Goal: Task Accomplishment & Management: Complete application form

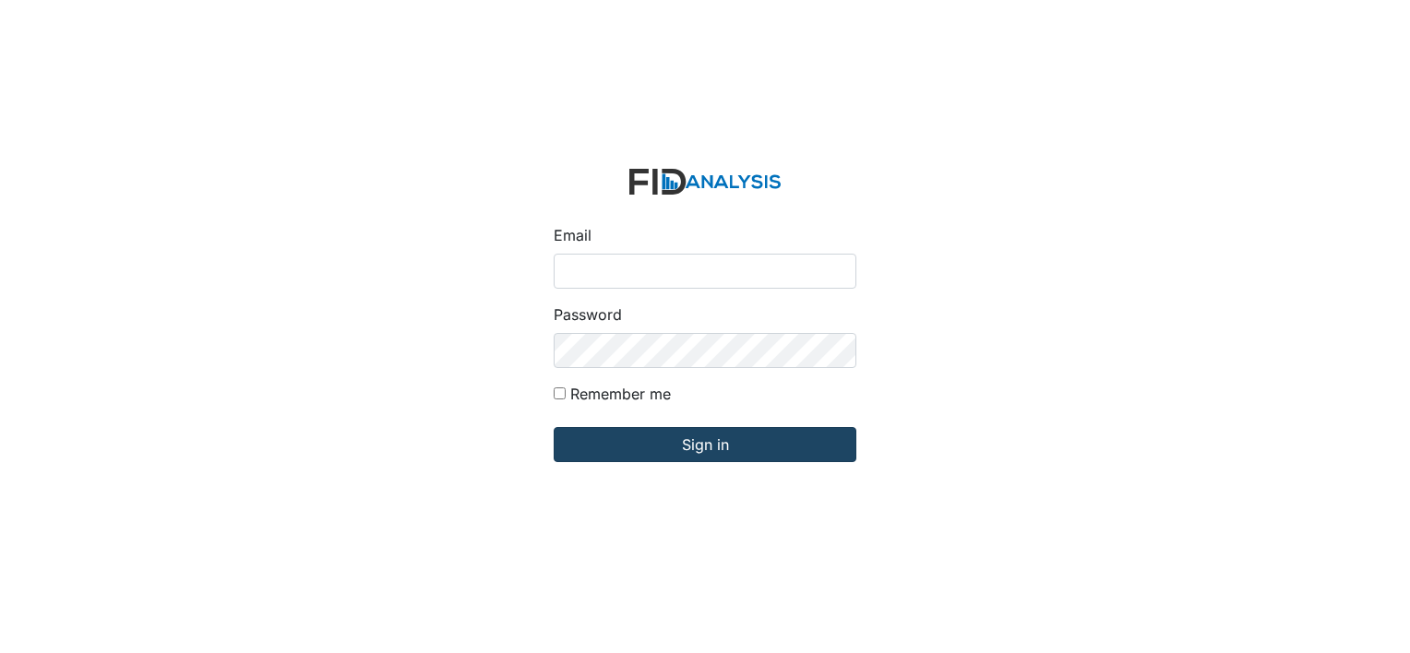
type input "[EMAIL_ADDRESS][DOMAIN_NAME]"
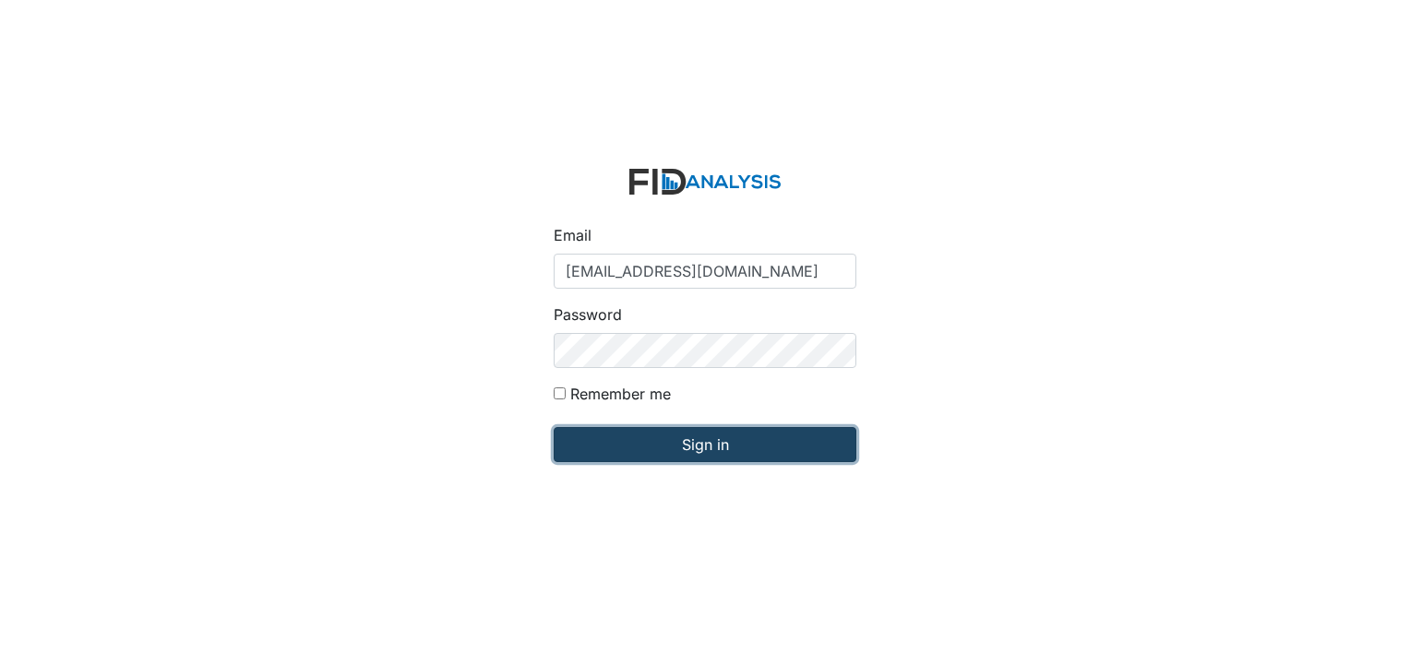
click at [698, 443] on input "Sign in" at bounding box center [705, 444] width 303 height 35
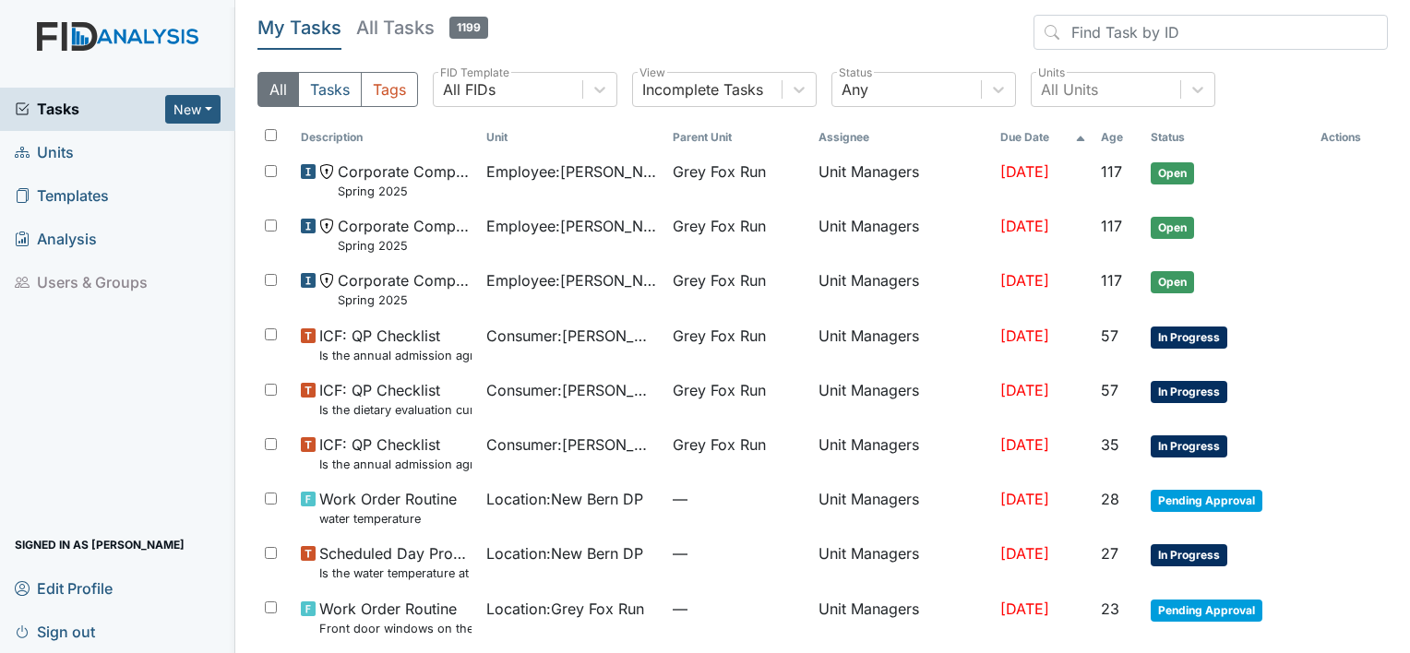
click at [43, 149] on span "Units" at bounding box center [44, 152] width 59 height 29
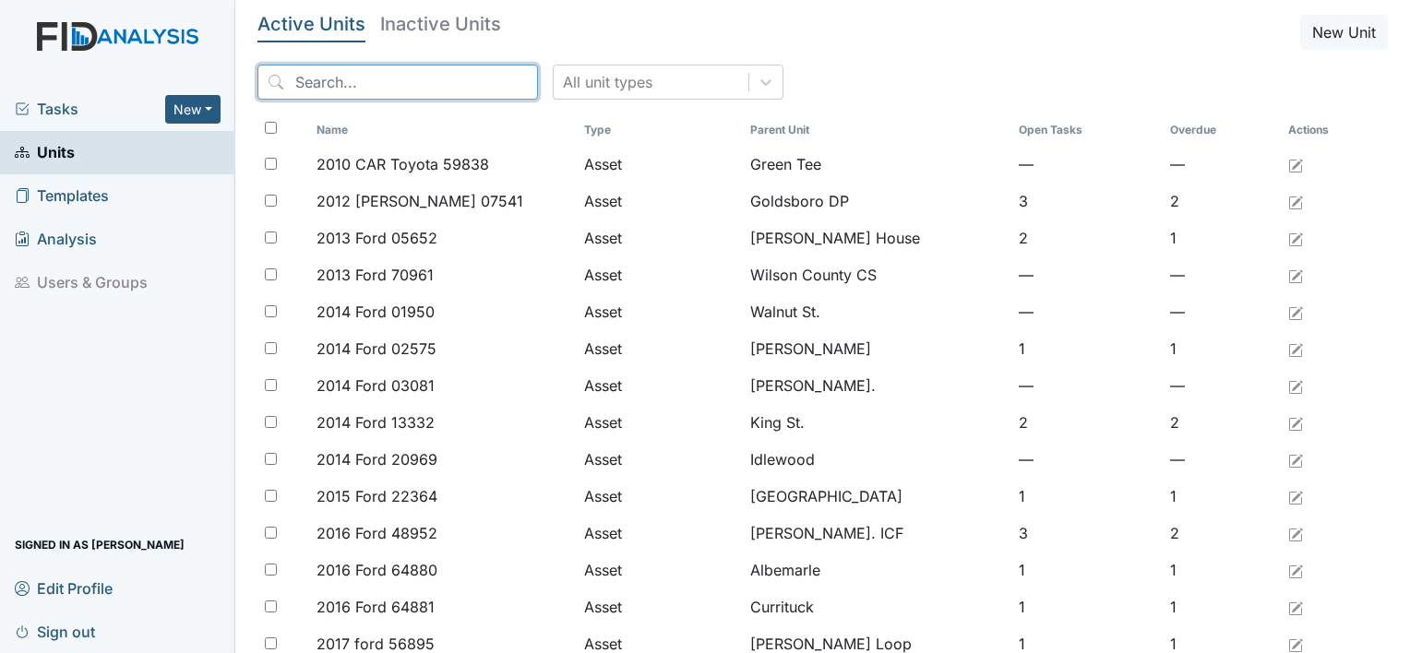
click at [317, 81] on input "search" at bounding box center [398, 82] width 281 height 35
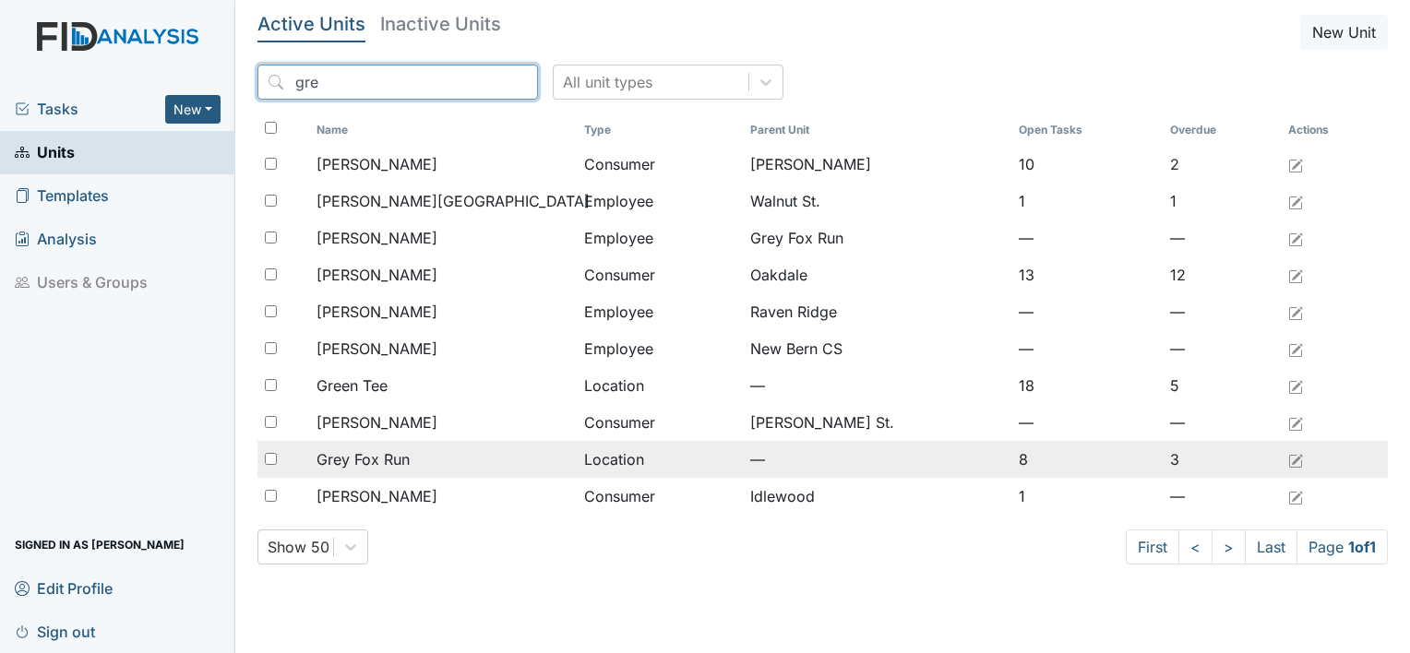
type input "gre"
click at [377, 455] on span "Grey Fox Run" at bounding box center [363, 460] width 93 height 22
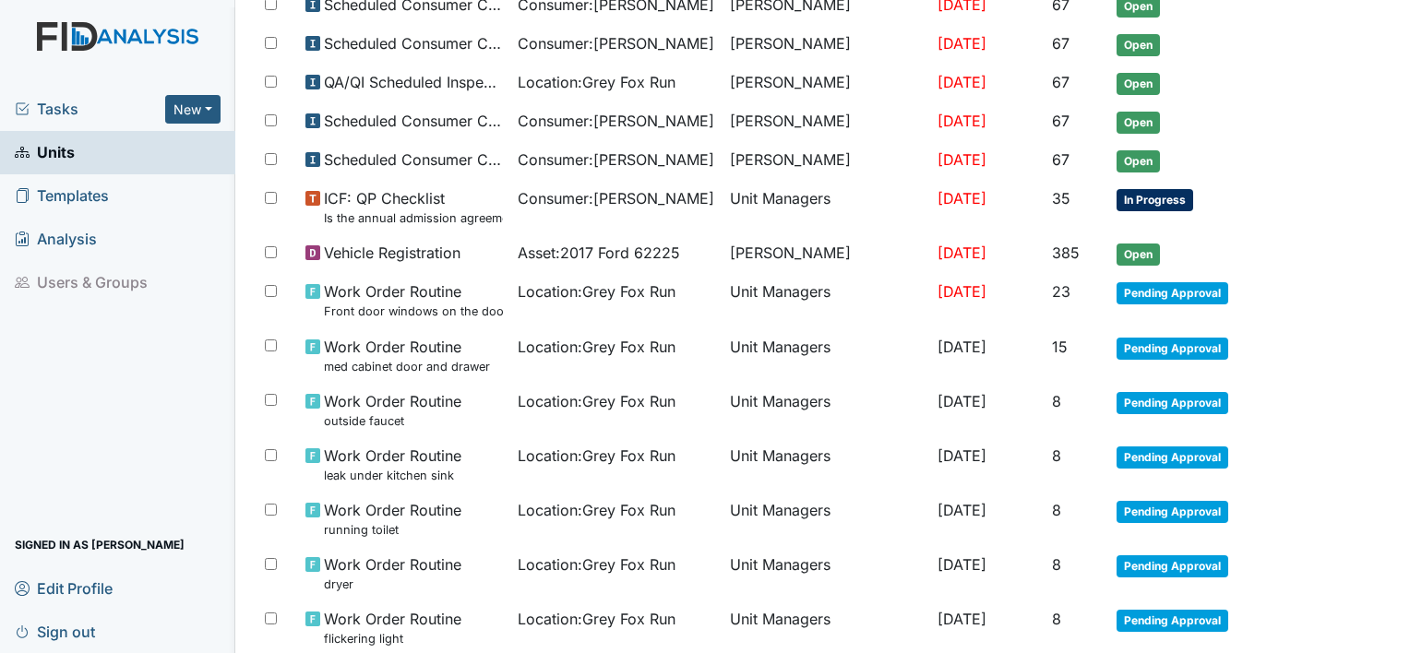
scroll to position [665, 0]
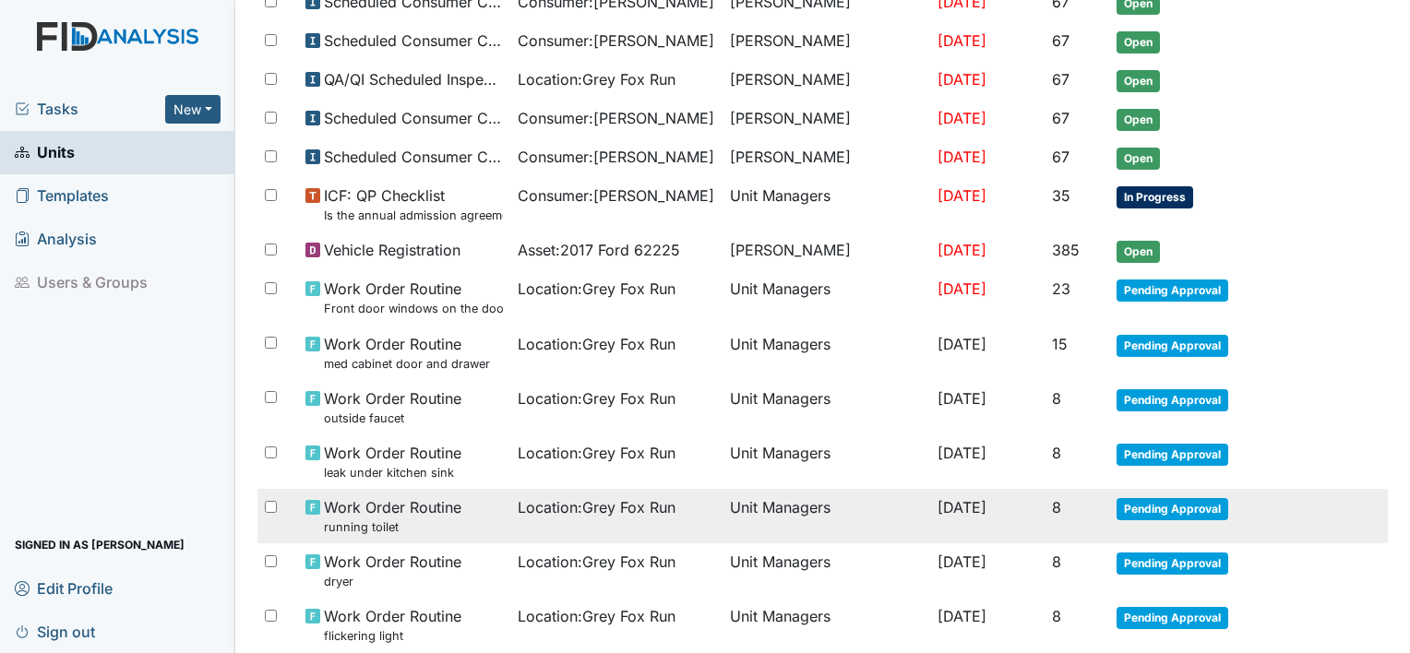
click at [1276, 517] on td "Pending Approval" at bounding box center [1206, 516] width 194 height 54
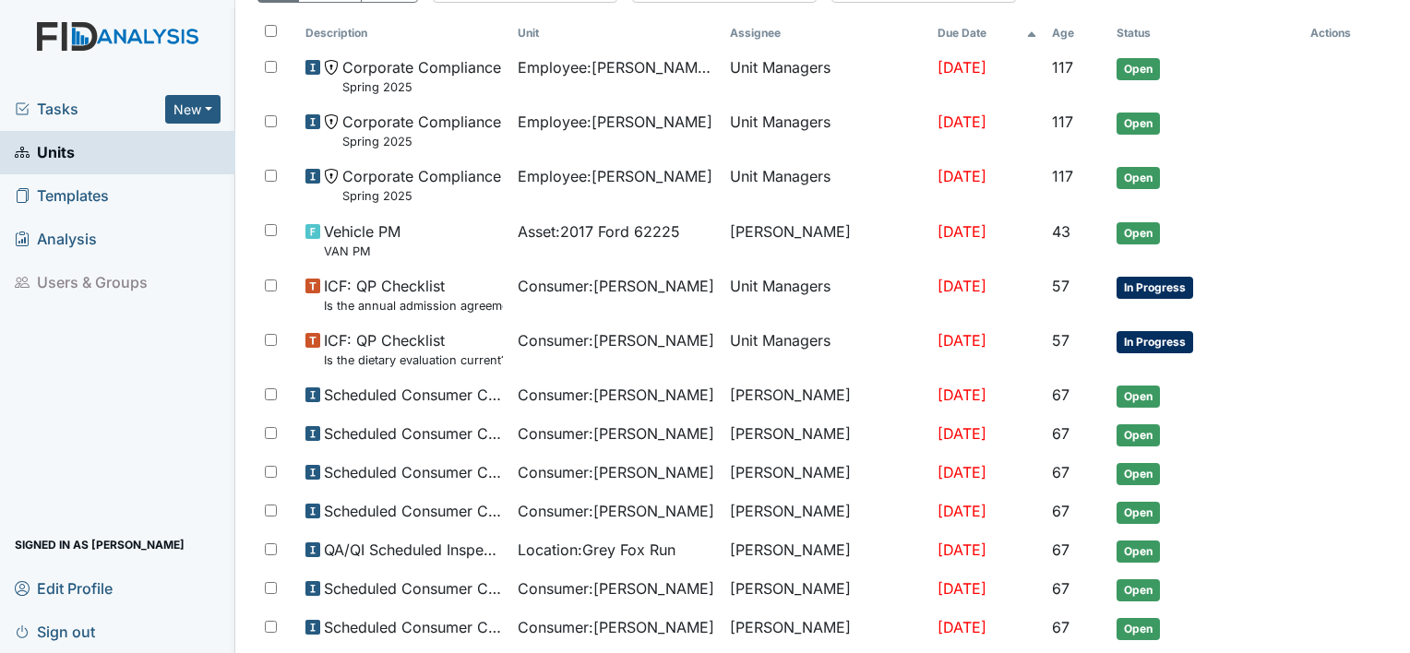
scroll to position [190, 0]
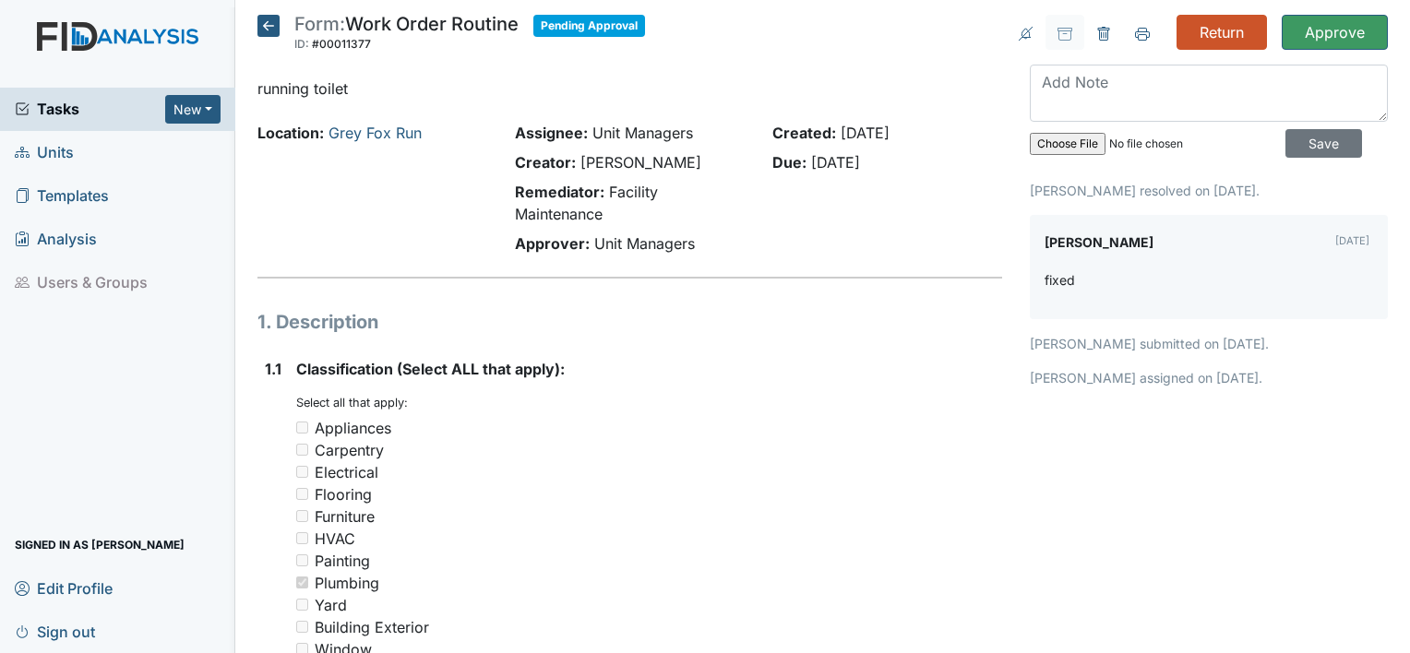
click at [270, 18] on icon at bounding box center [269, 26] width 22 height 22
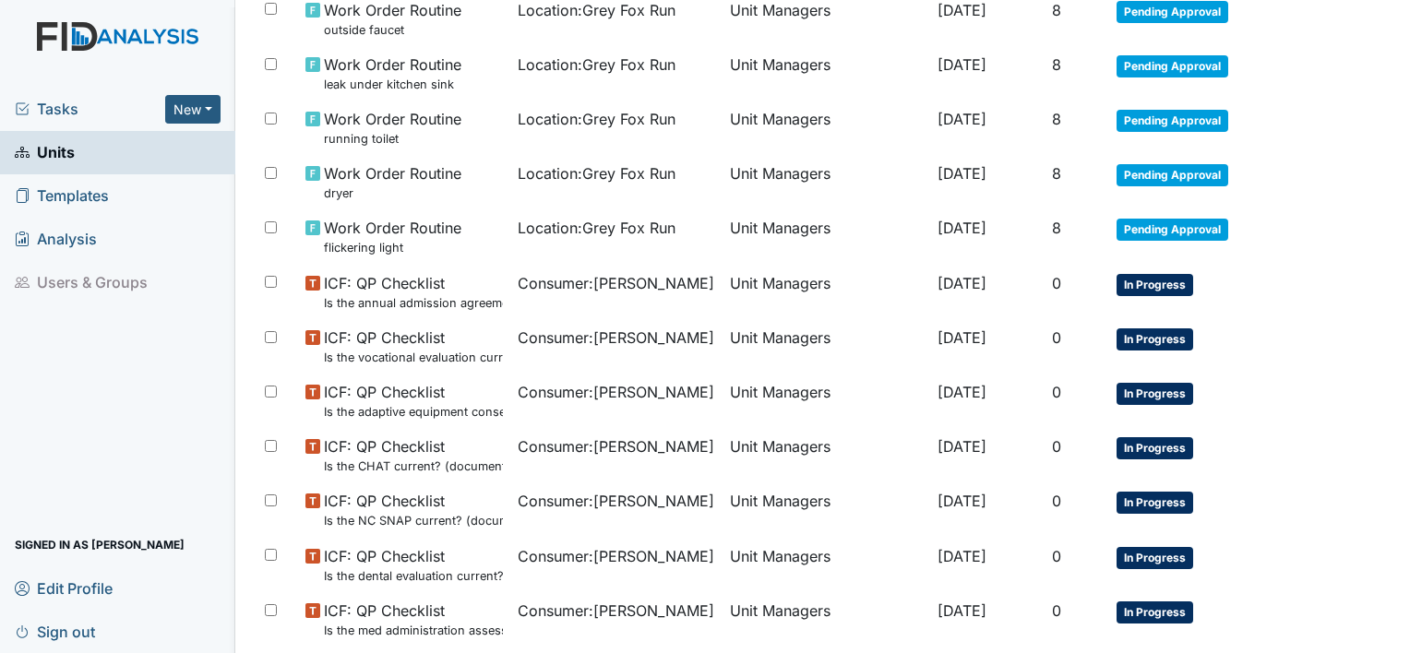
scroll to position [1173, 0]
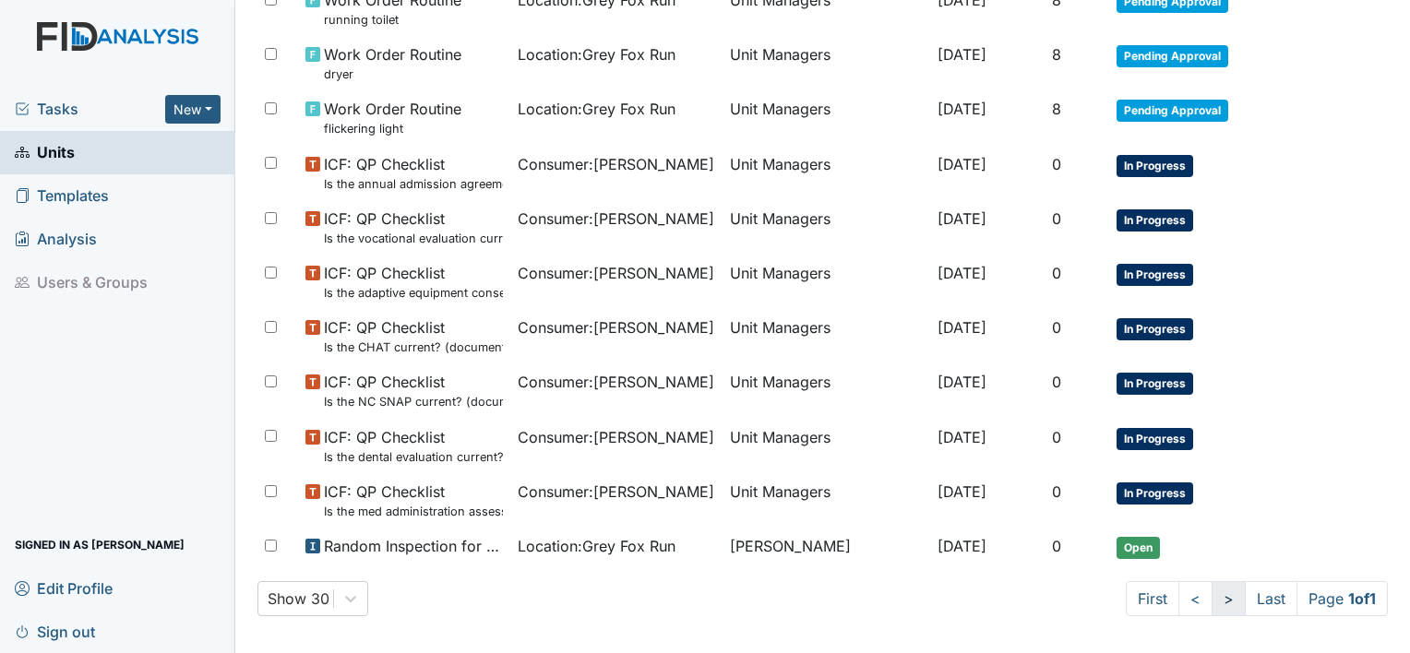
click at [1212, 593] on link ">" at bounding box center [1229, 598] width 34 height 35
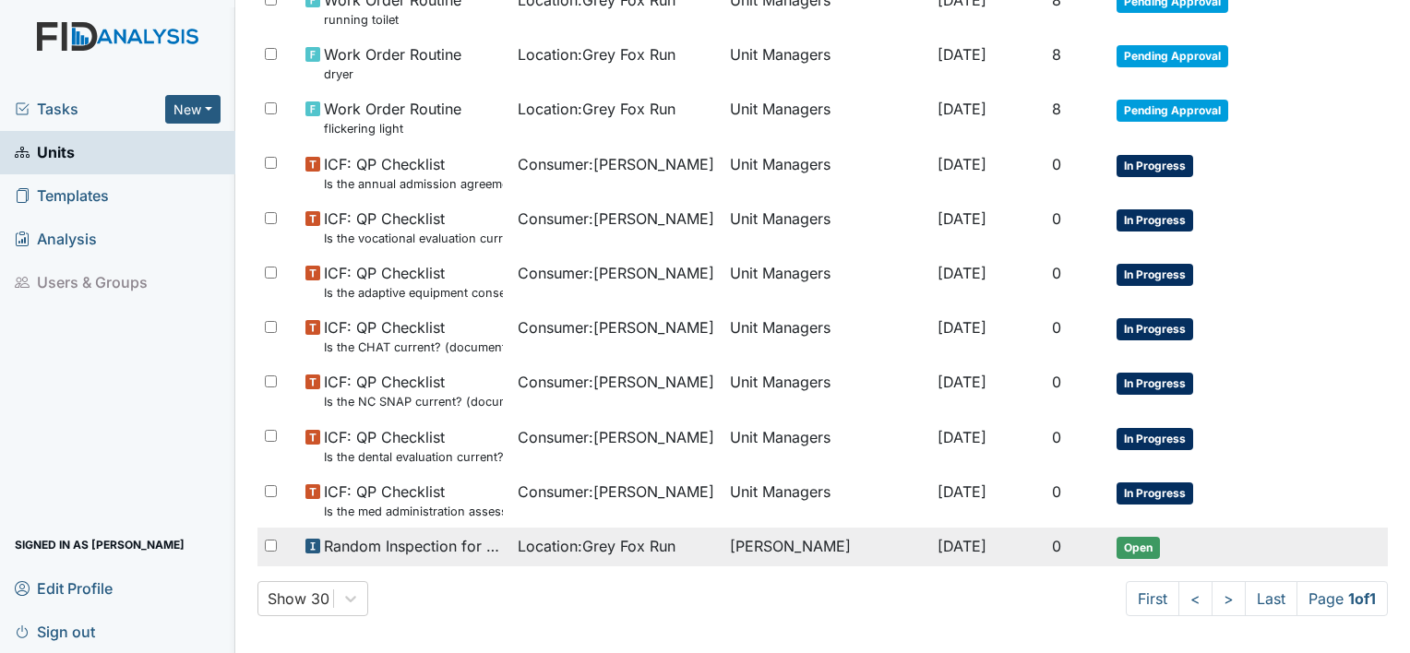
click at [1140, 537] on span "Open" at bounding box center [1138, 548] width 43 height 22
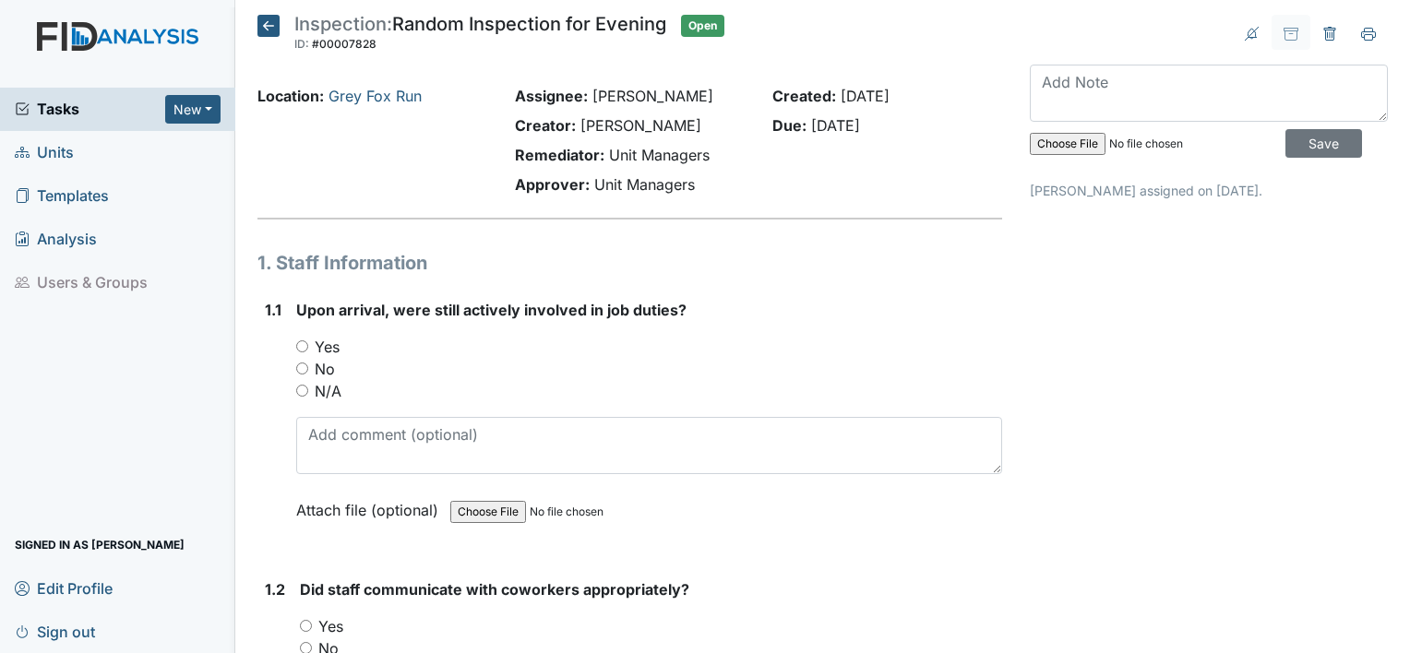
click at [303, 350] on input "Yes" at bounding box center [302, 347] width 12 height 12
radio input "true"
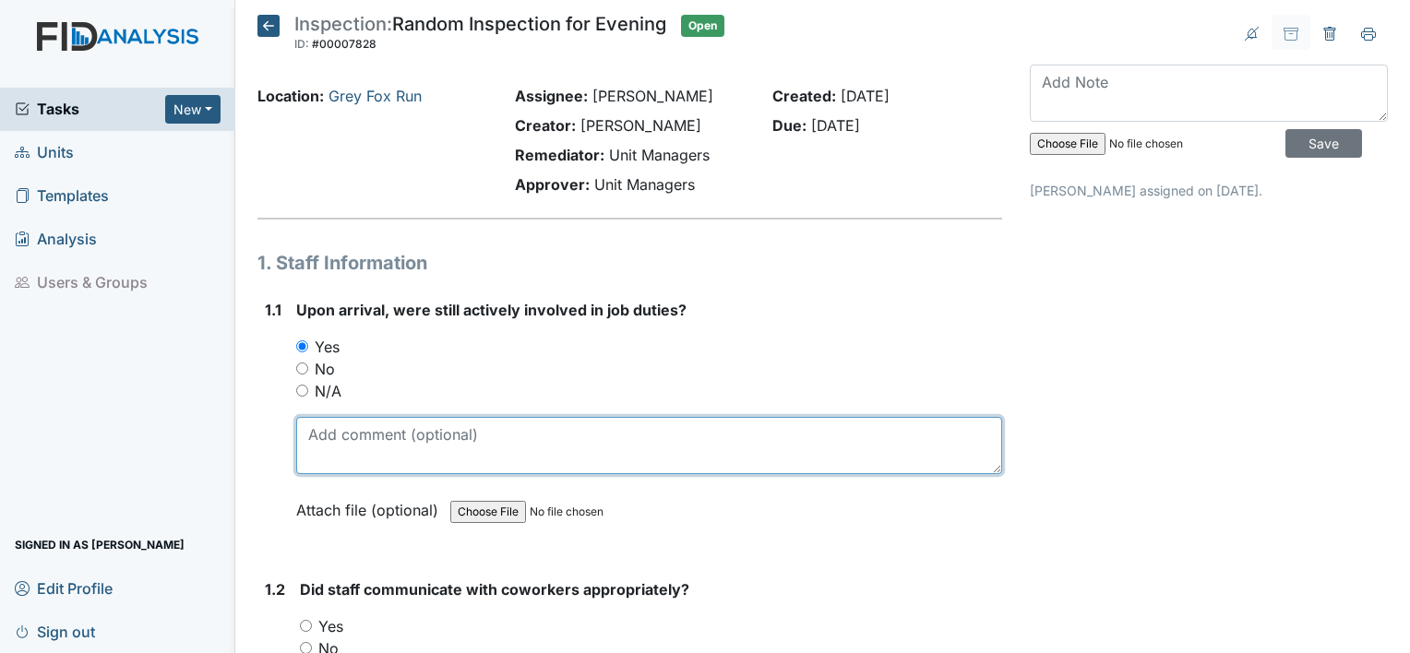
click at [373, 442] on textarea at bounding box center [649, 445] width 706 height 57
type textarea "putting away groceries"
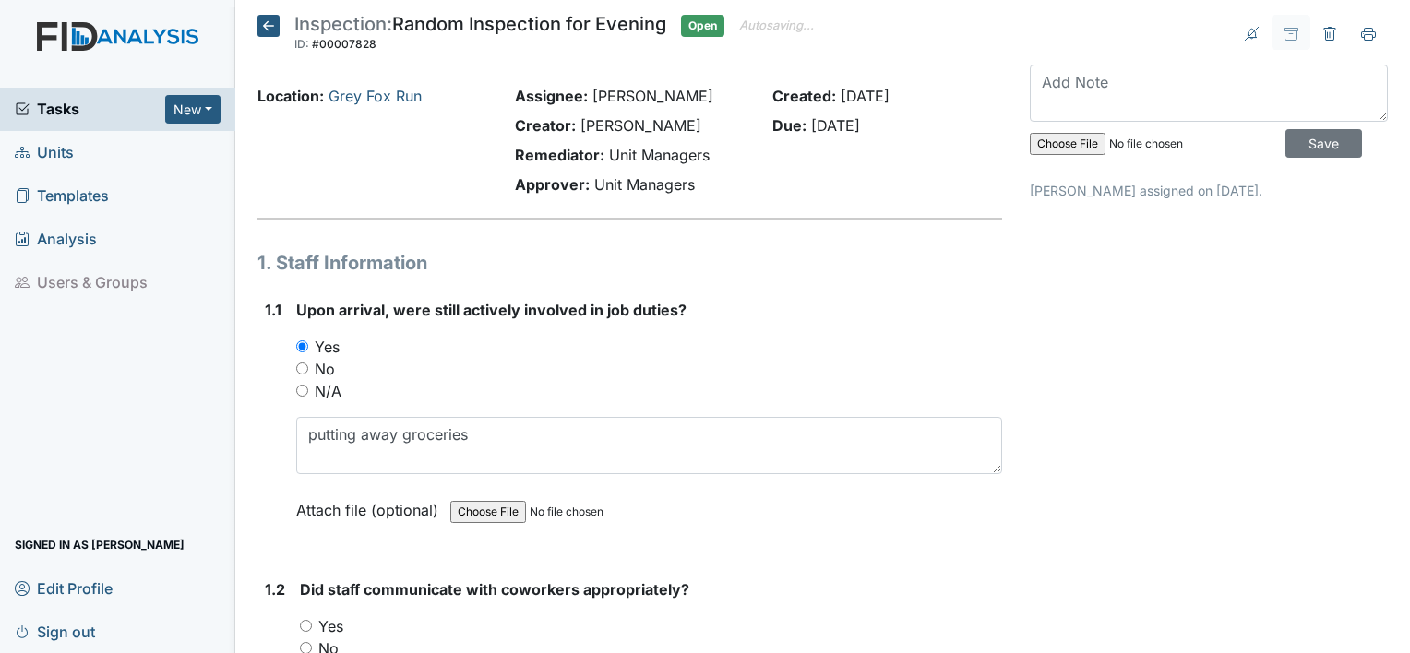
click at [302, 622] on input "Yes" at bounding box center [306, 626] width 12 height 12
radio input "true"
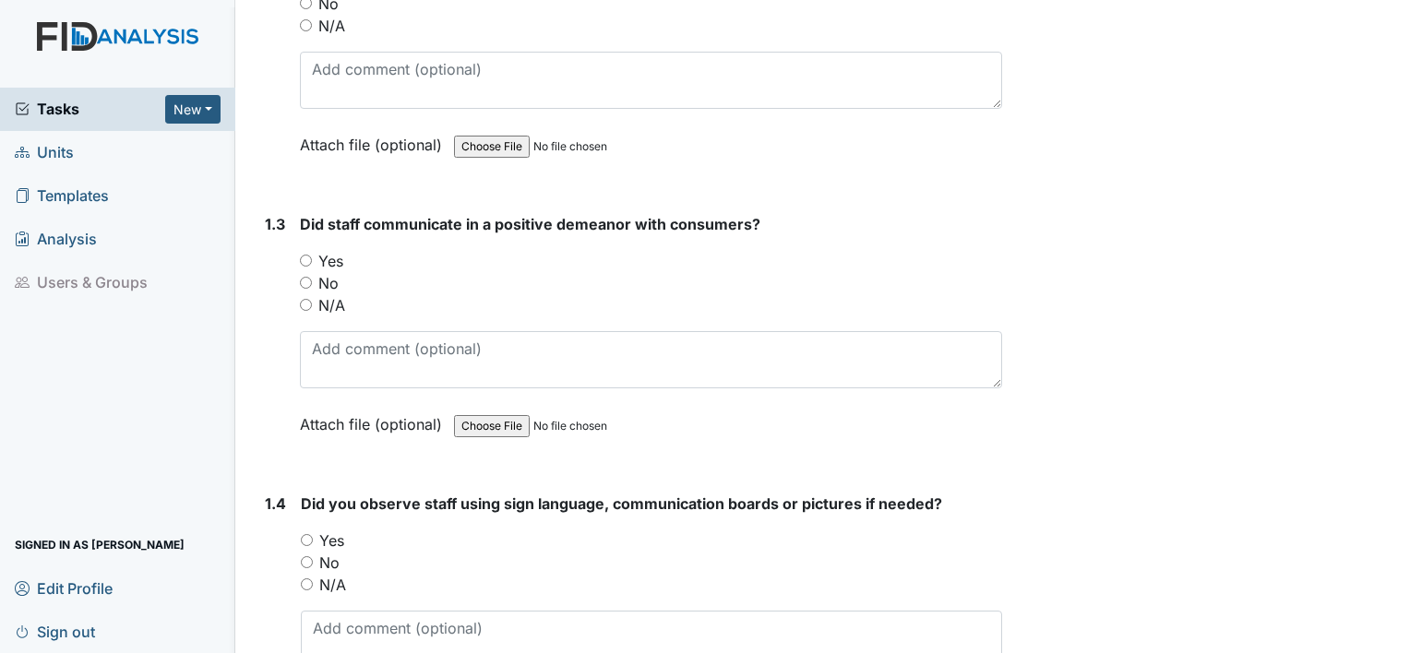
scroll to position [649, 0]
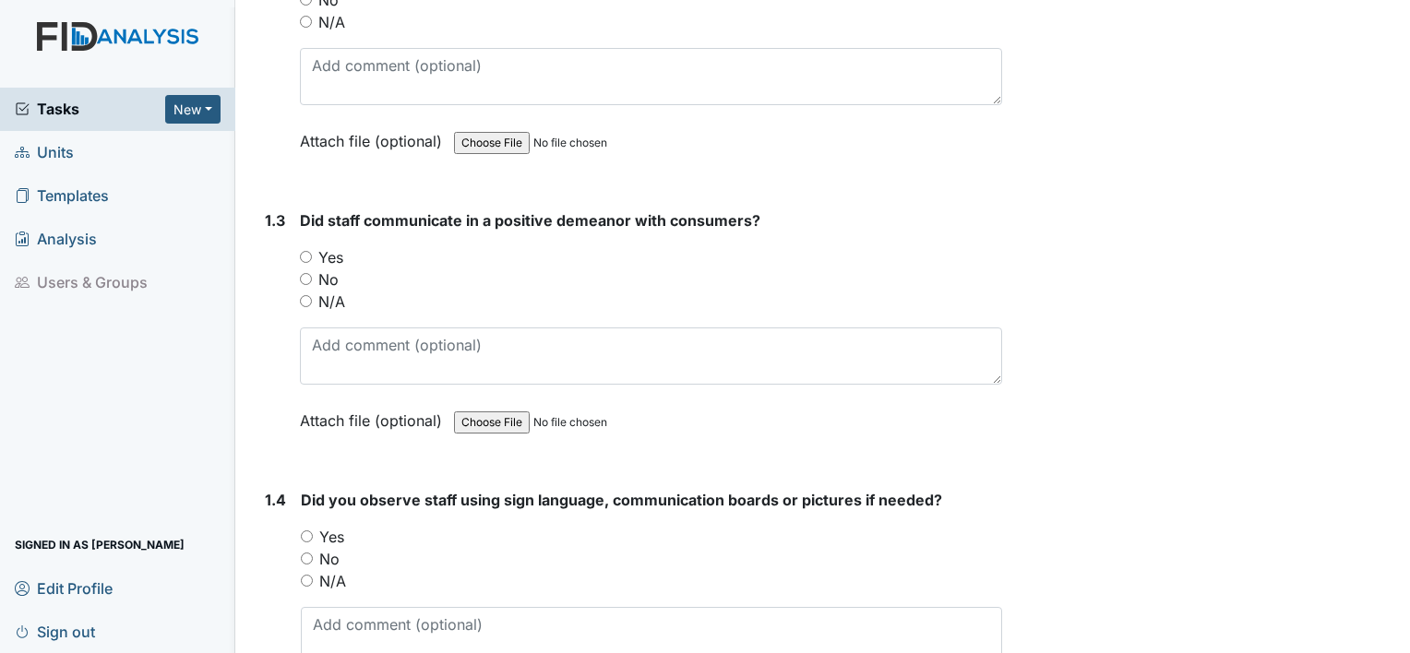
click at [301, 257] on input "Yes" at bounding box center [306, 257] width 12 height 12
radio input "true"
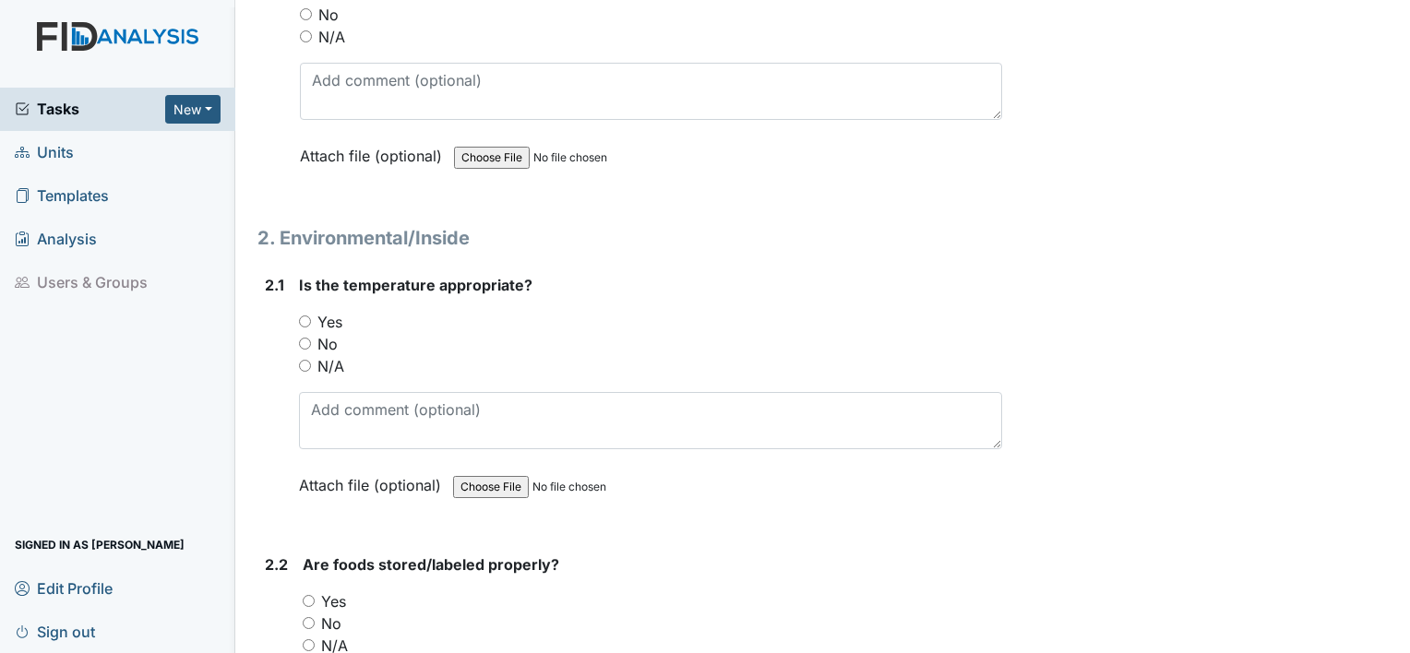
scroll to position [1484, 0]
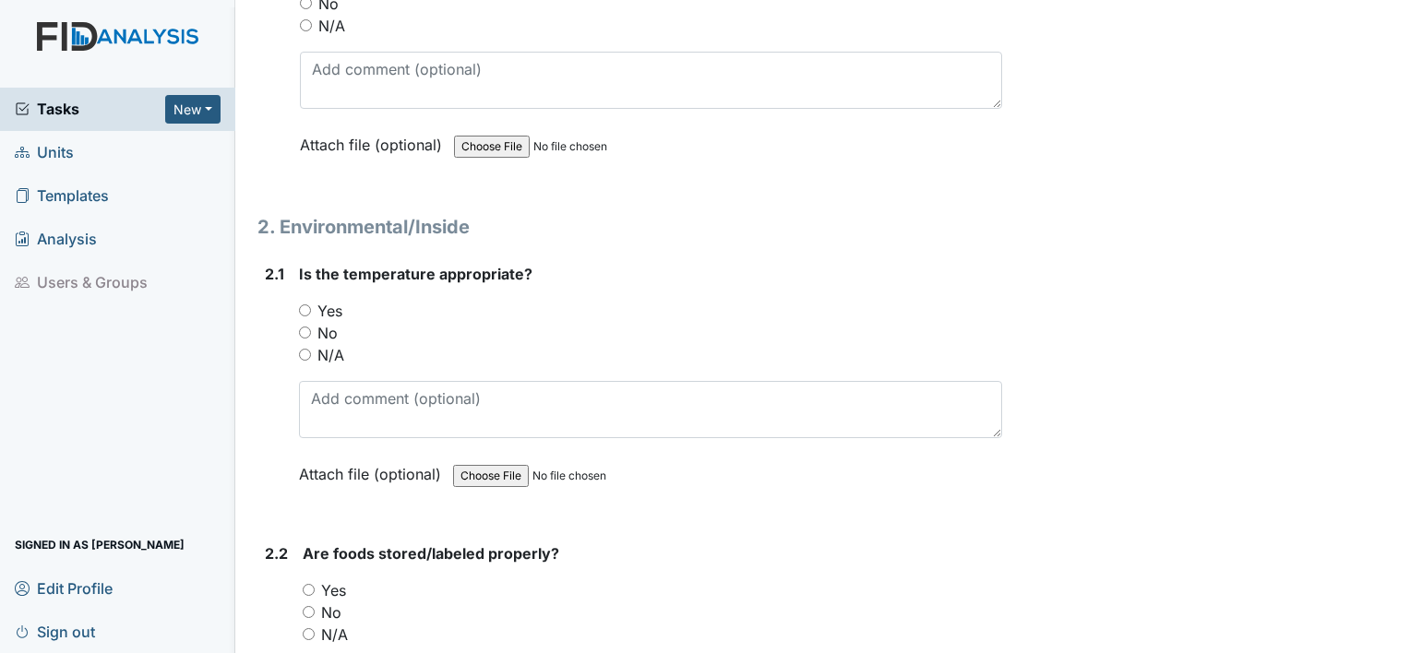
click at [305, 306] on input "Yes" at bounding box center [305, 311] width 12 height 12
radio input "true"
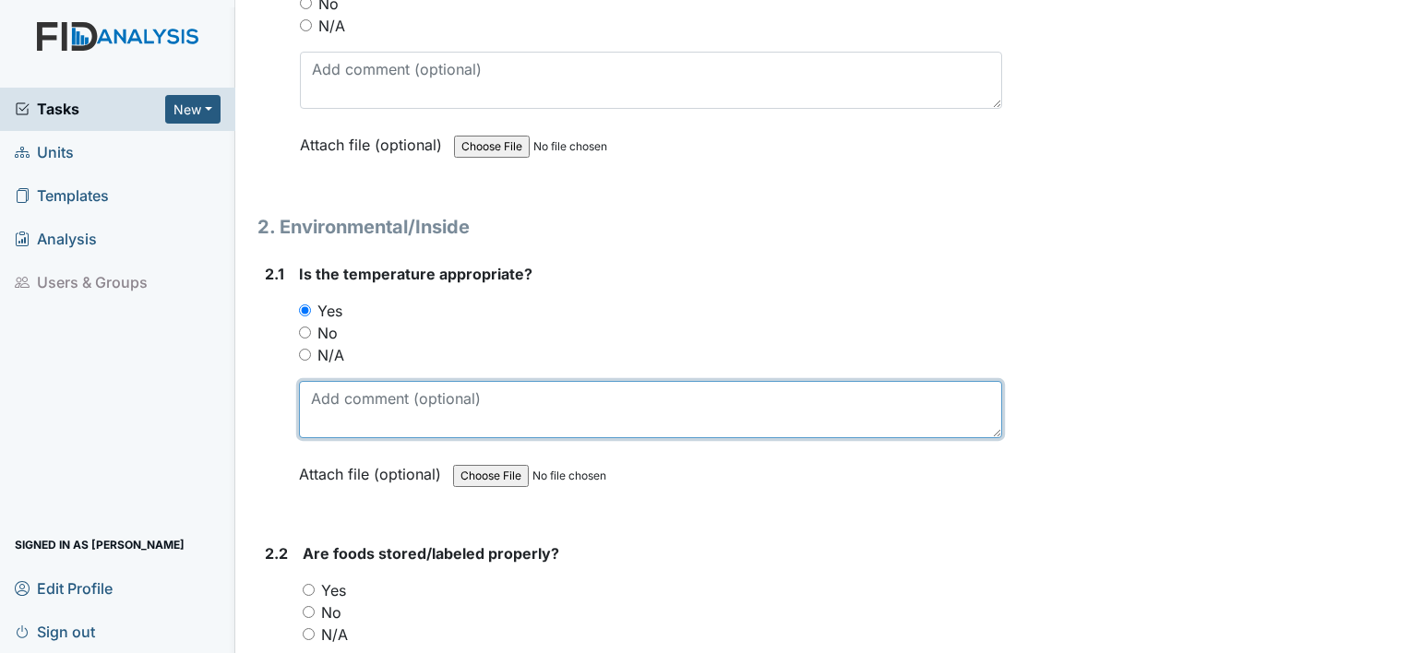
click at [415, 413] on textarea at bounding box center [650, 409] width 703 height 57
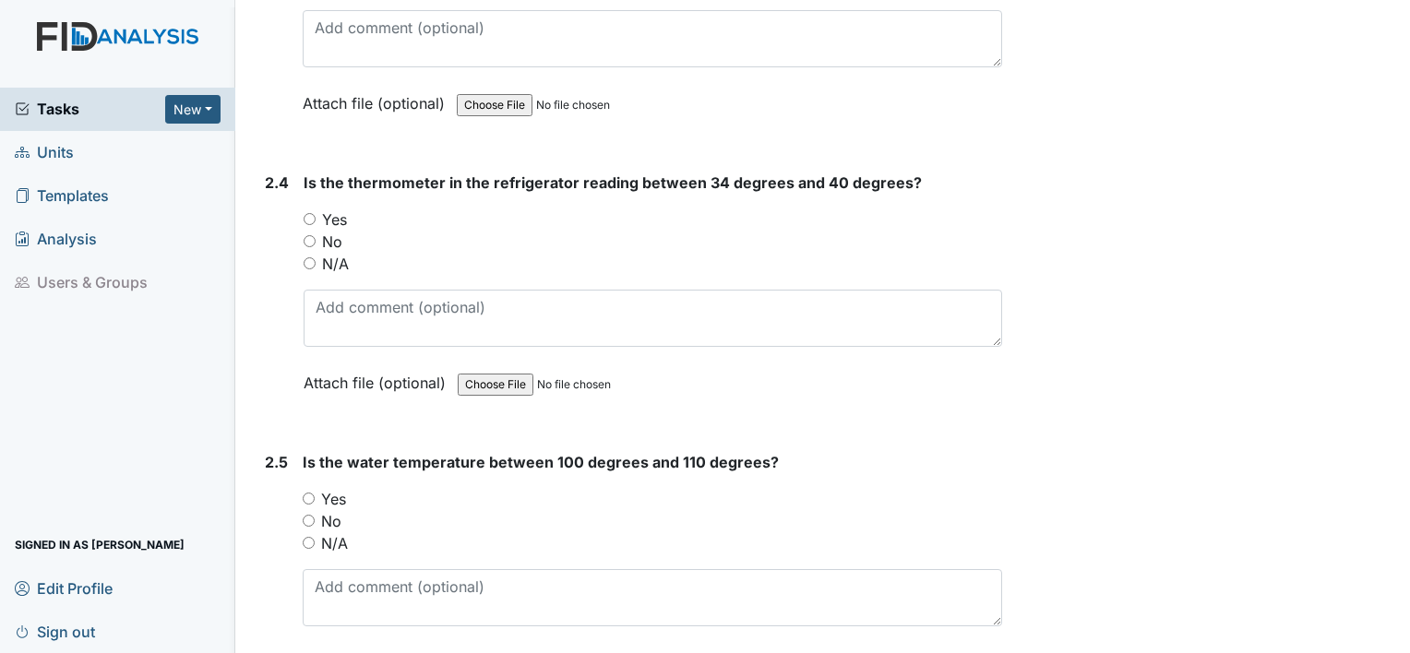
scroll to position [2418, 0]
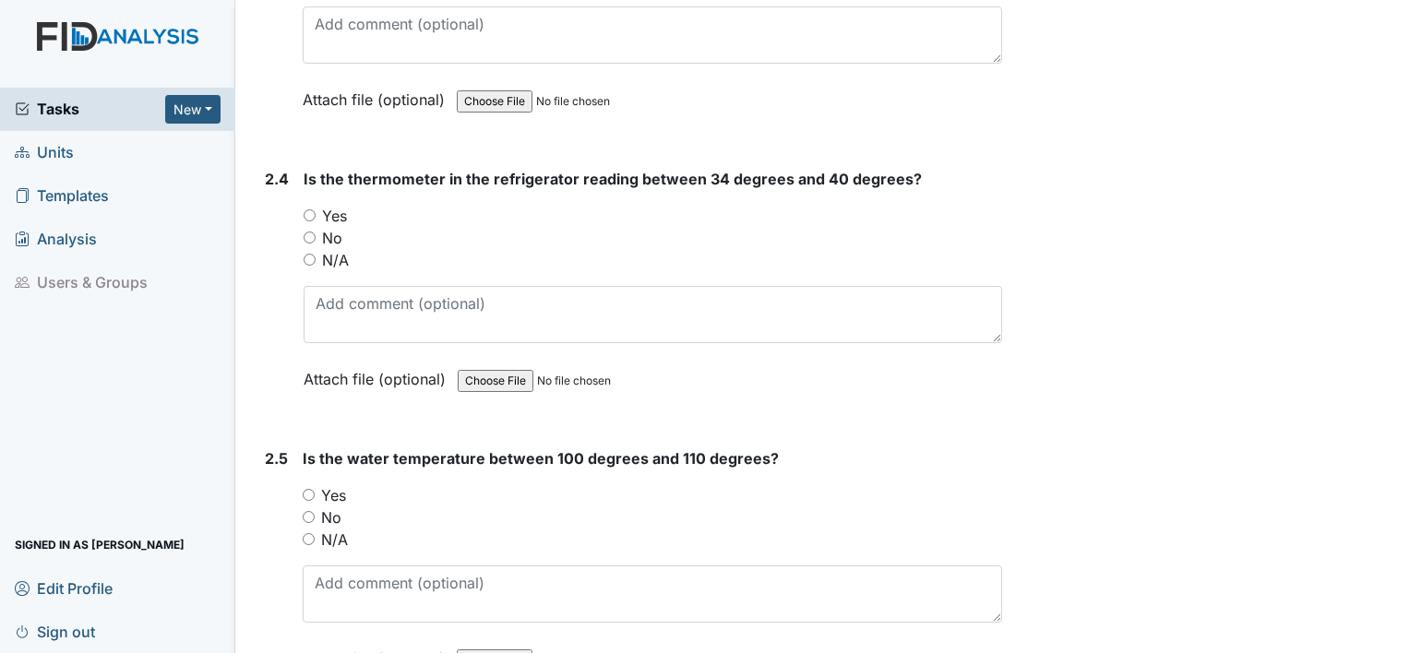
type textarea "73"
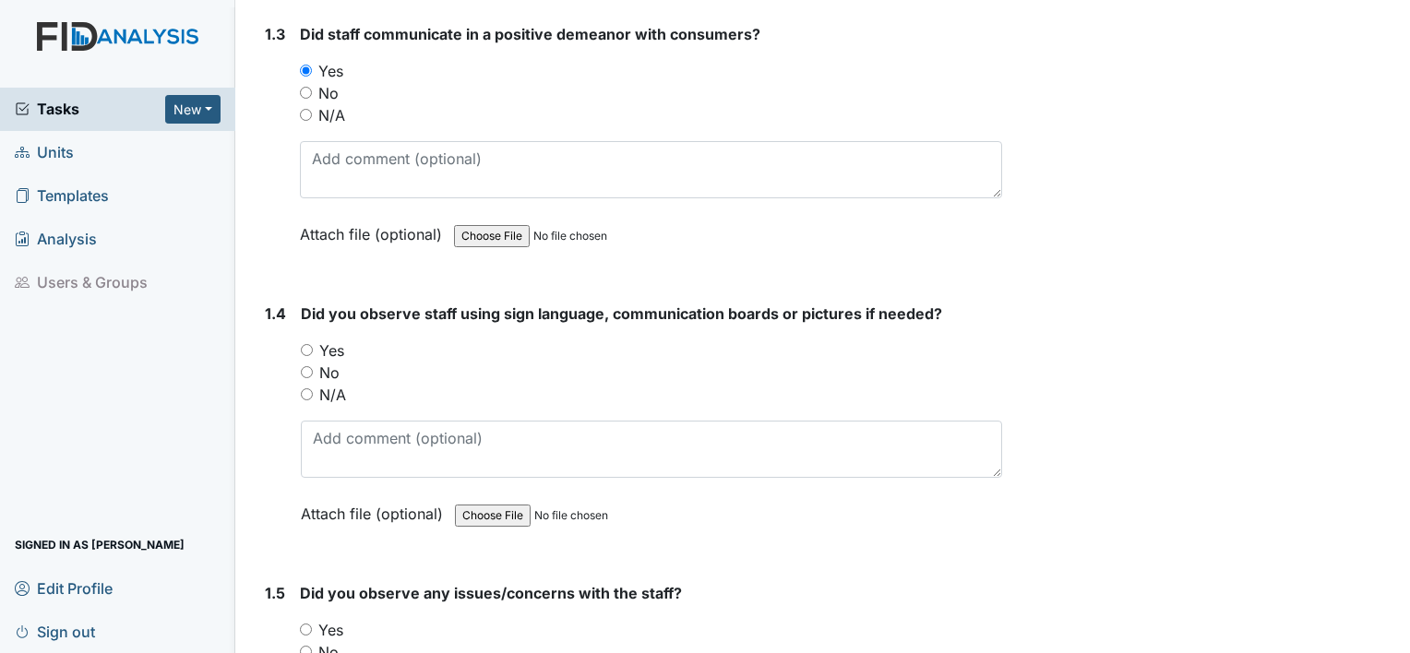
scroll to position [958, 0]
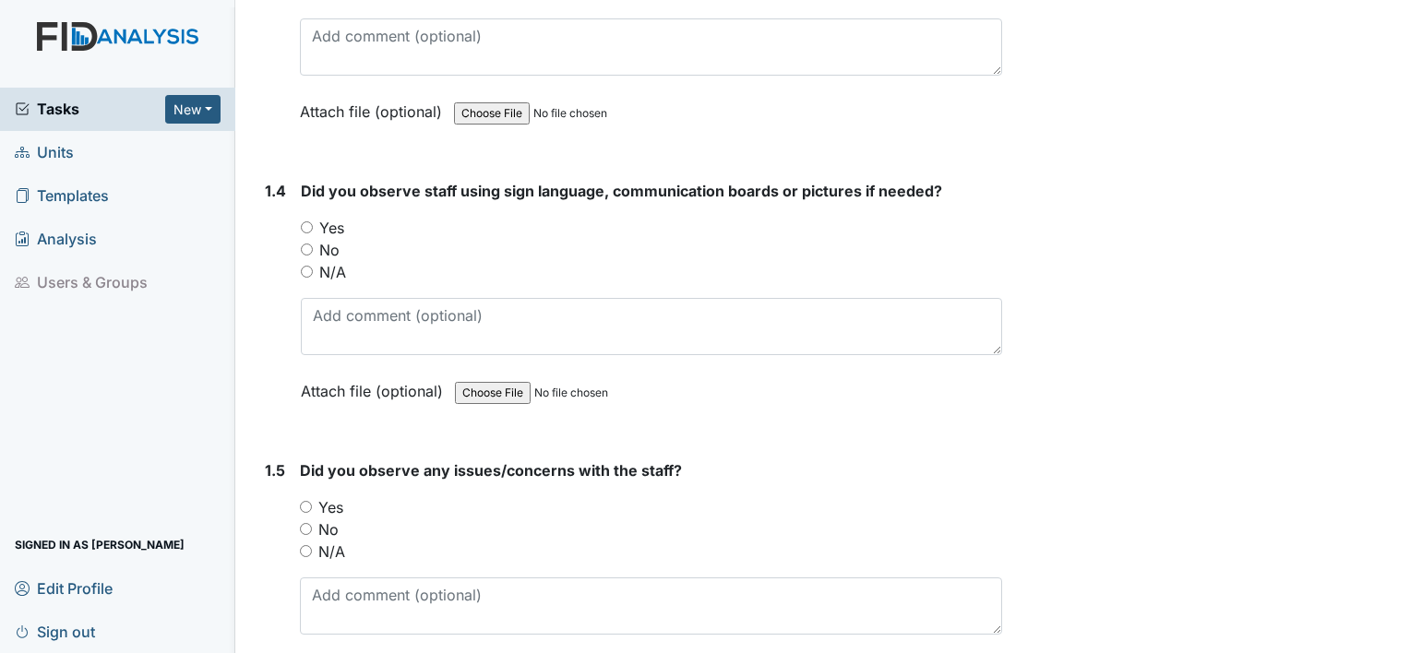
click at [305, 247] on input "No" at bounding box center [307, 250] width 12 height 12
radio input "true"
click at [303, 523] on input "No" at bounding box center [306, 529] width 12 height 12
radio input "true"
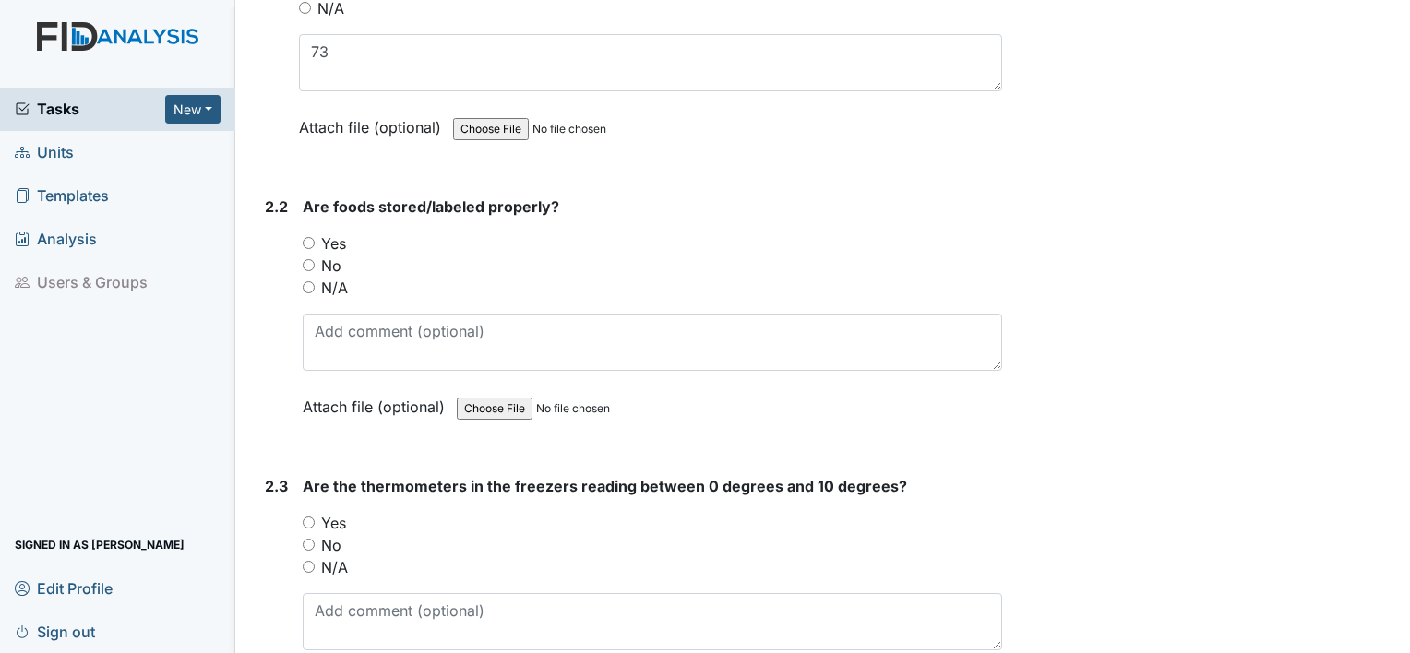
scroll to position [1843, 0]
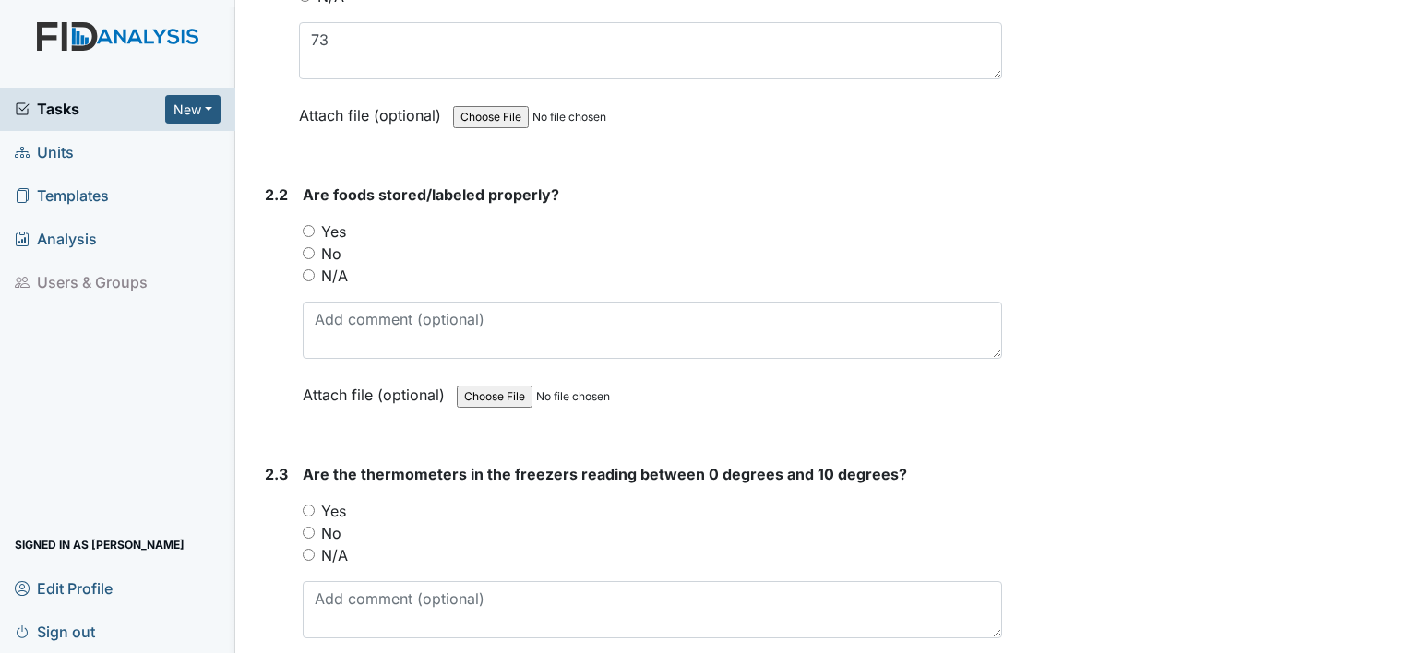
click at [309, 225] on input "Yes" at bounding box center [309, 231] width 12 height 12
radio input "true"
click at [305, 505] on input "Yes" at bounding box center [309, 511] width 12 height 12
radio input "true"
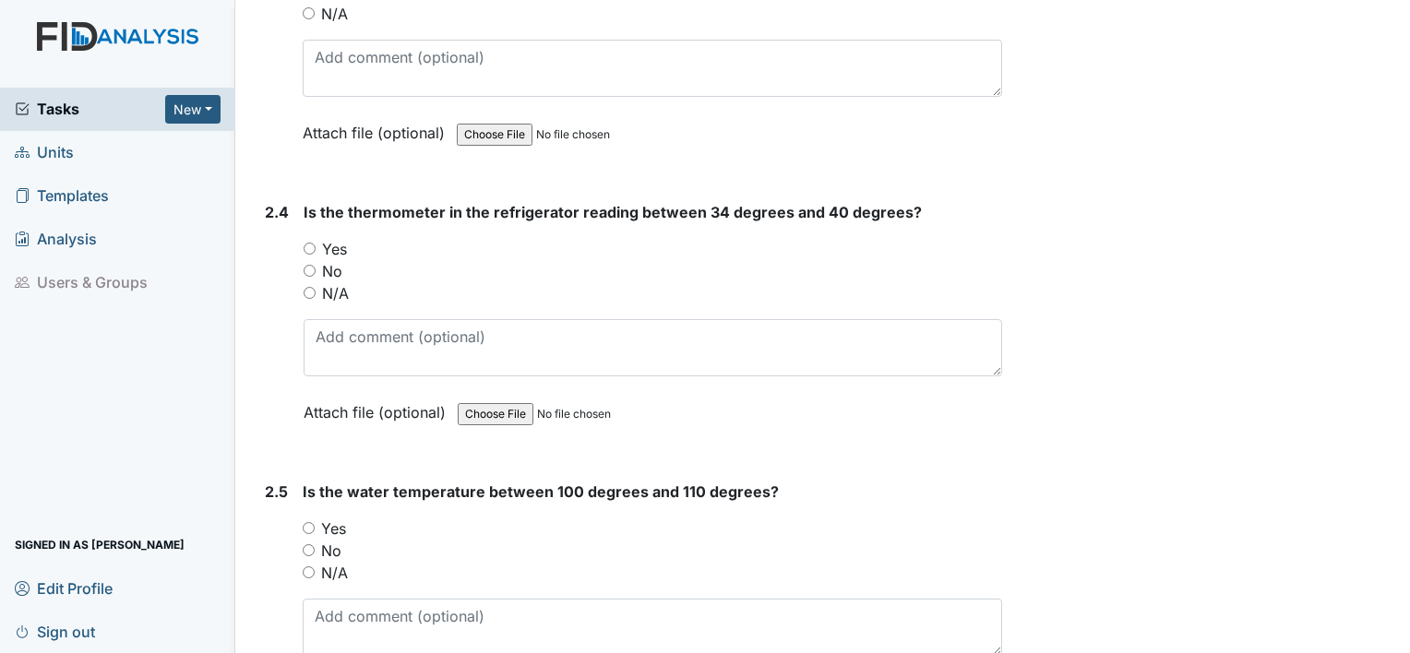
scroll to position [2434, 0]
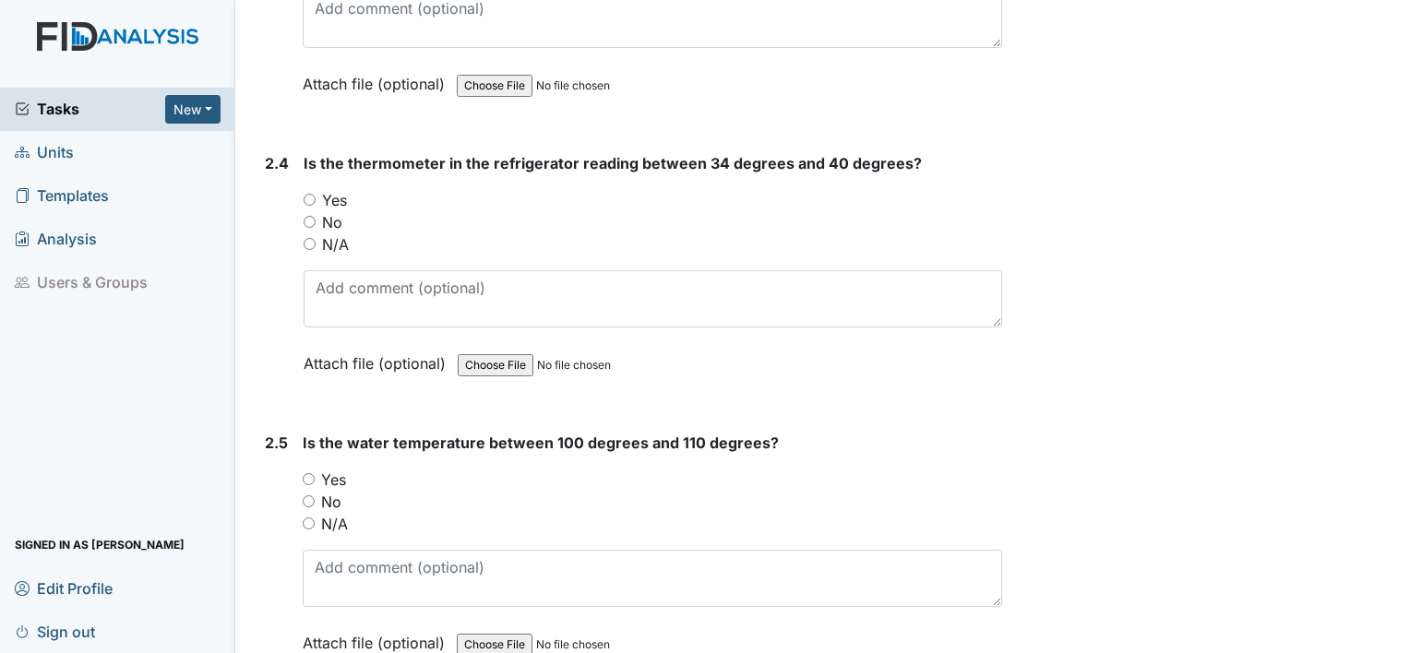
click at [309, 194] on input "Yes" at bounding box center [310, 200] width 12 height 12
radio input "true"
click at [313, 473] on input "Yes" at bounding box center [309, 479] width 12 height 12
radio input "true"
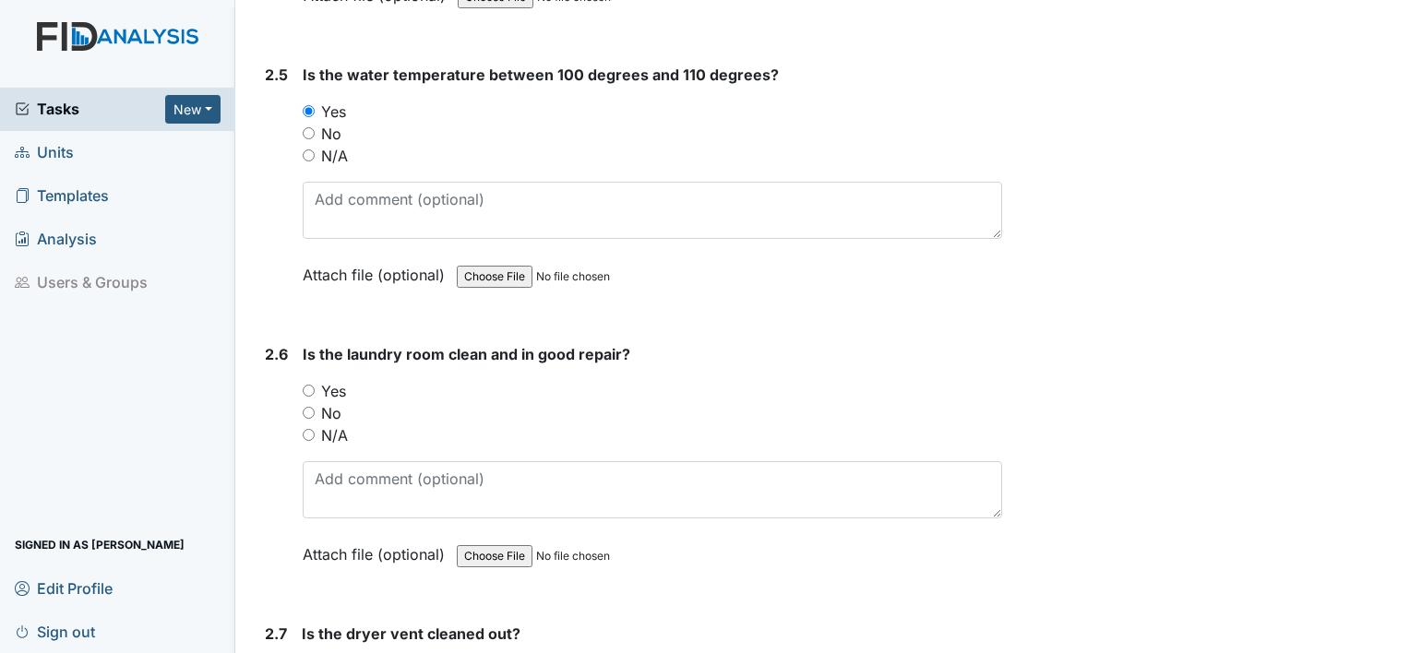
scroll to position [2902, 0]
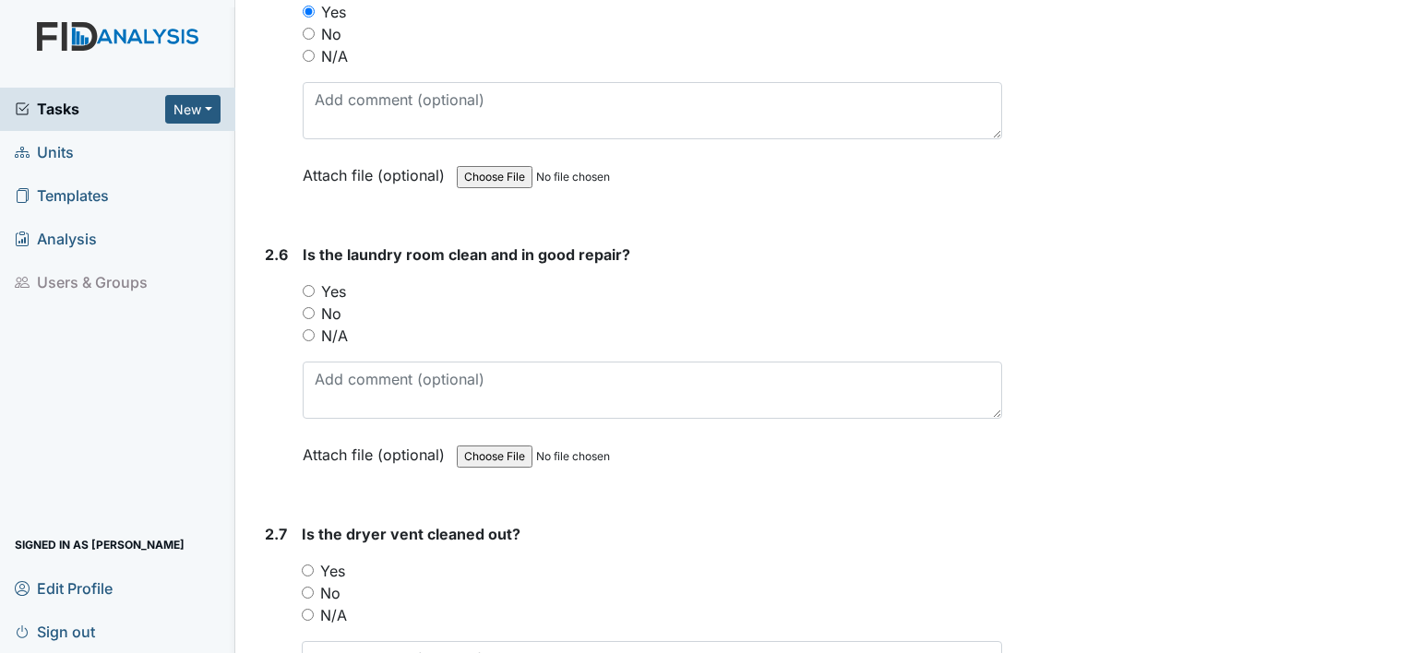
click at [308, 285] on input "Yes" at bounding box center [309, 291] width 12 height 12
radio input "true"
click at [306, 565] on input "Yes" at bounding box center [308, 571] width 12 height 12
radio input "true"
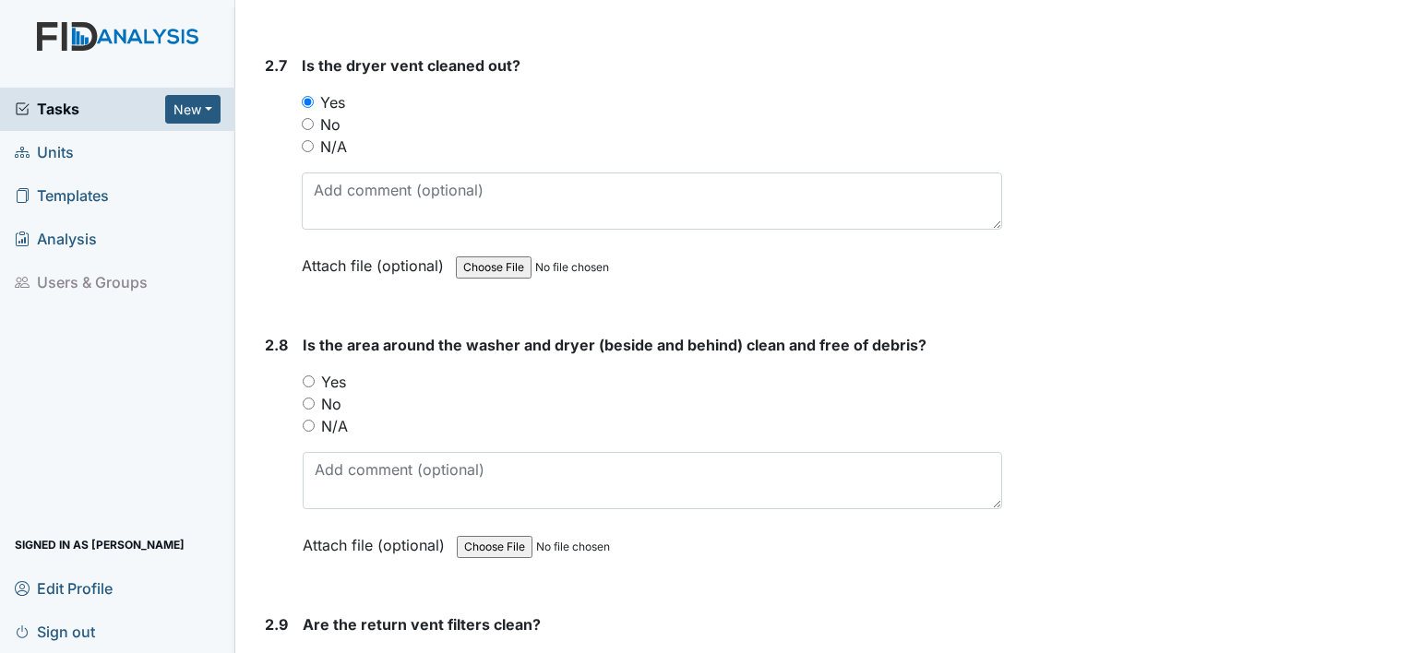
scroll to position [3382, 0]
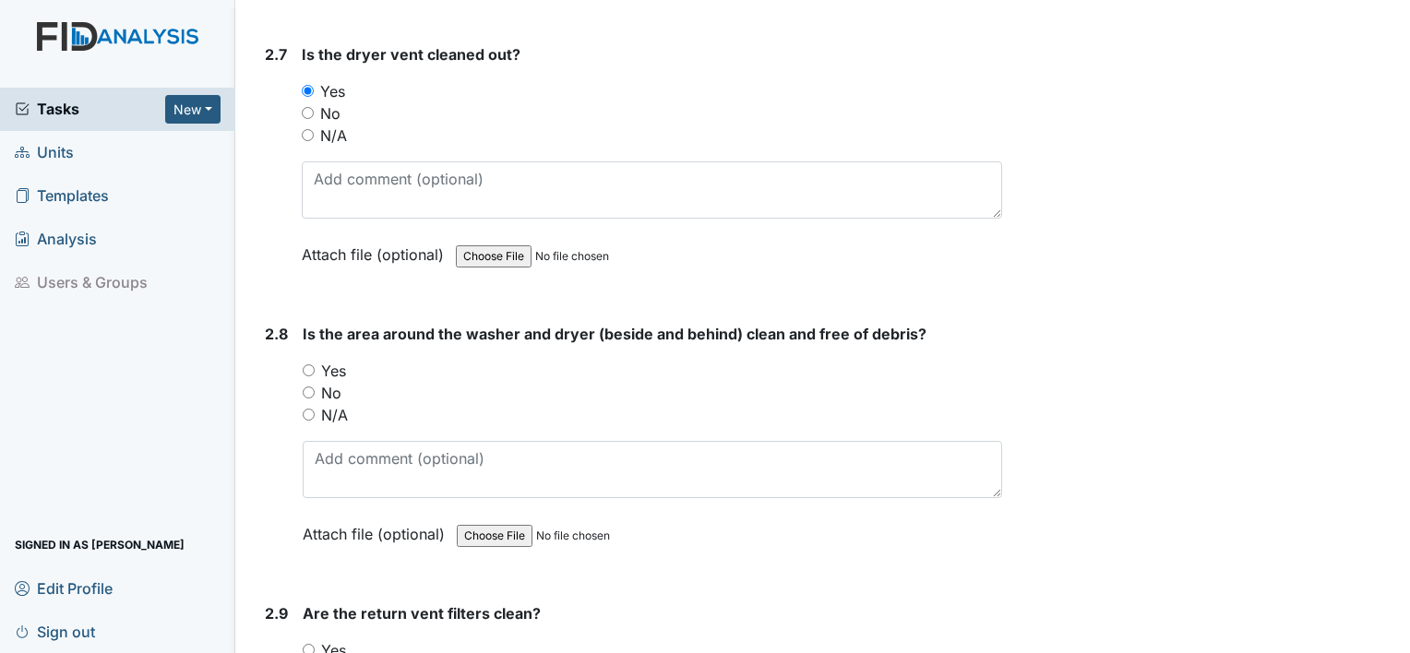
click at [305, 365] on input "Yes" at bounding box center [309, 371] width 12 height 12
radio input "true"
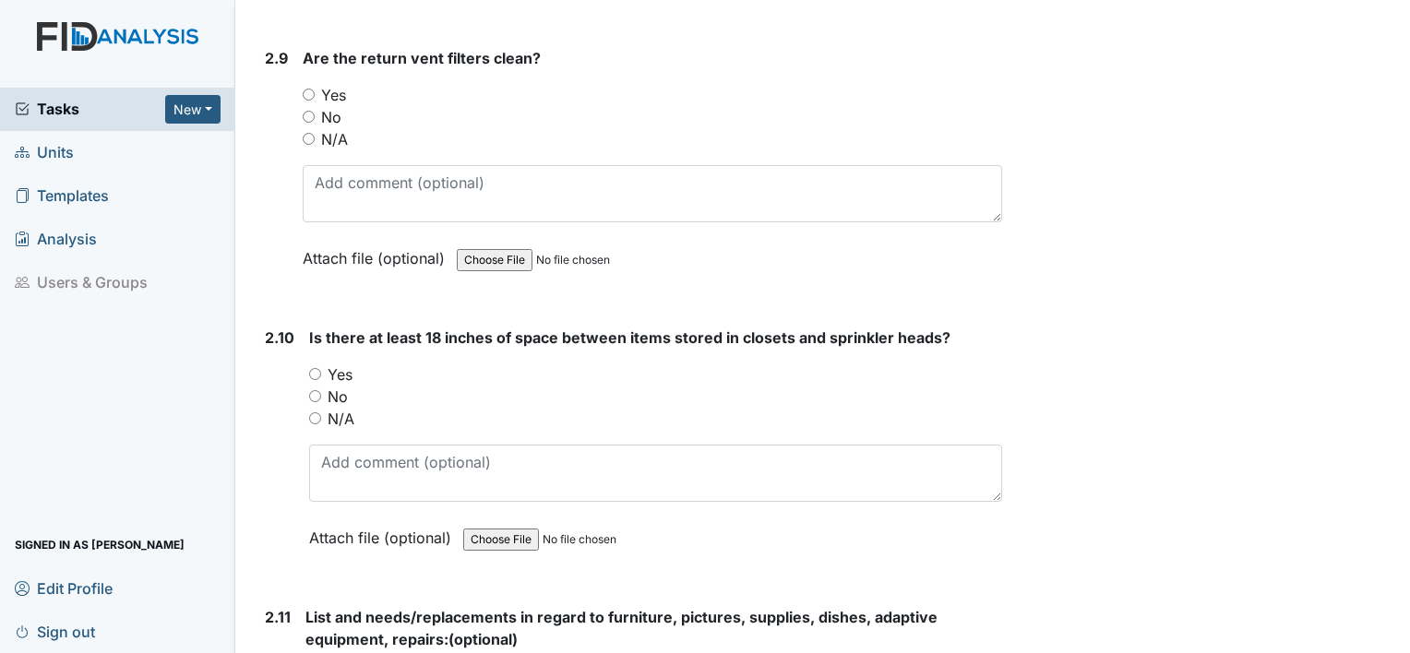
scroll to position [3940, 0]
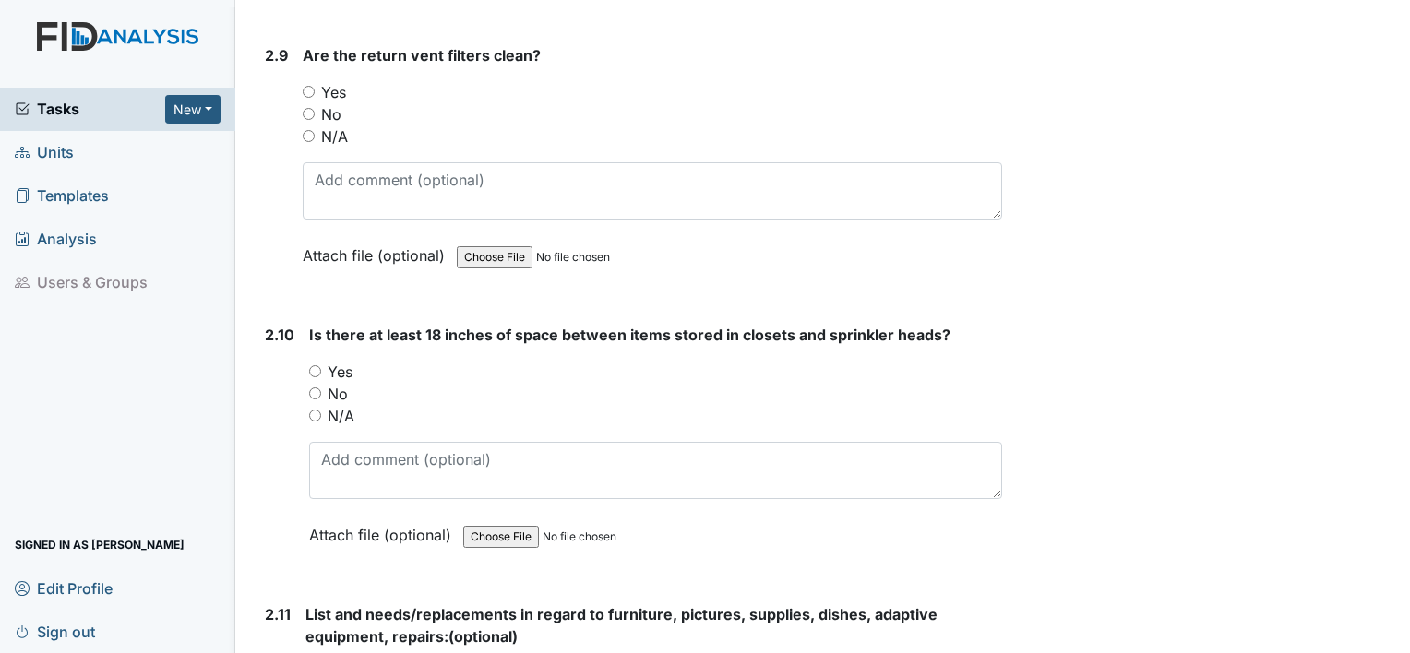
click at [305, 86] on input "Yes" at bounding box center [309, 92] width 12 height 12
radio input "true"
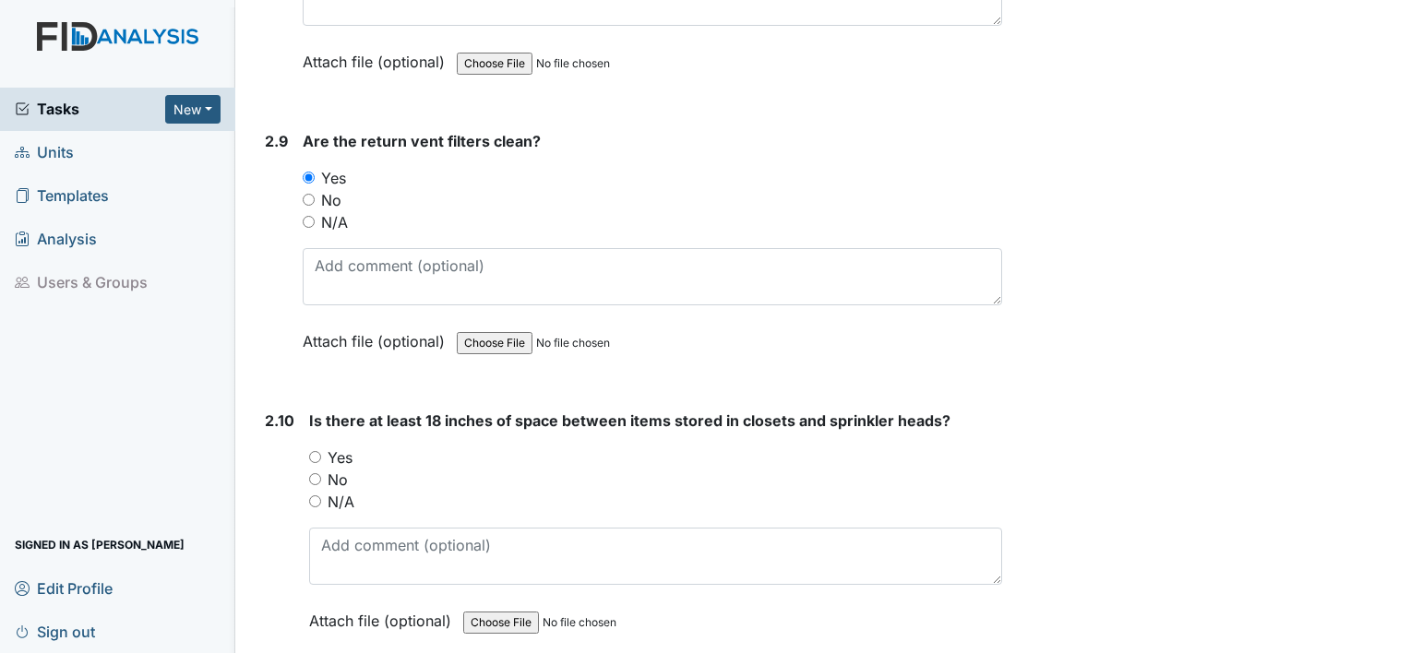
scroll to position [3903, 0]
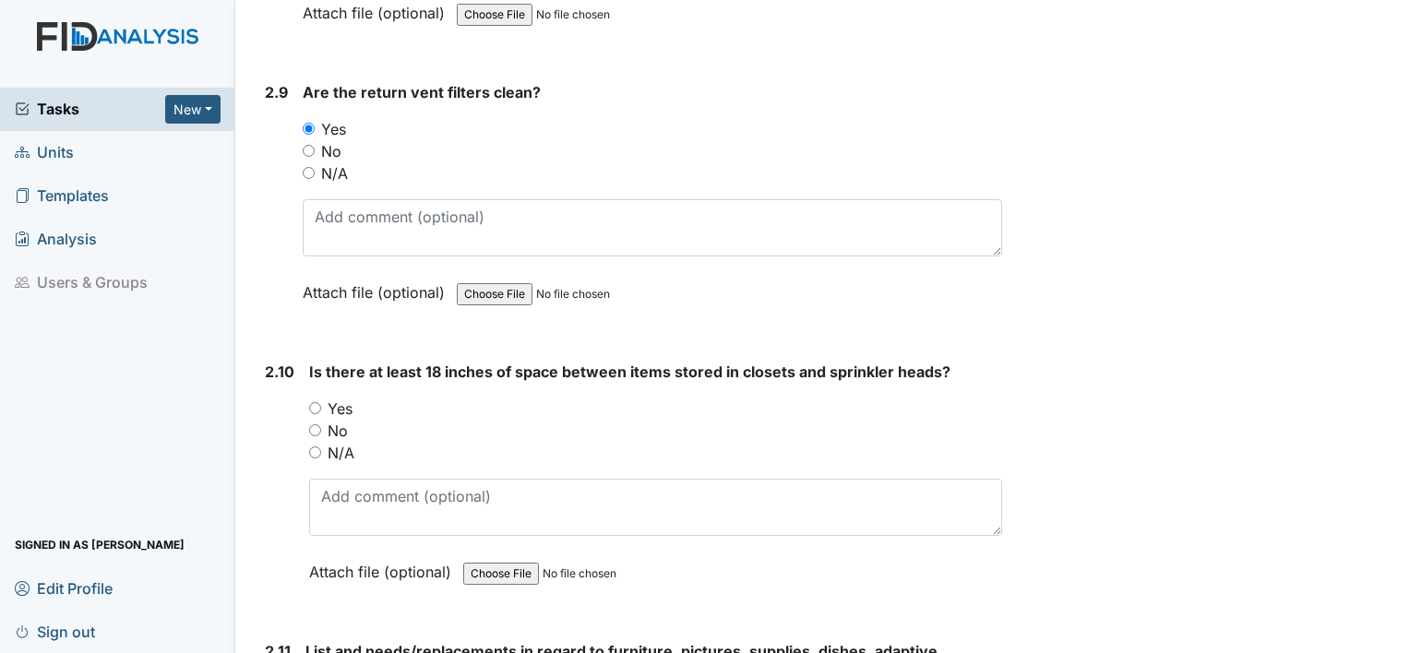
click at [313, 425] on input "No" at bounding box center [315, 431] width 12 height 12
radio input "true"
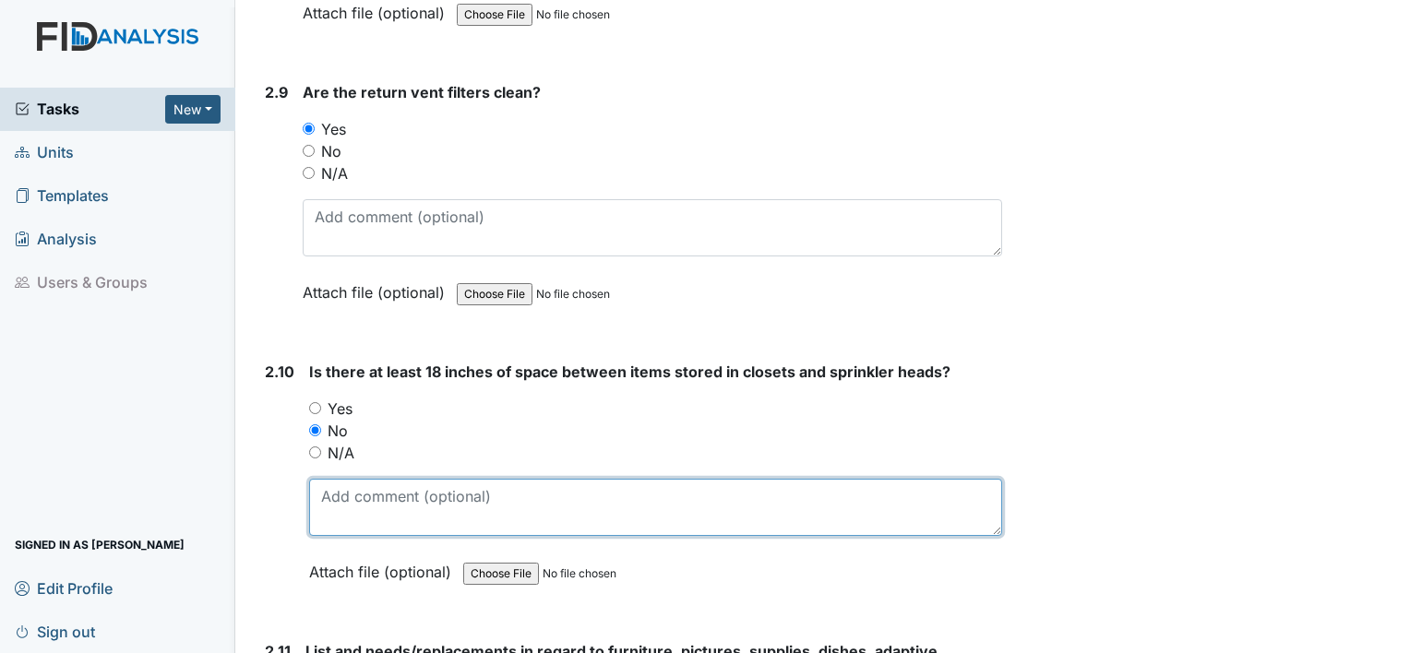
click at [402, 495] on textarea at bounding box center [655, 507] width 693 height 57
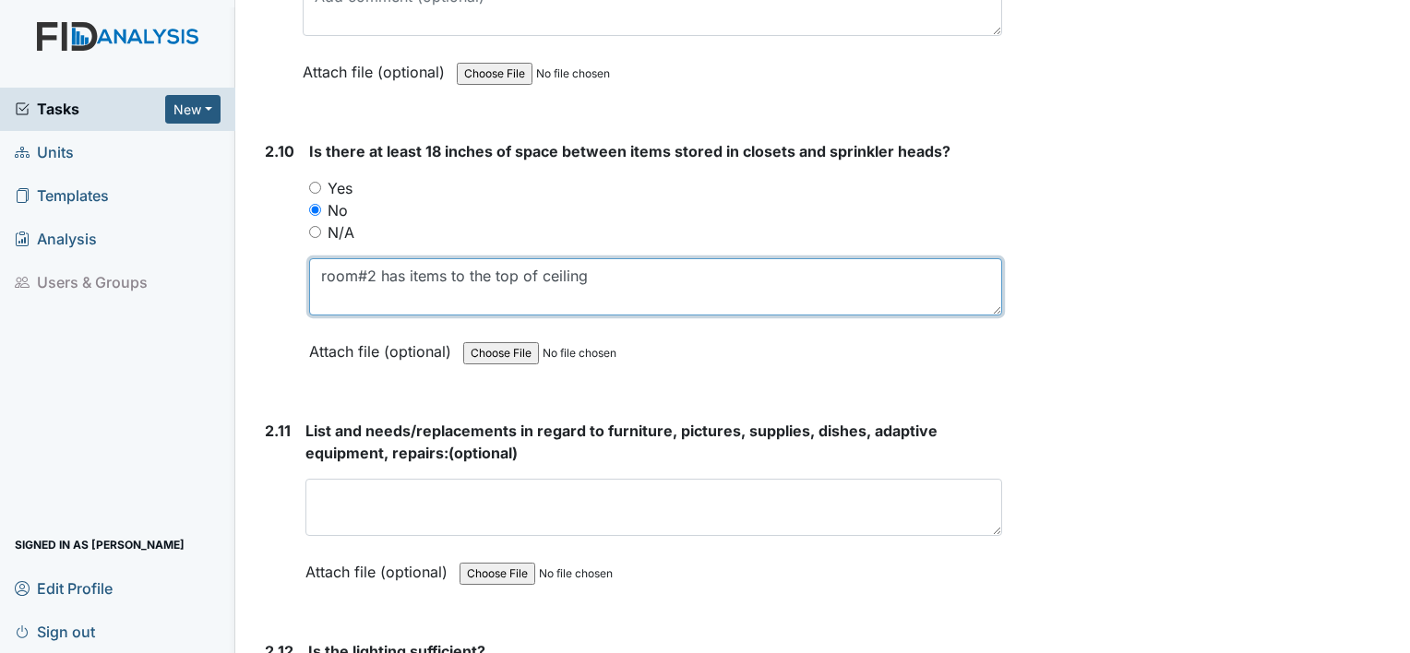
scroll to position [4125, 0]
type textarea "room#2 has items to the top of ceiling"
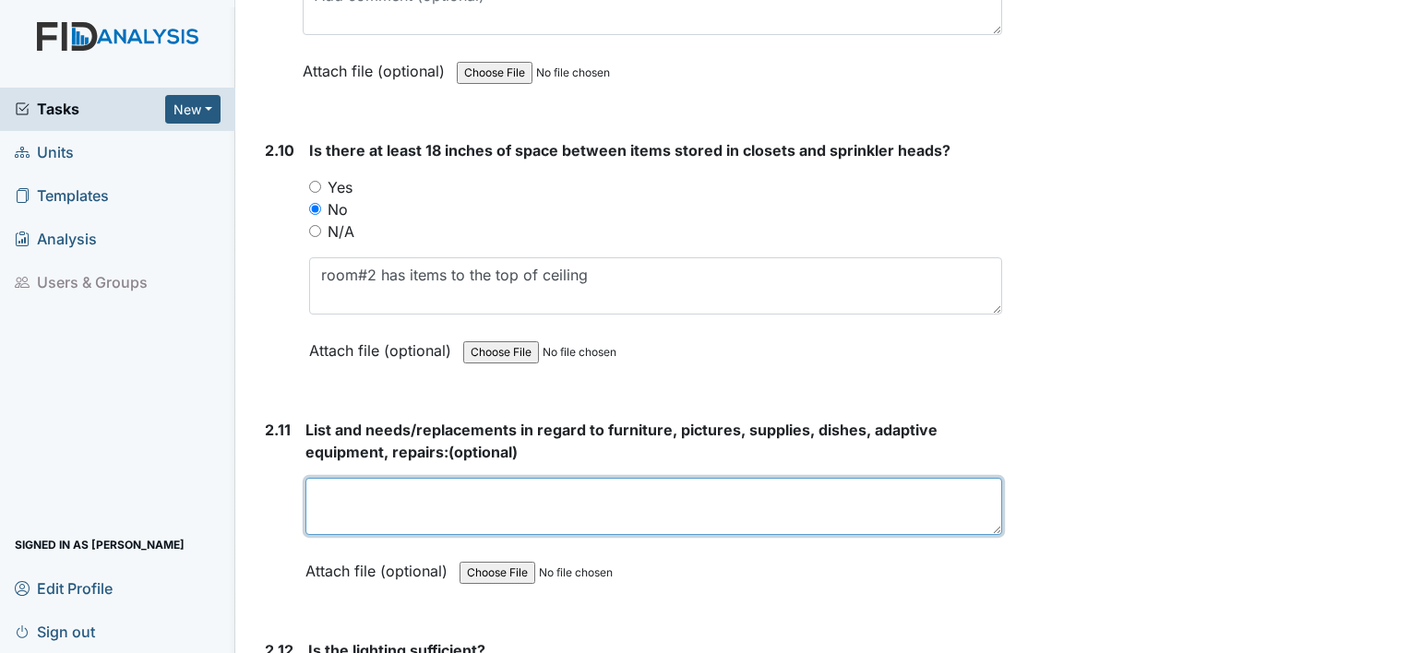
click at [434, 502] on textarea at bounding box center [653, 506] width 697 height 57
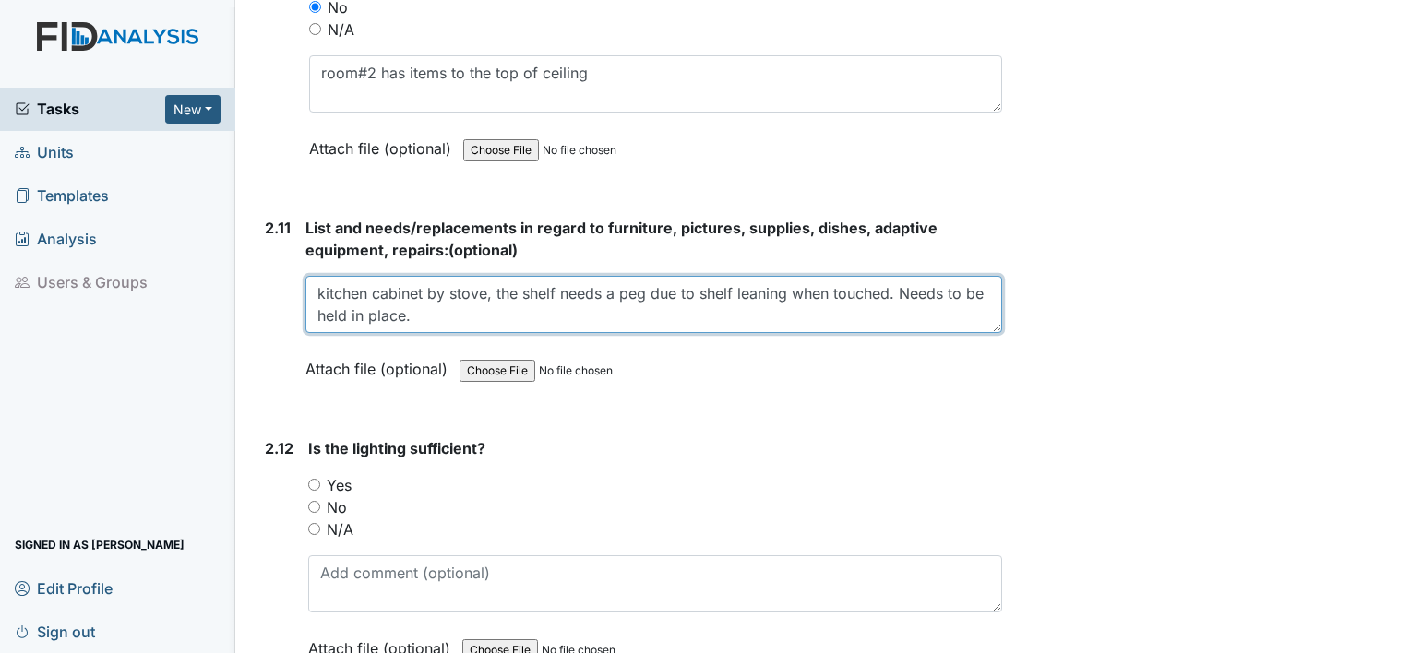
scroll to position [4328, 0]
type textarea "kitchen cabinet by stove, the shelf needs a peg due to shelf leaning when touch…"
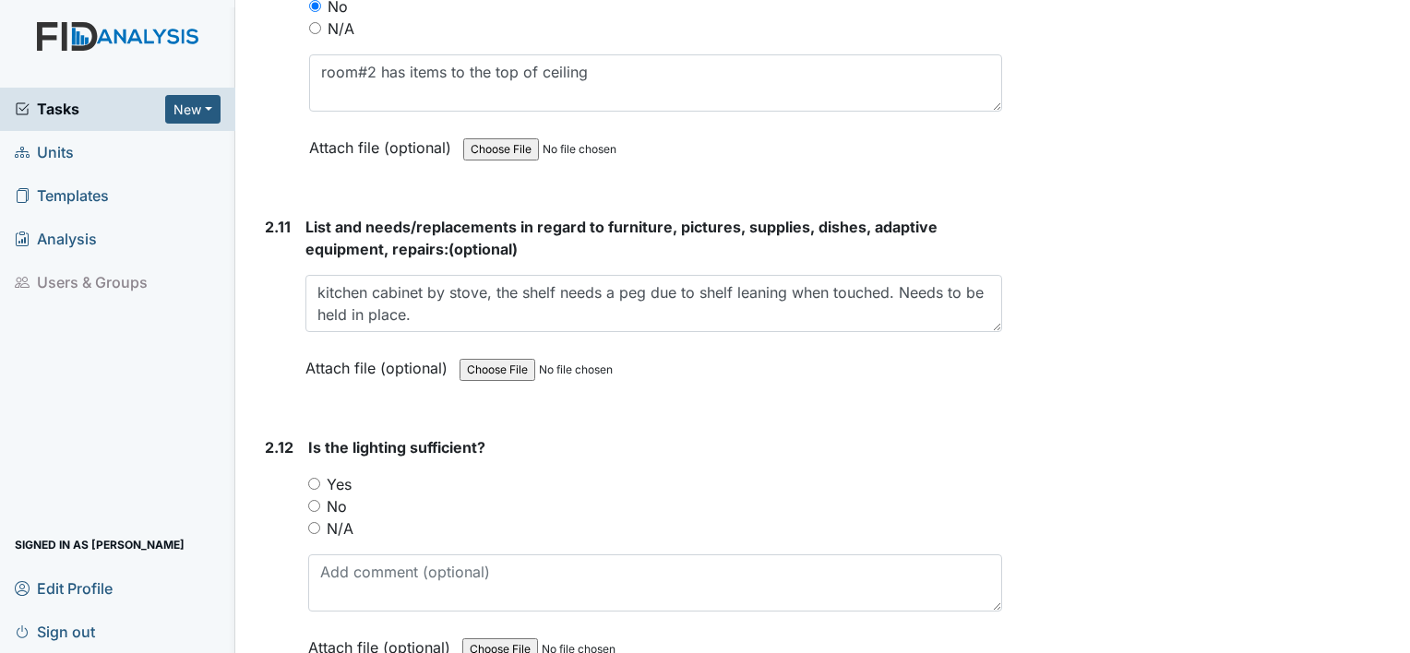
click at [310, 478] on input "Yes" at bounding box center [314, 484] width 12 height 12
radio input "true"
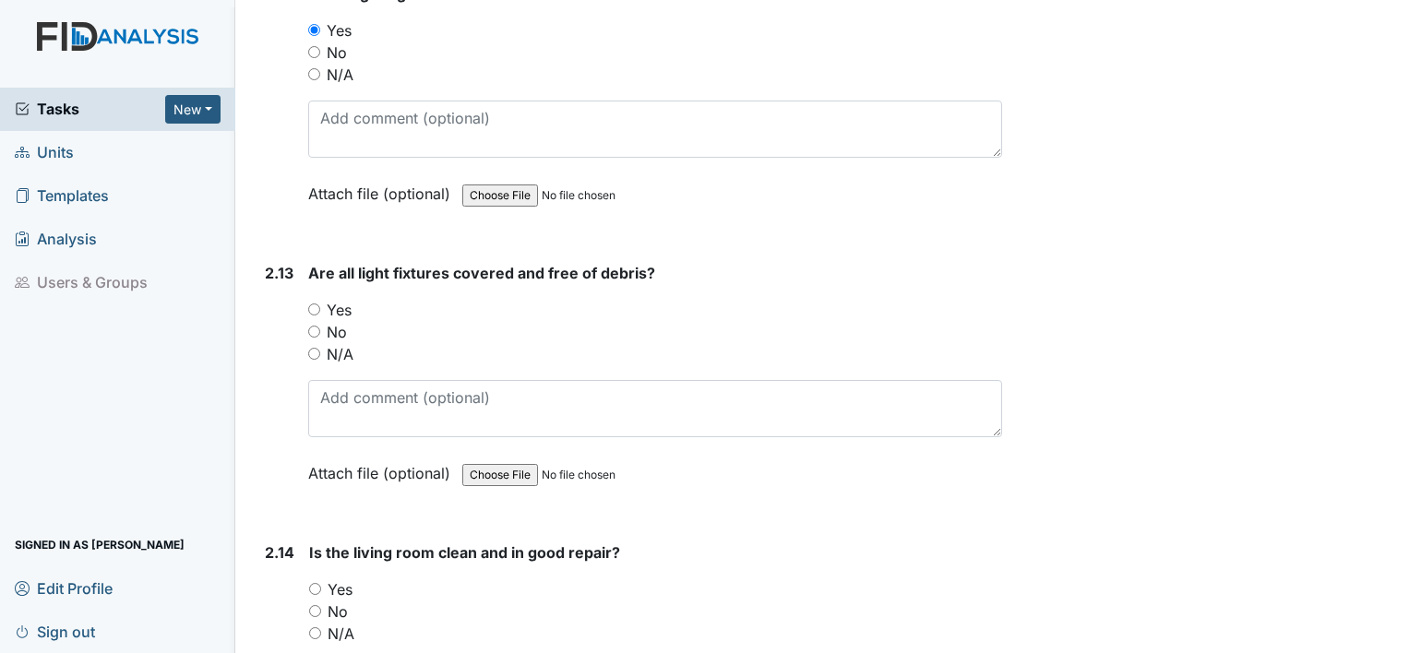
scroll to position [4818, 0]
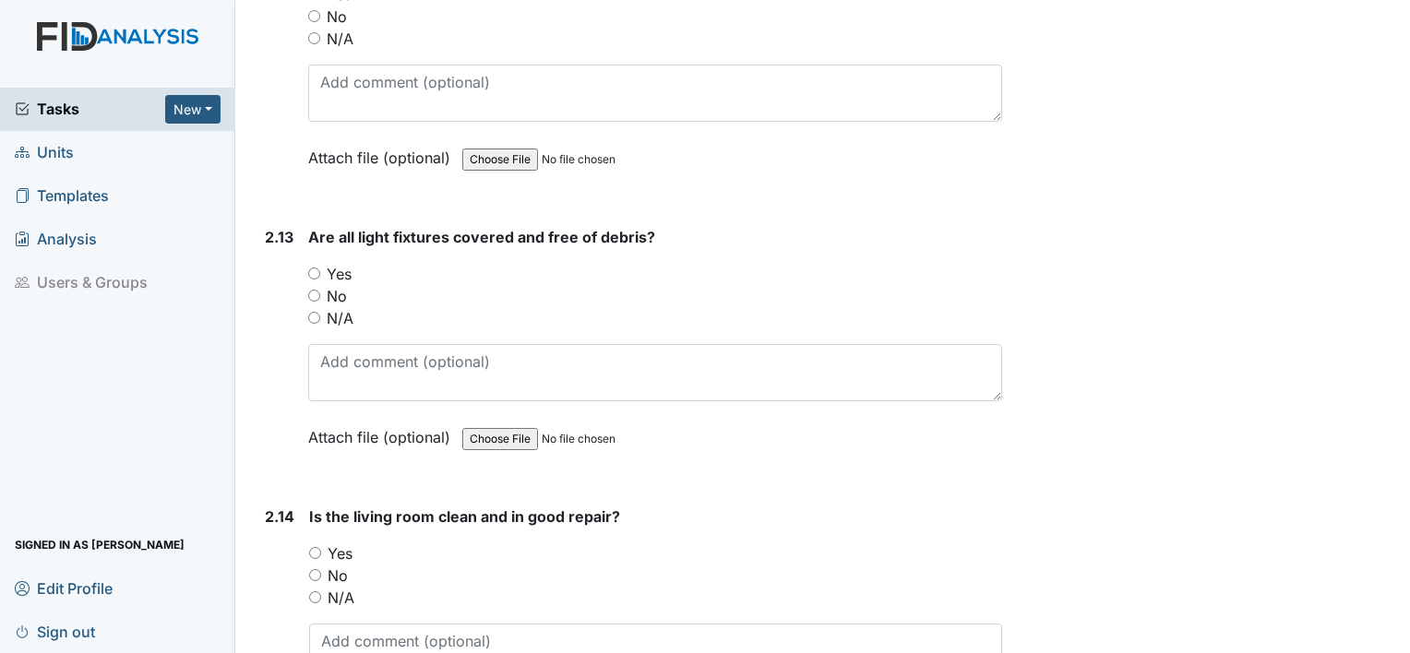
click at [308, 268] on input "Yes" at bounding box center [314, 274] width 12 height 12
radio input "true"
click at [318, 547] on input "Yes" at bounding box center [315, 553] width 12 height 12
radio input "true"
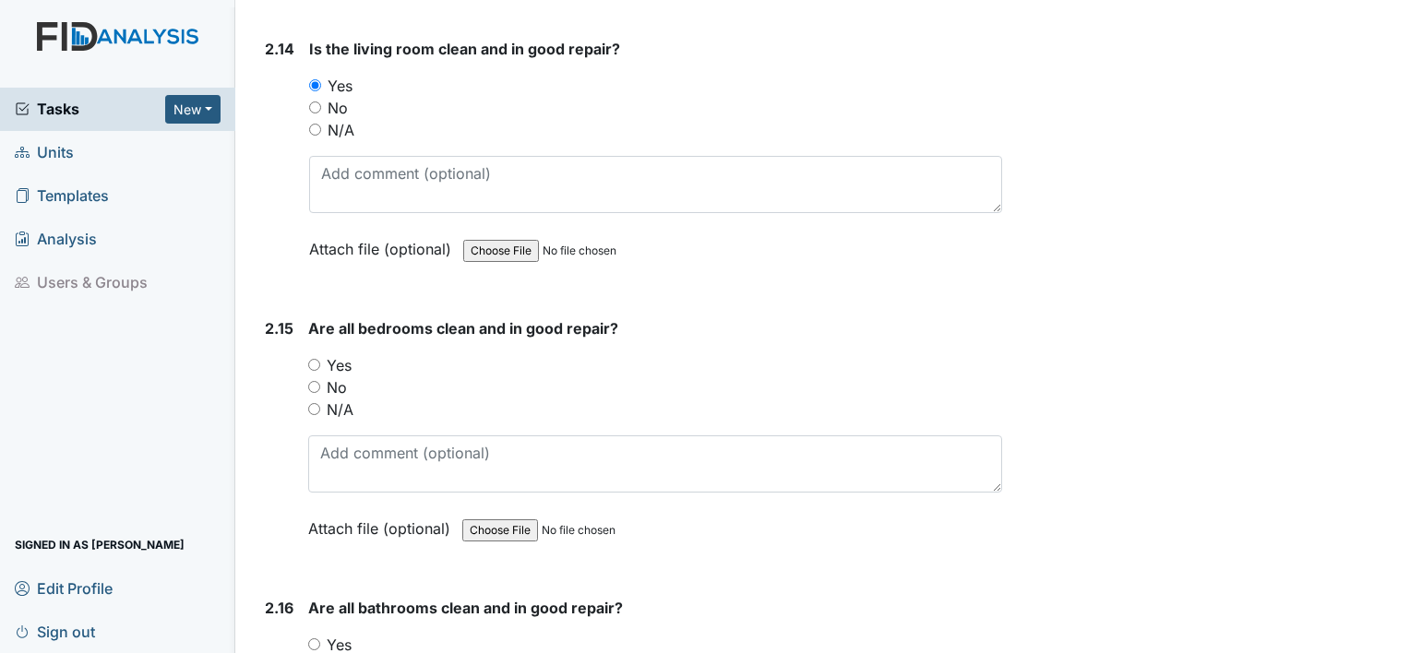
scroll to position [5323, 0]
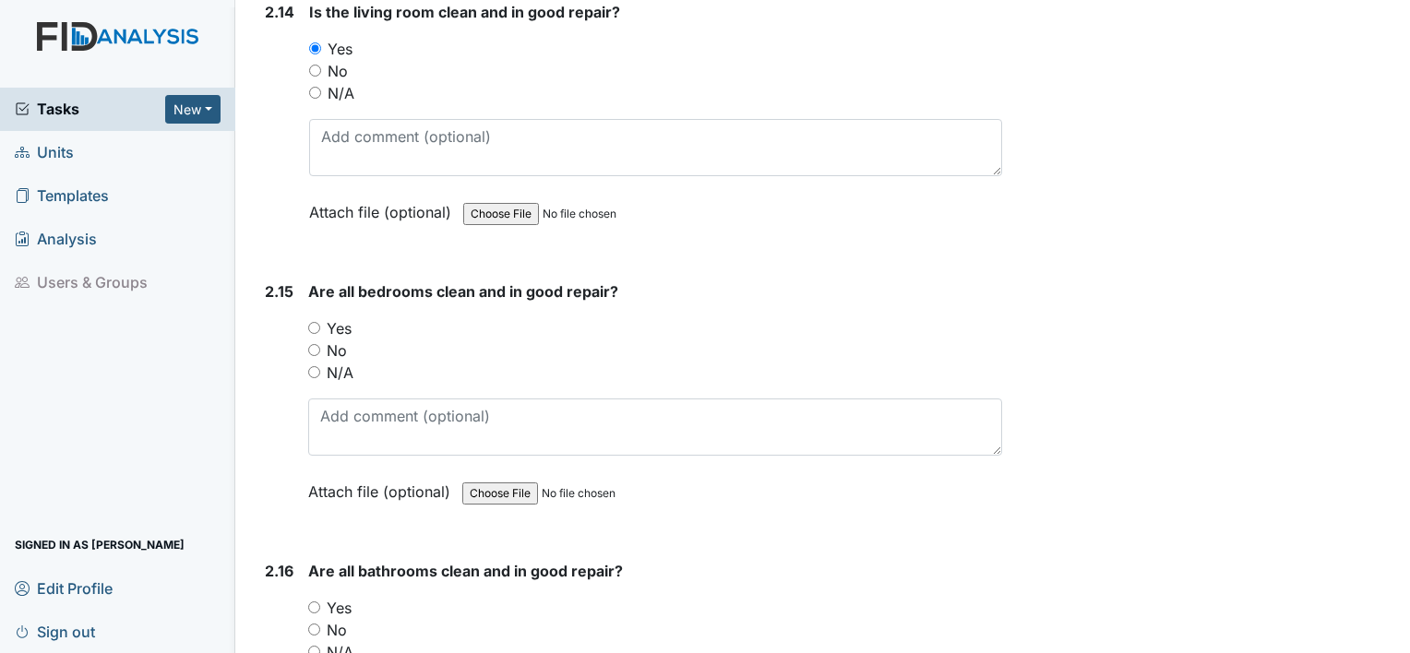
click at [315, 344] on input "No" at bounding box center [314, 350] width 12 height 12
radio input "true"
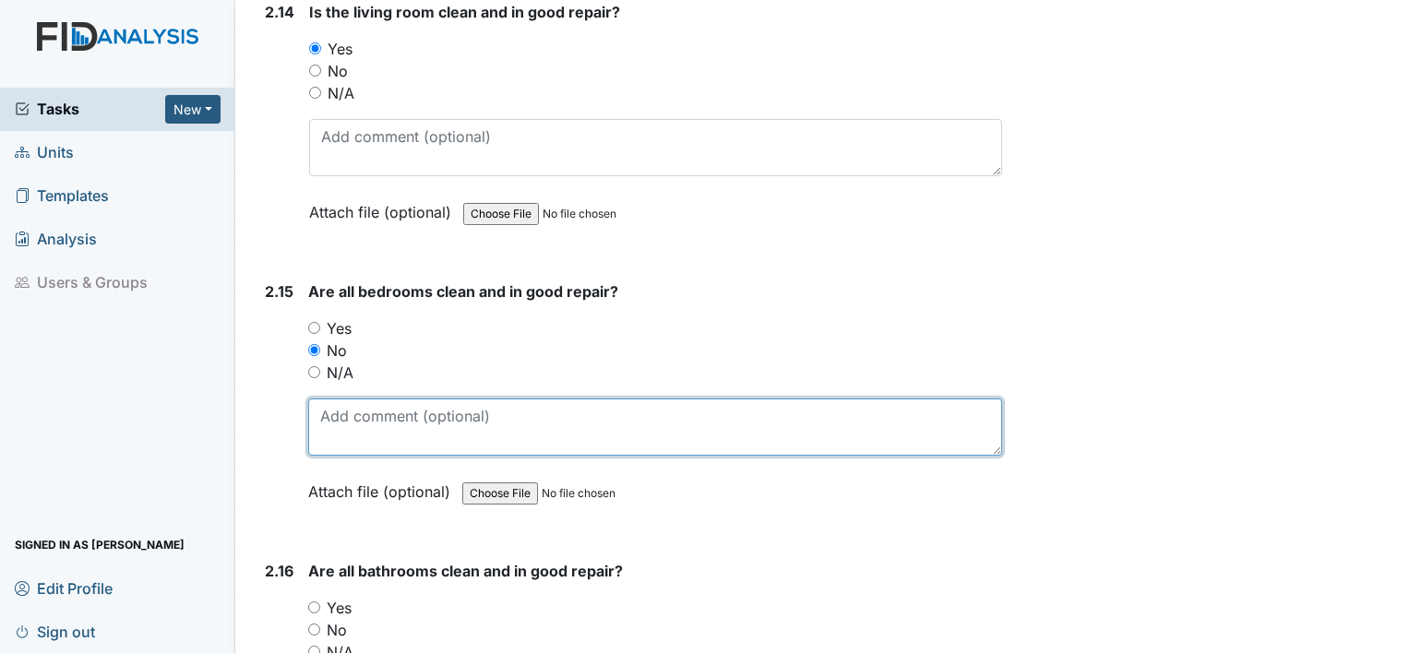
click at [342, 408] on textarea at bounding box center [655, 427] width 694 height 57
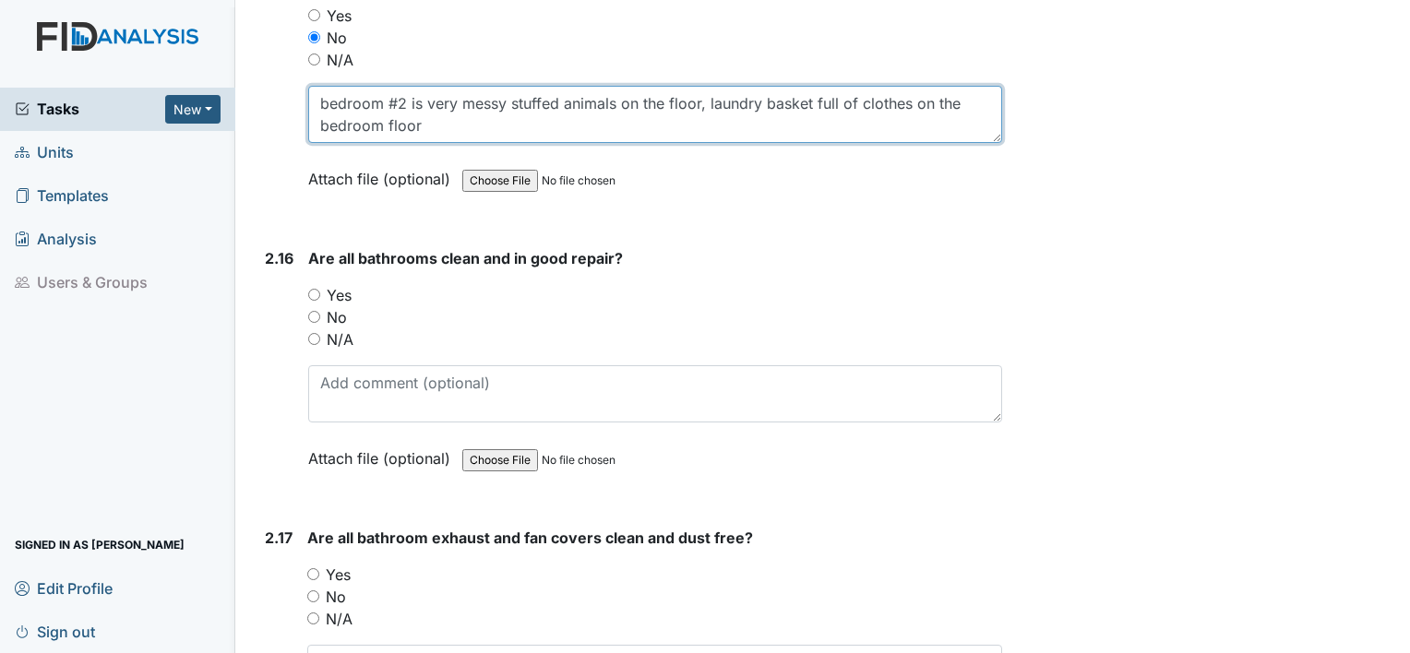
scroll to position [5642, 0]
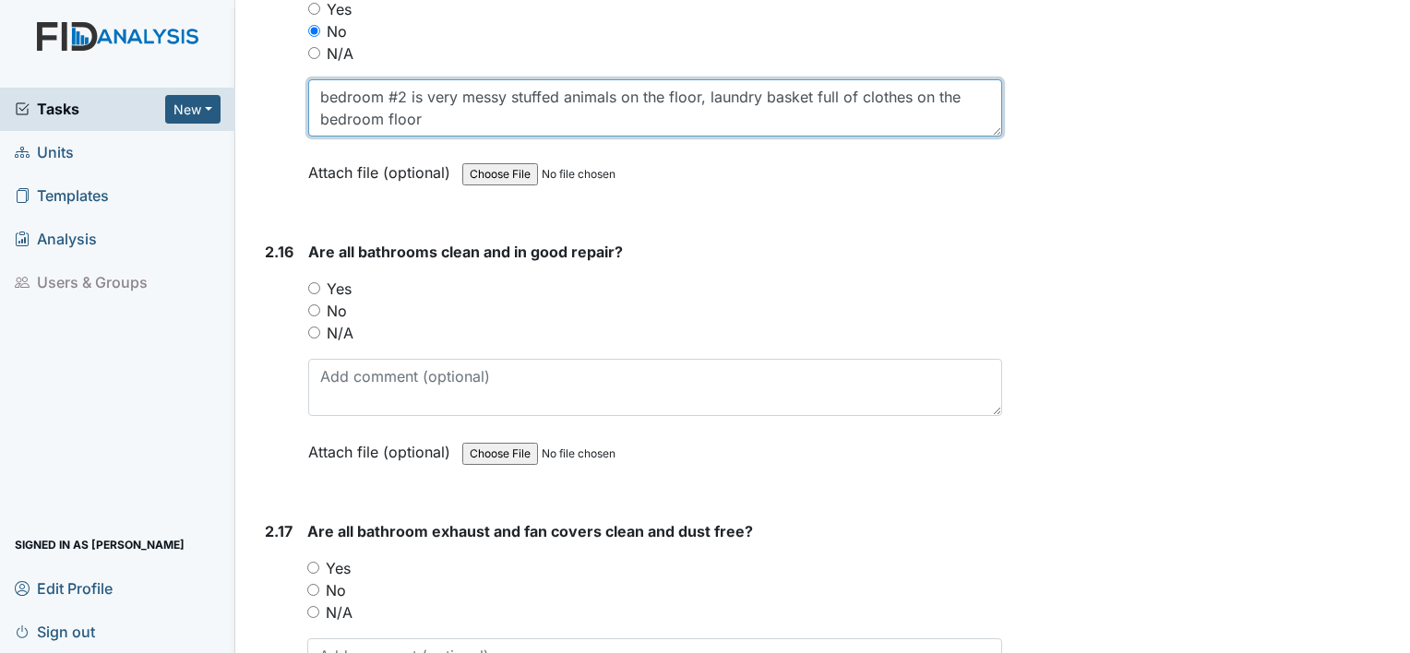
type textarea "bedroom #2 is very messy stuffed animals on the floor, laundry basket full of c…"
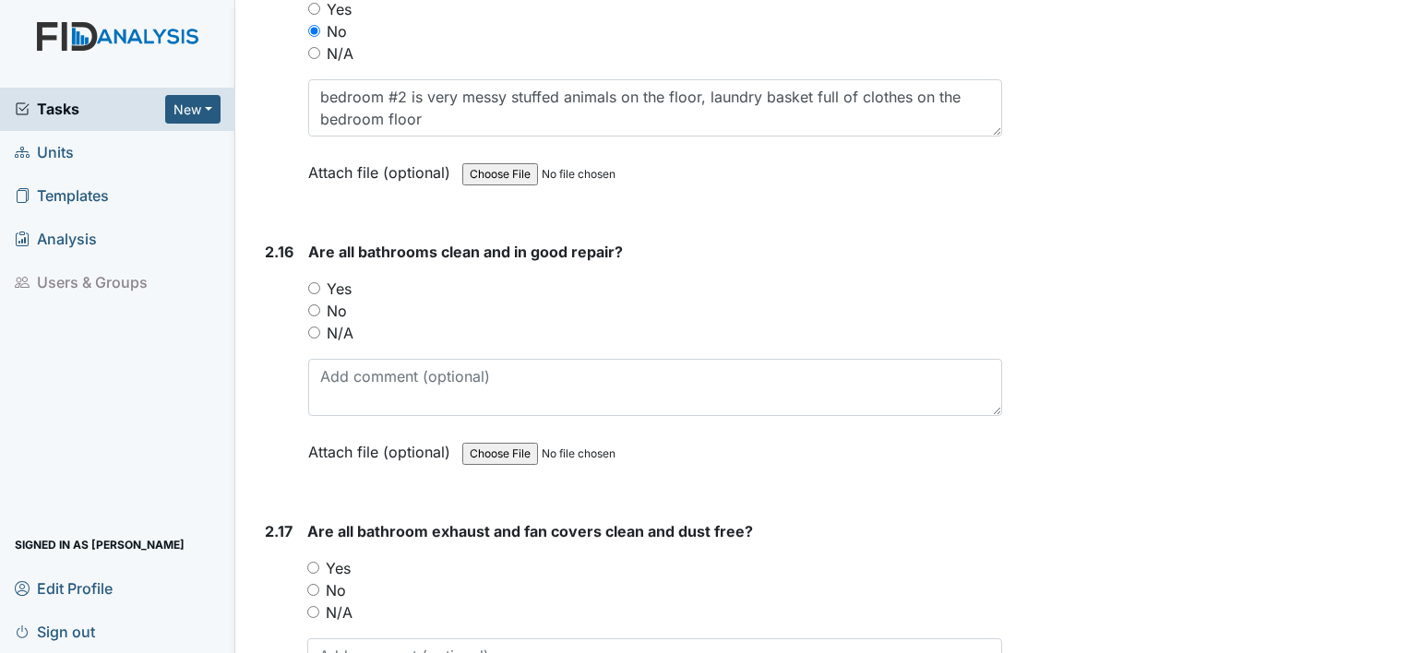
click at [312, 282] on input "Yes" at bounding box center [314, 288] width 12 height 12
radio input "true"
click at [311, 562] on input "Yes" at bounding box center [313, 568] width 12 height 12
radio input "true"
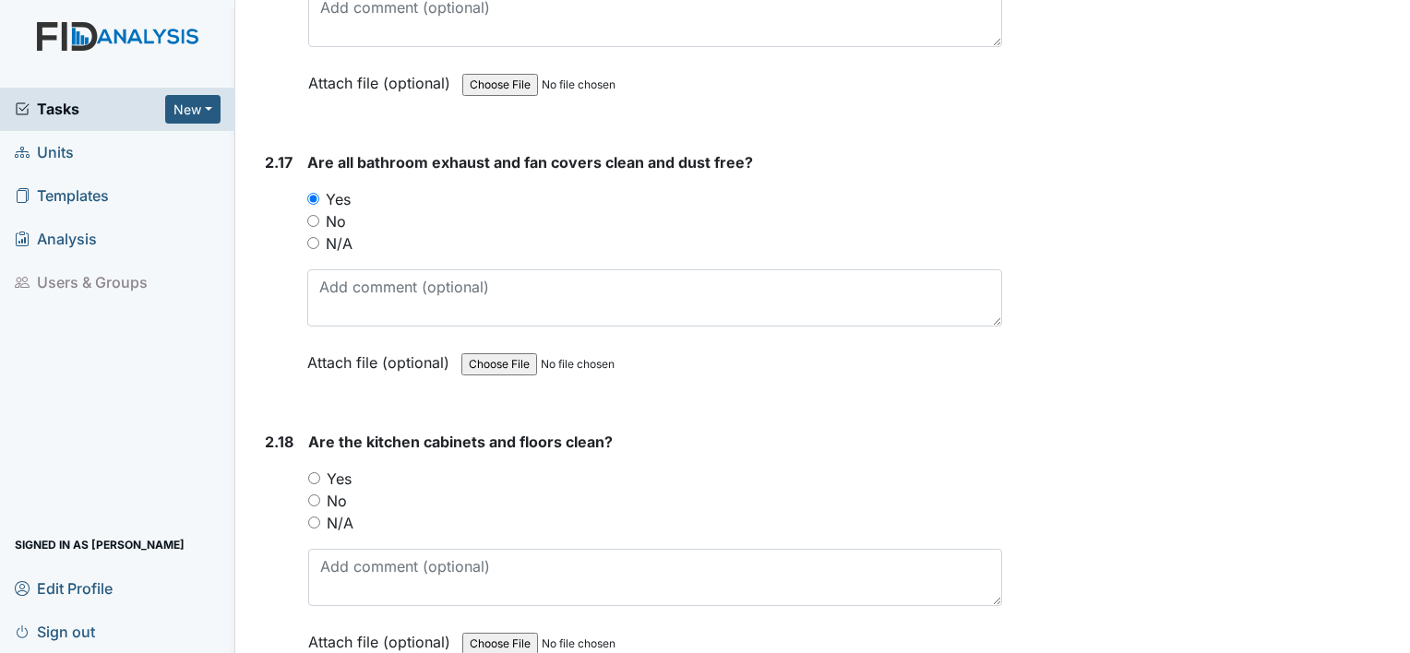
scroll to position [6171, 0]
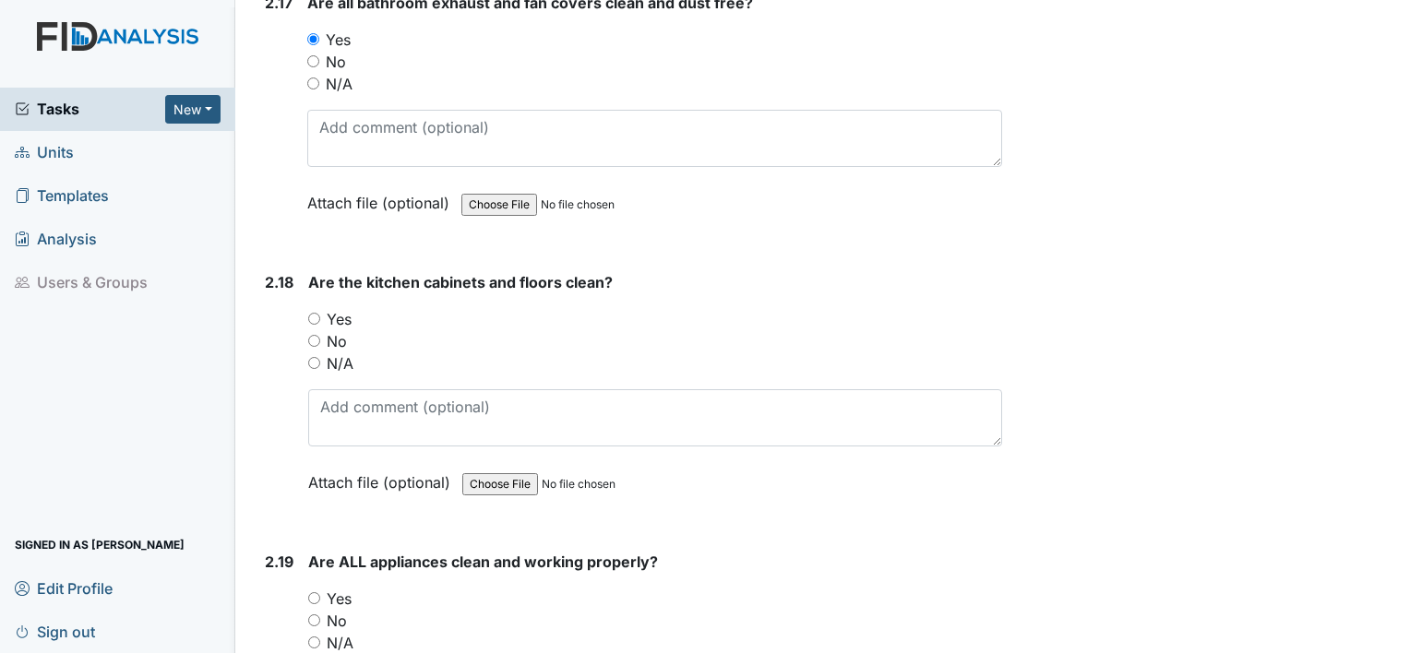
click at [311, 313] on input "Yes" at bounding box center [314, 319] width 12 height 12
radio input "true"
click at [314, 593] on input "Yes" at bounding box center [314, 599] width 12 height 12
radio input "true"
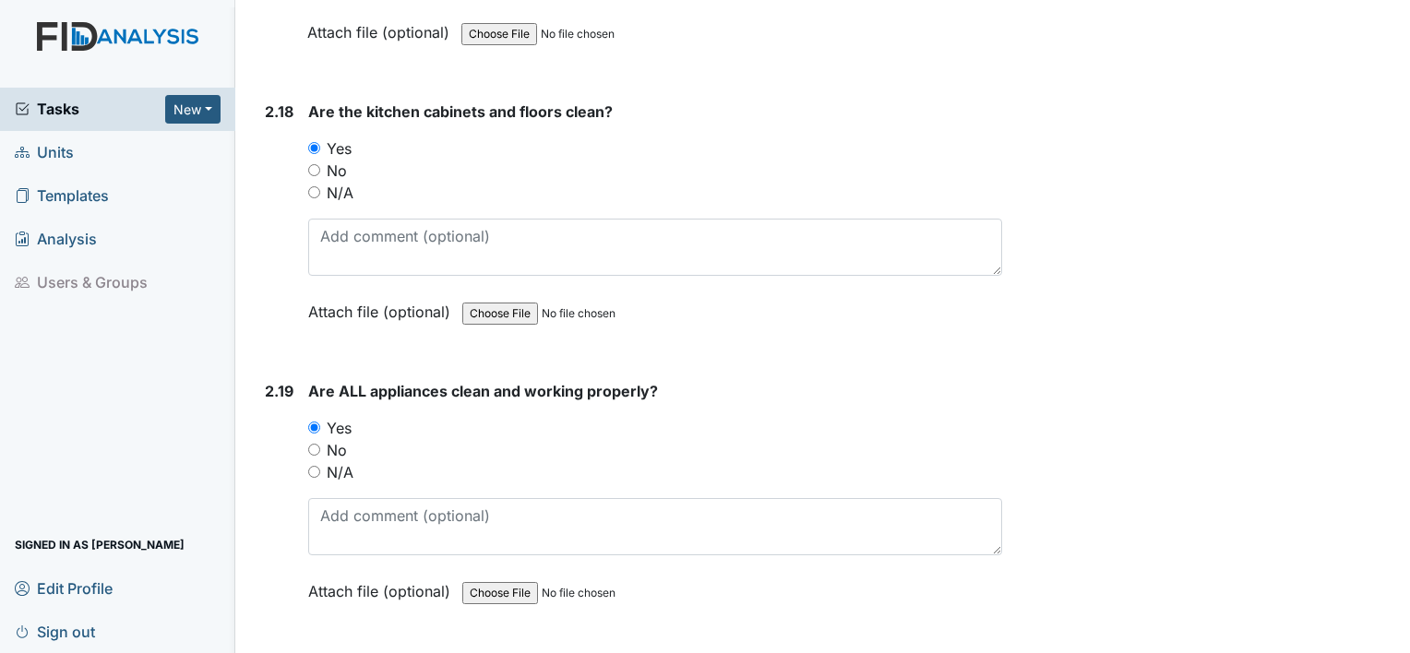
scroll to position [6343, 0]
click at [312, 443] on input "No" at bounding box center [314, 449] width 12 height 12
radio input "true"
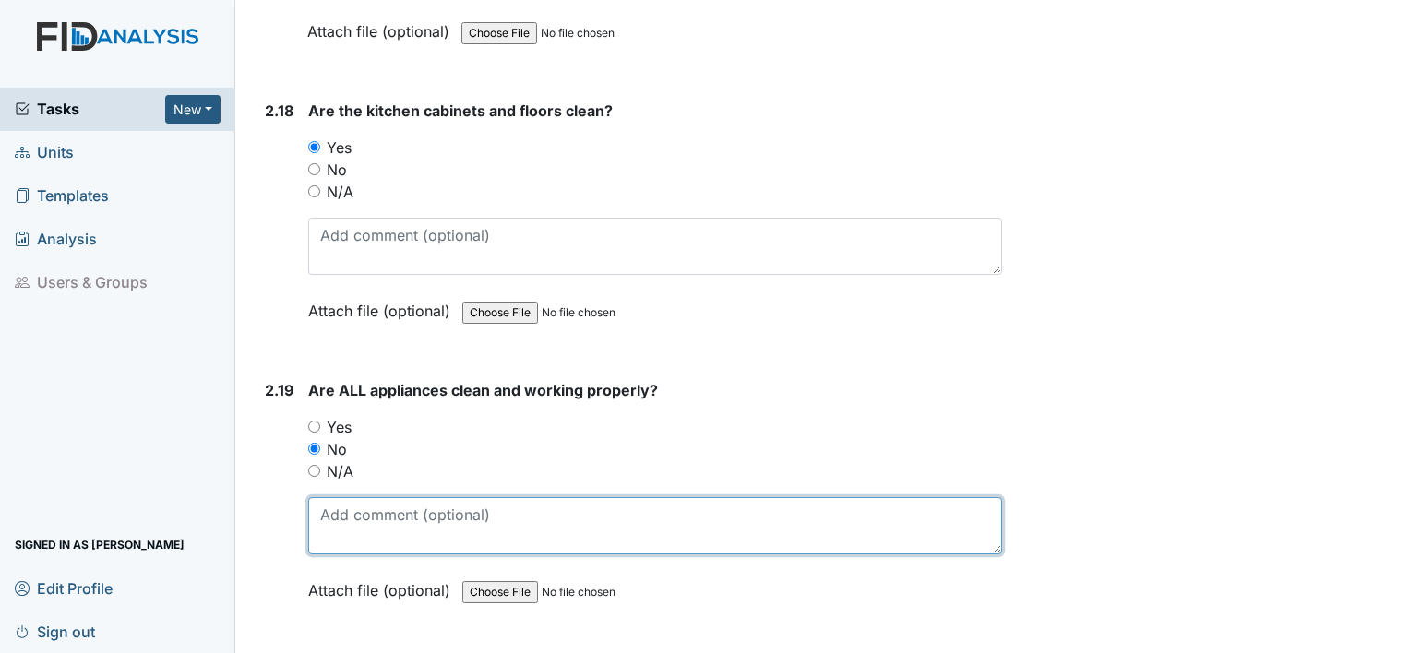
click at [348, 497] on textarea at bounding box center [655, 525] width 694 height 57
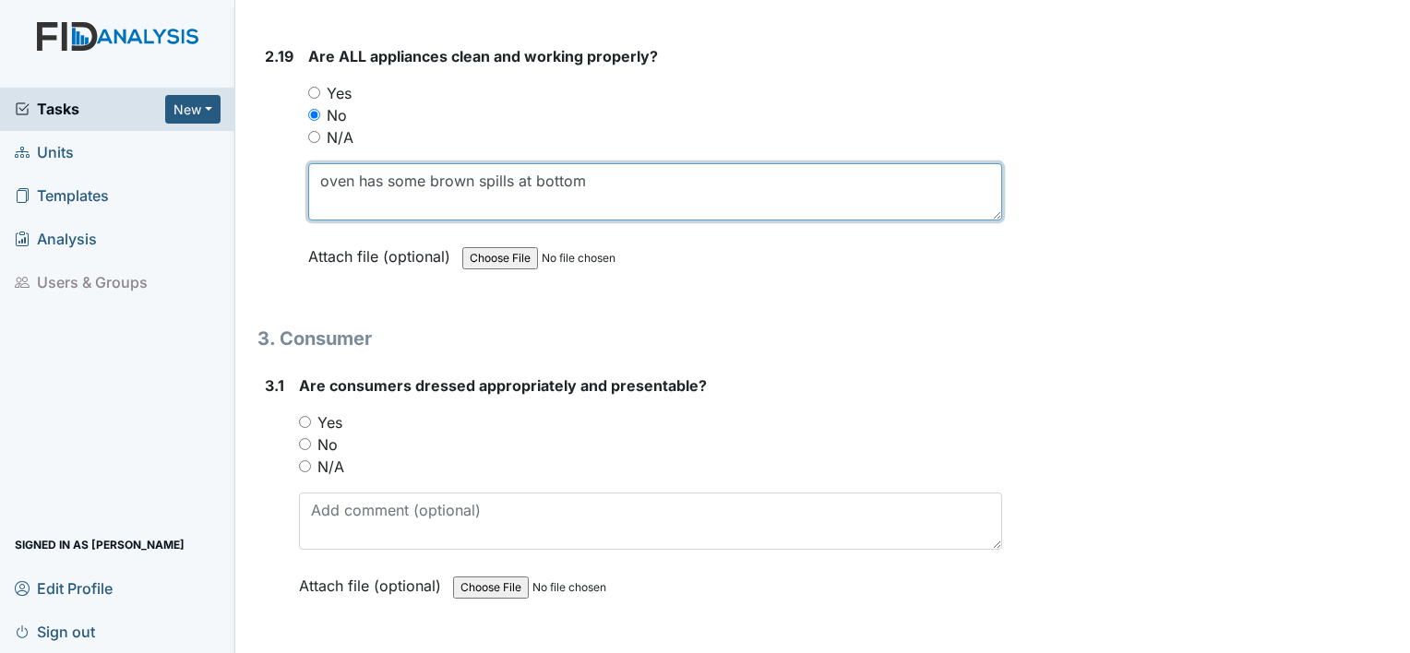
scroll to position [6696, 0]
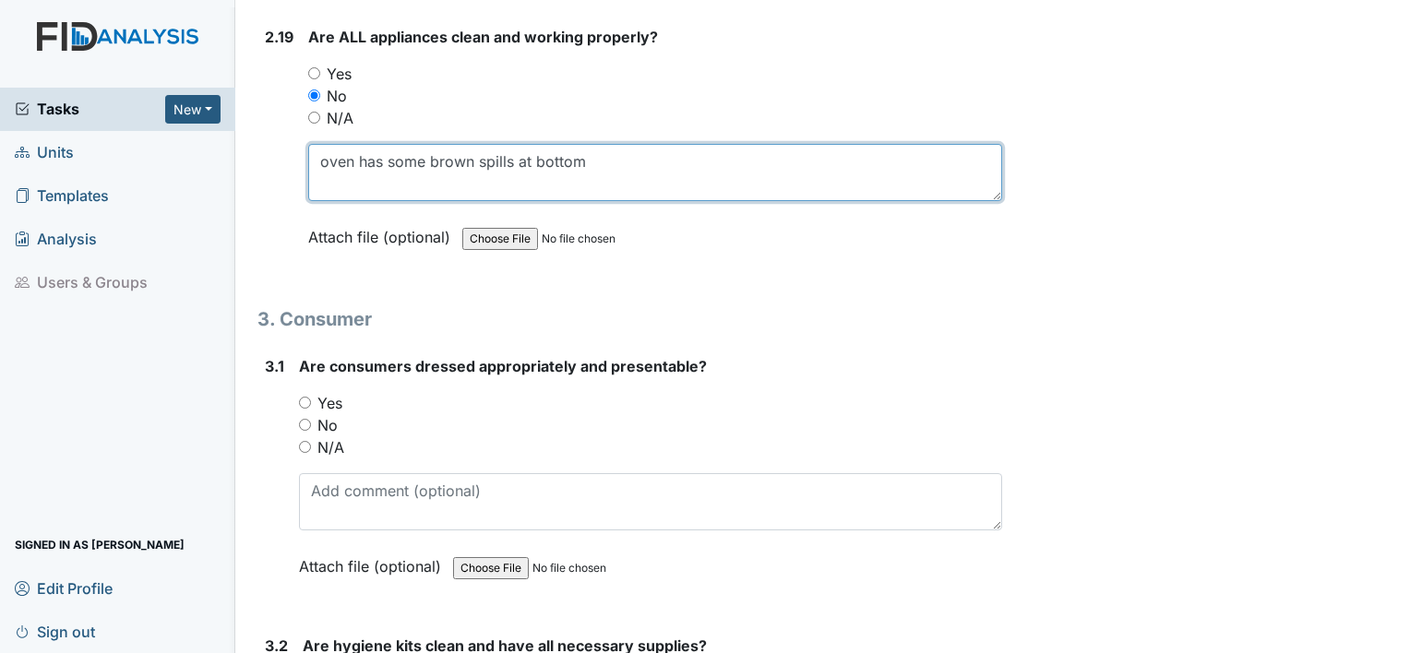
type textarea "oven has some brown spills at bottom"
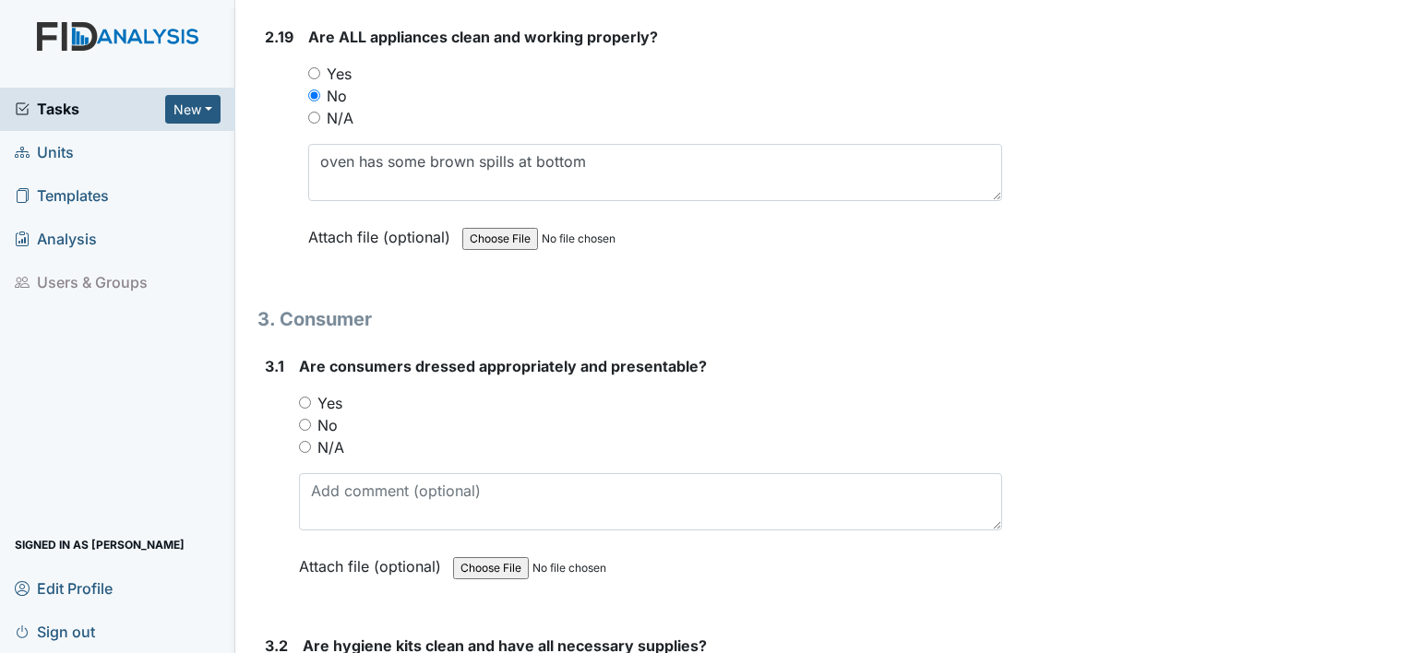
click at [303, 397] on input "Yes" at bounding box center [305, 403] width 12 height 12
radio input "true"
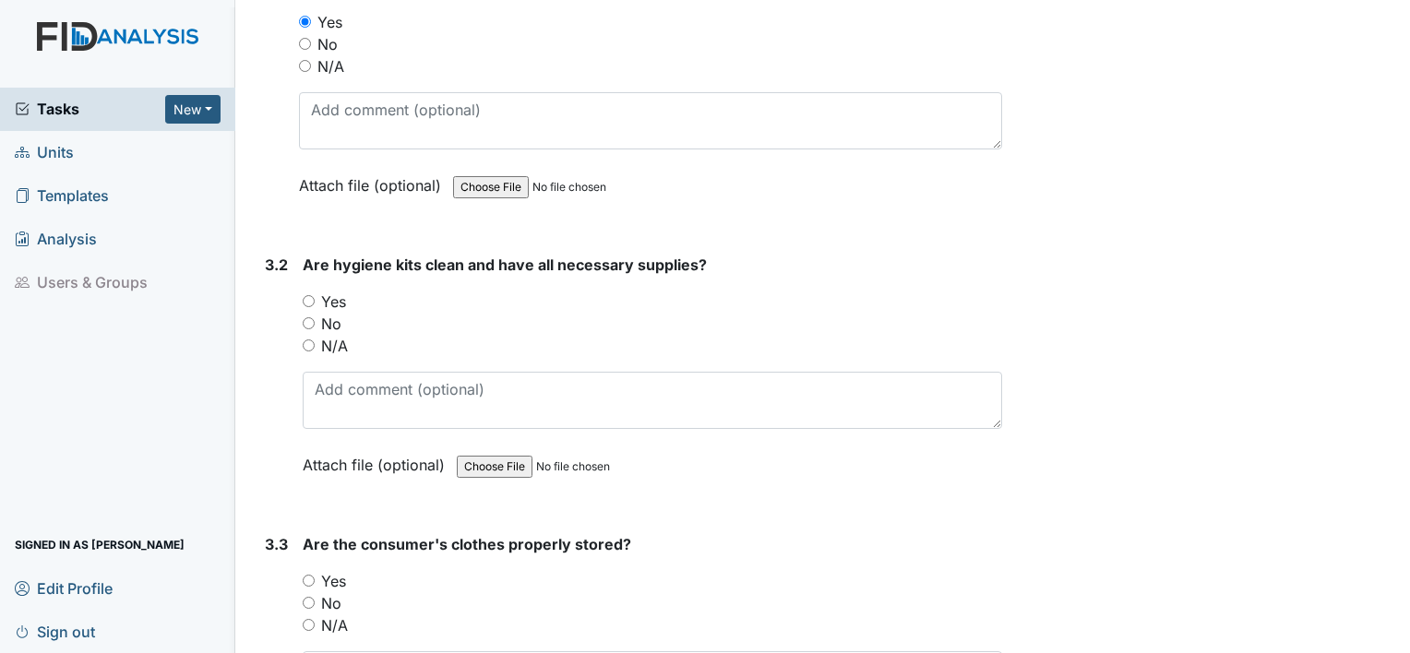
scroll to position [7114, 0]
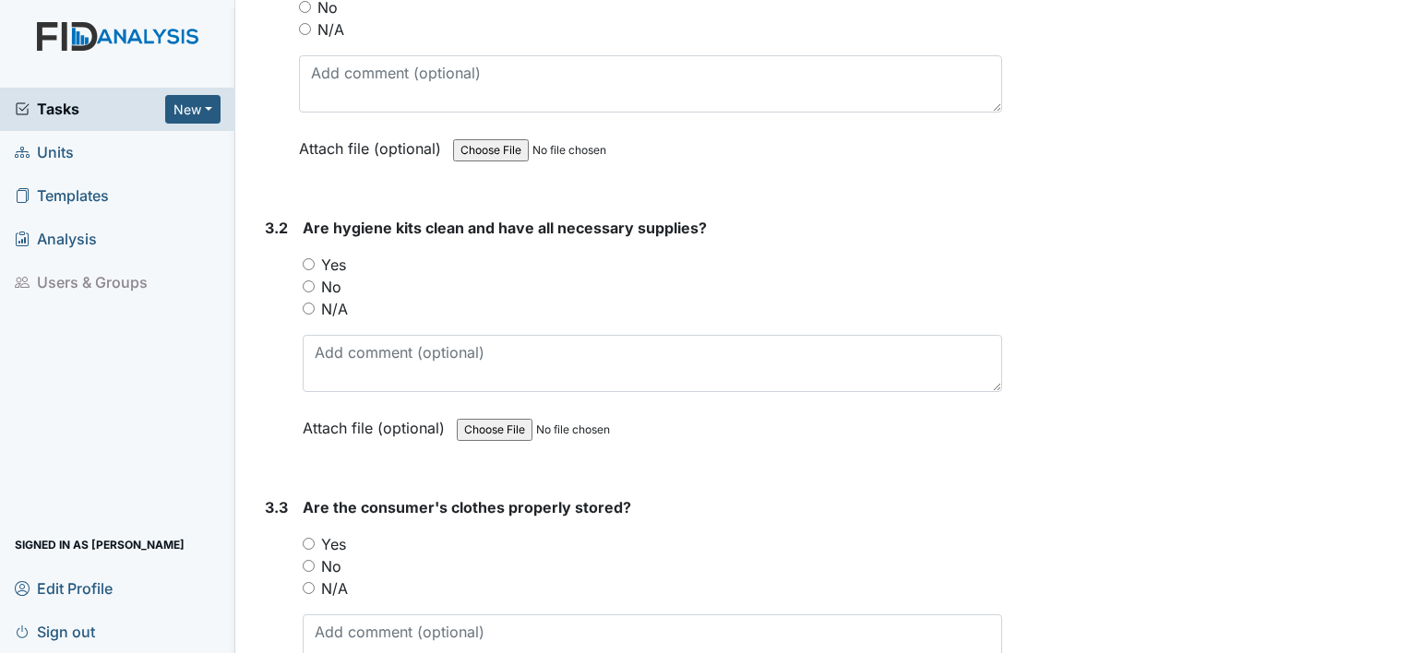
click at [310, 258] on input "Yes" at bounding box center [309, 264] width 12 height 12
radio input "true"
click at [310, 538] on input "Yes" at bounding box center [309, 544] width 12 height 12
radio input "true"
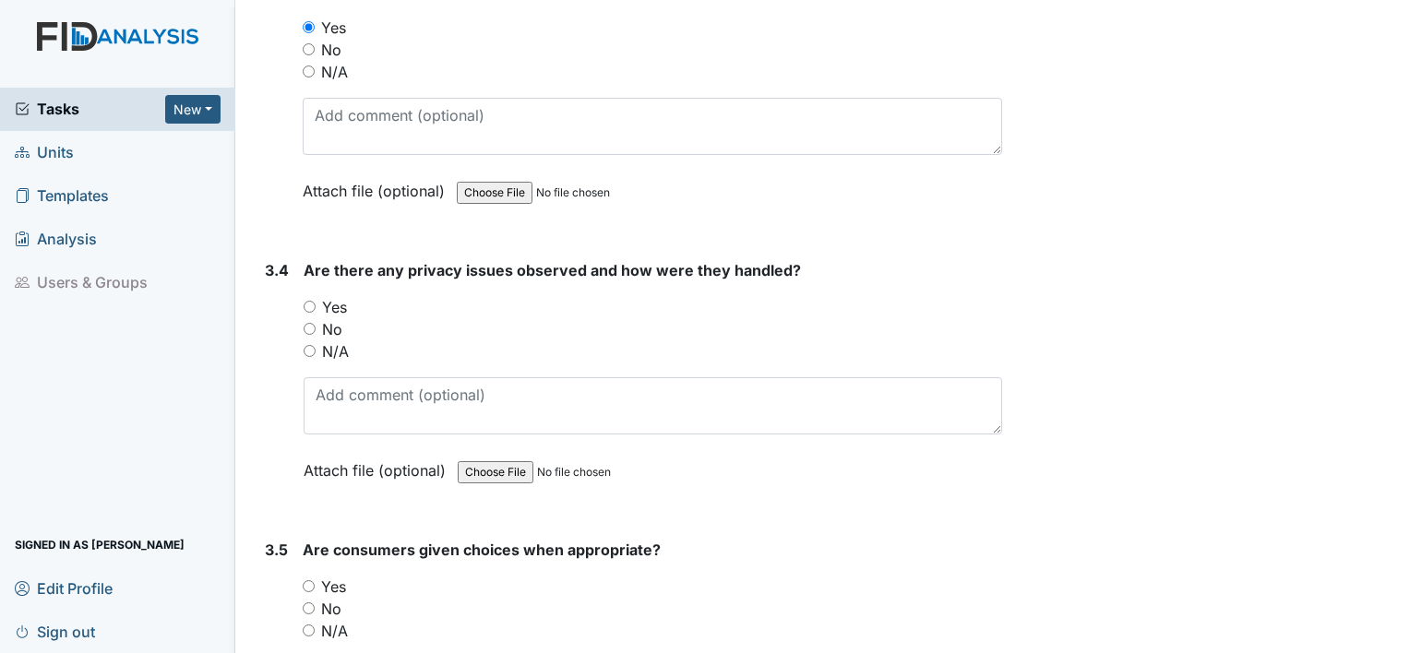
scroll to position [7668, 0]
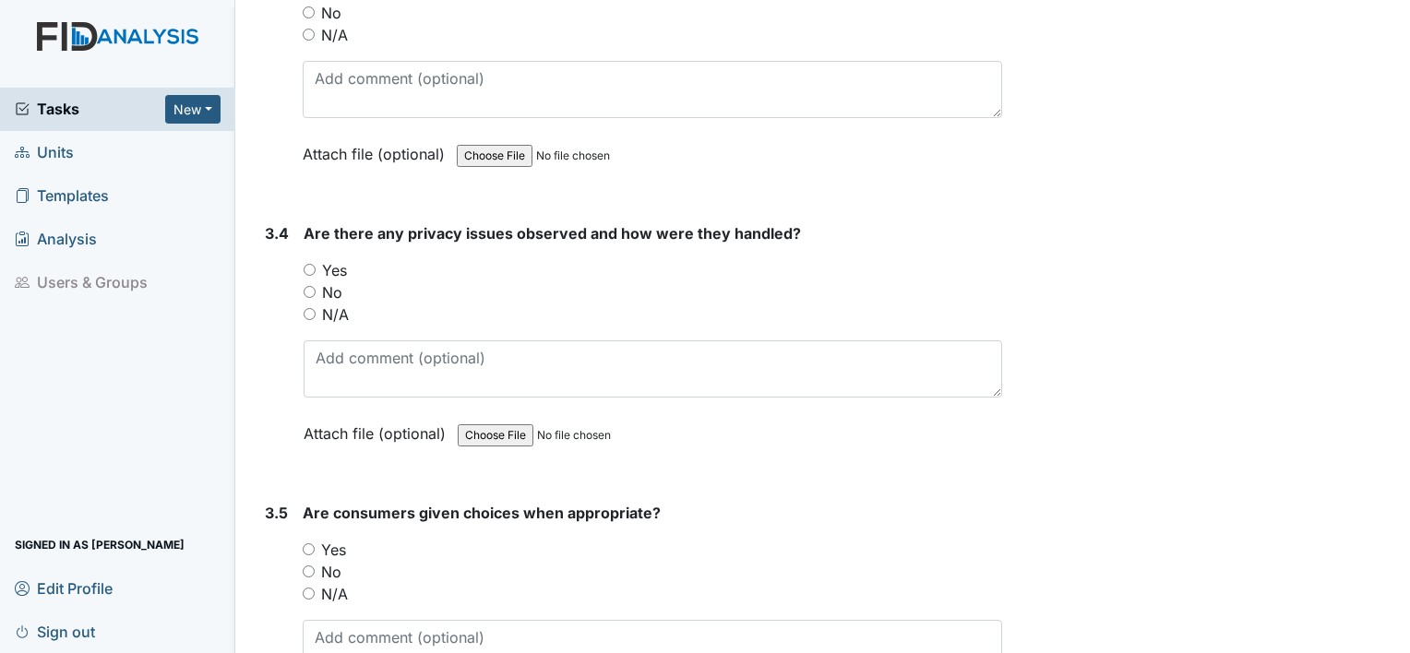
click at [307, 308] on input "N/A" at bounding box center [310, 314] width 12 height 12
radio input "true"
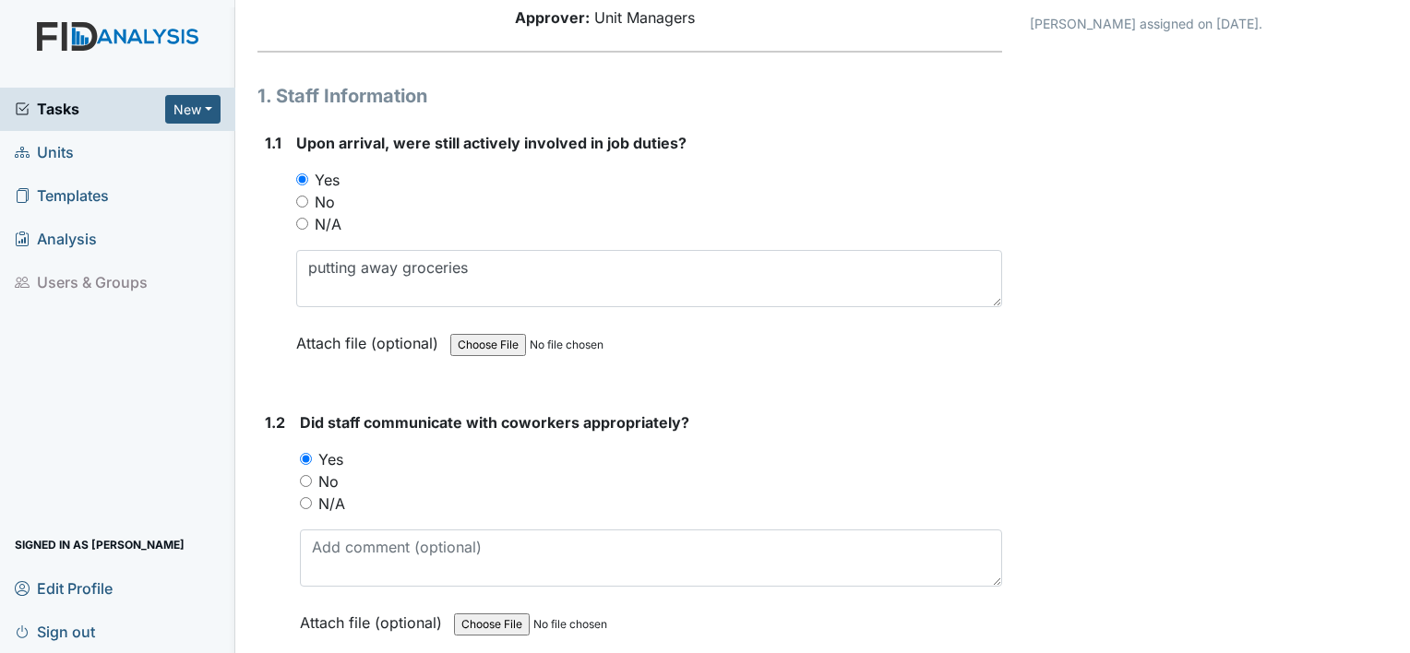
scroll to position [0, 0]
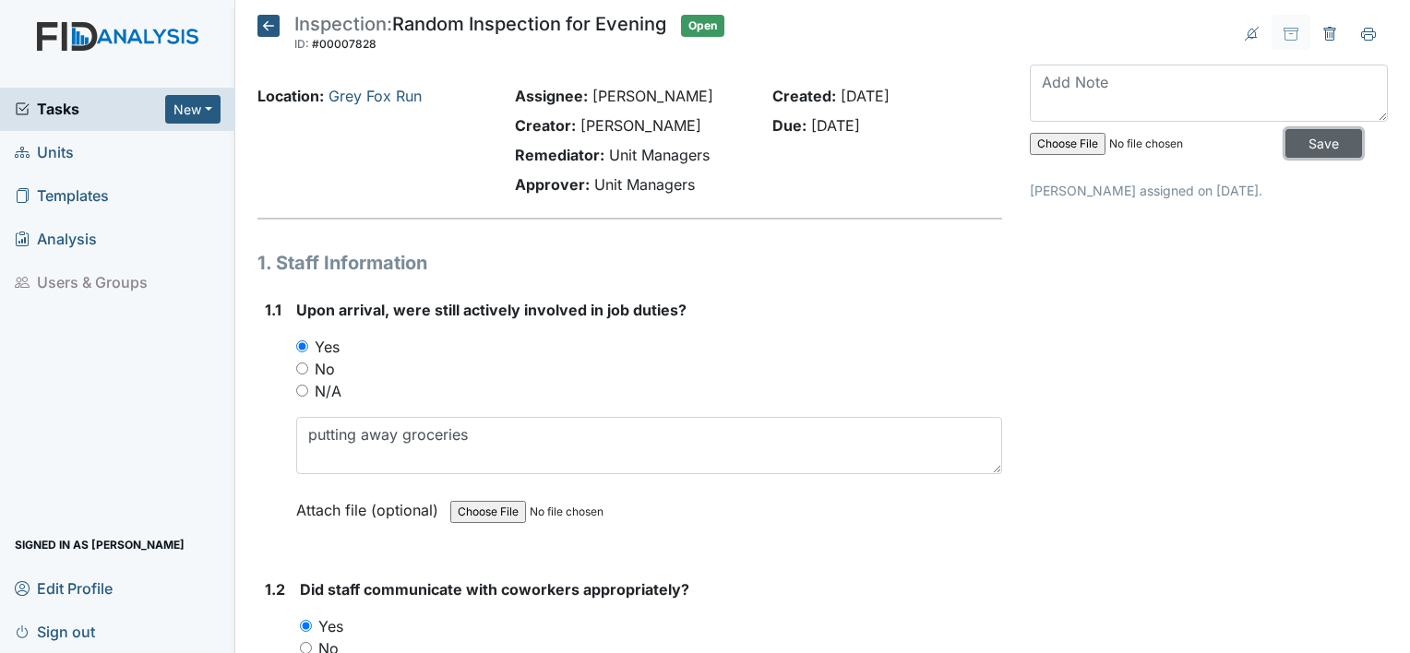
click at [1287, 136] on input "Save" at bounding box center [1324, 143] width 77 height 29
click at [81, 628] on span "Sign out" at bounding box center [55, 631] width 80 height 29
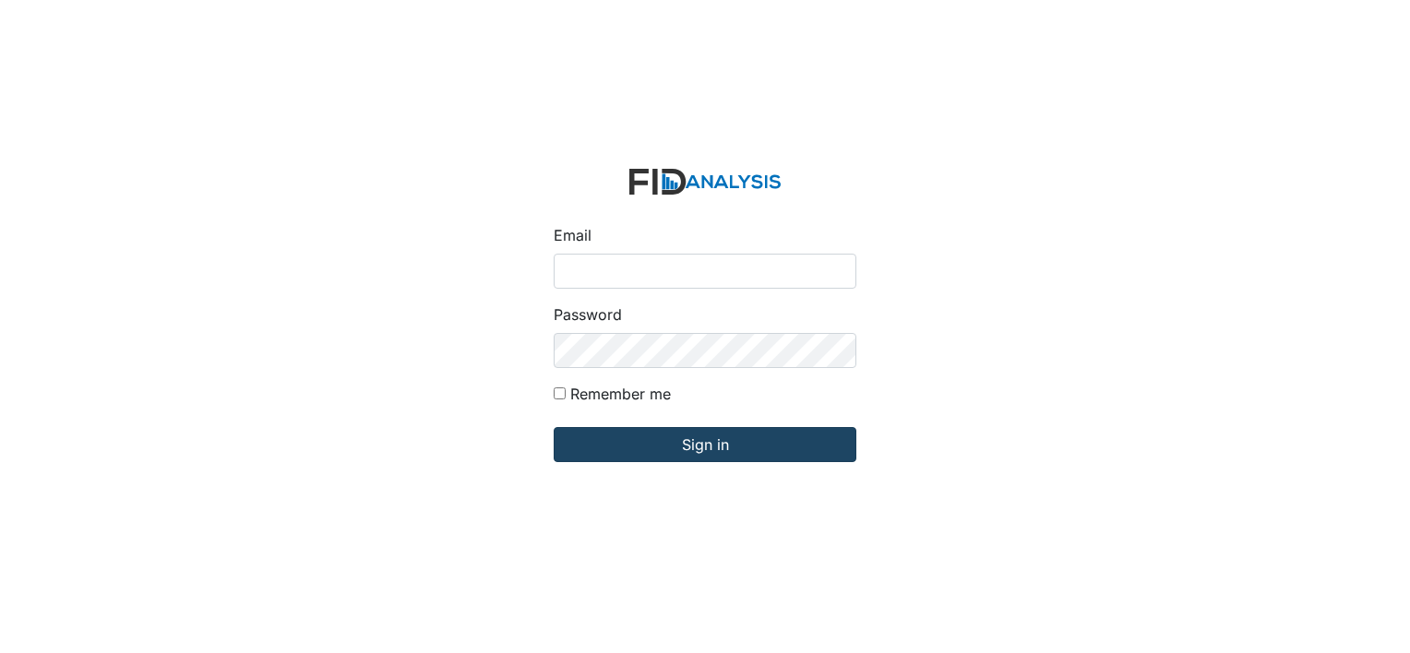
type input "[EMAIL_ADDRESS][DOMAIN_NAME]"
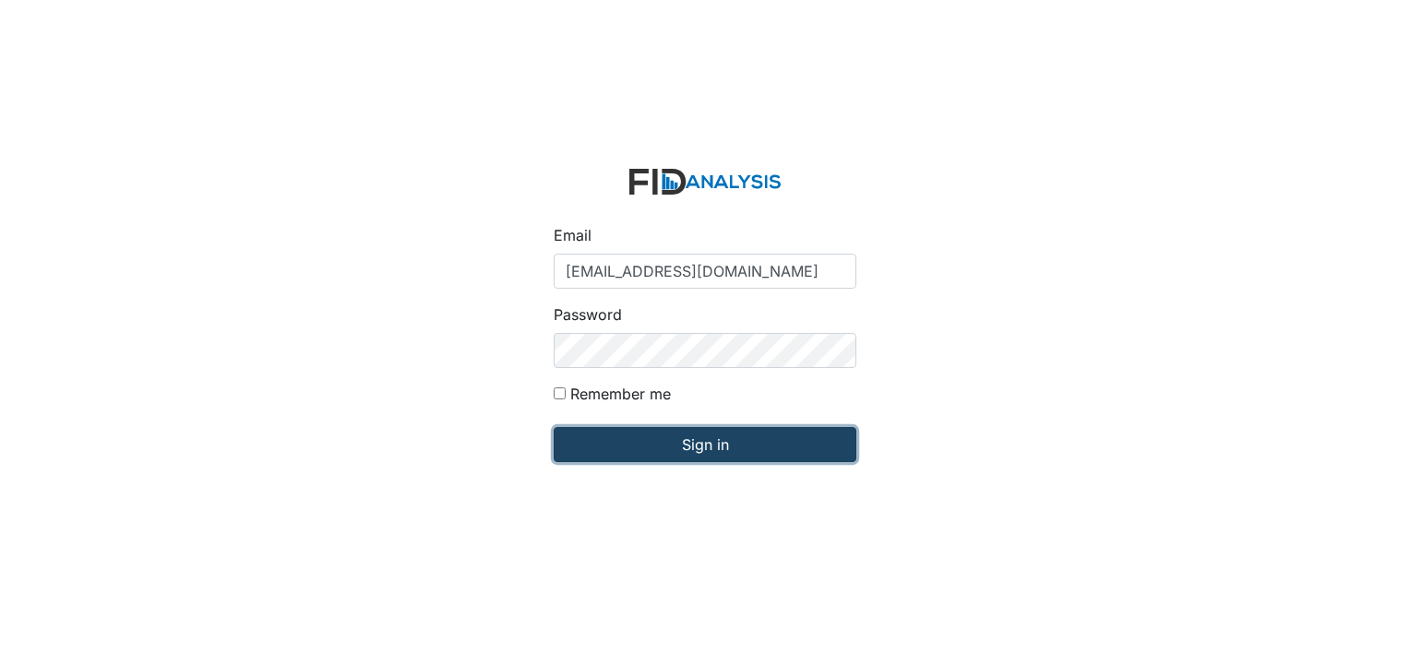
click at [716, 450] on input "Sign in" at bounding box center [705, 444] width 303 height 35
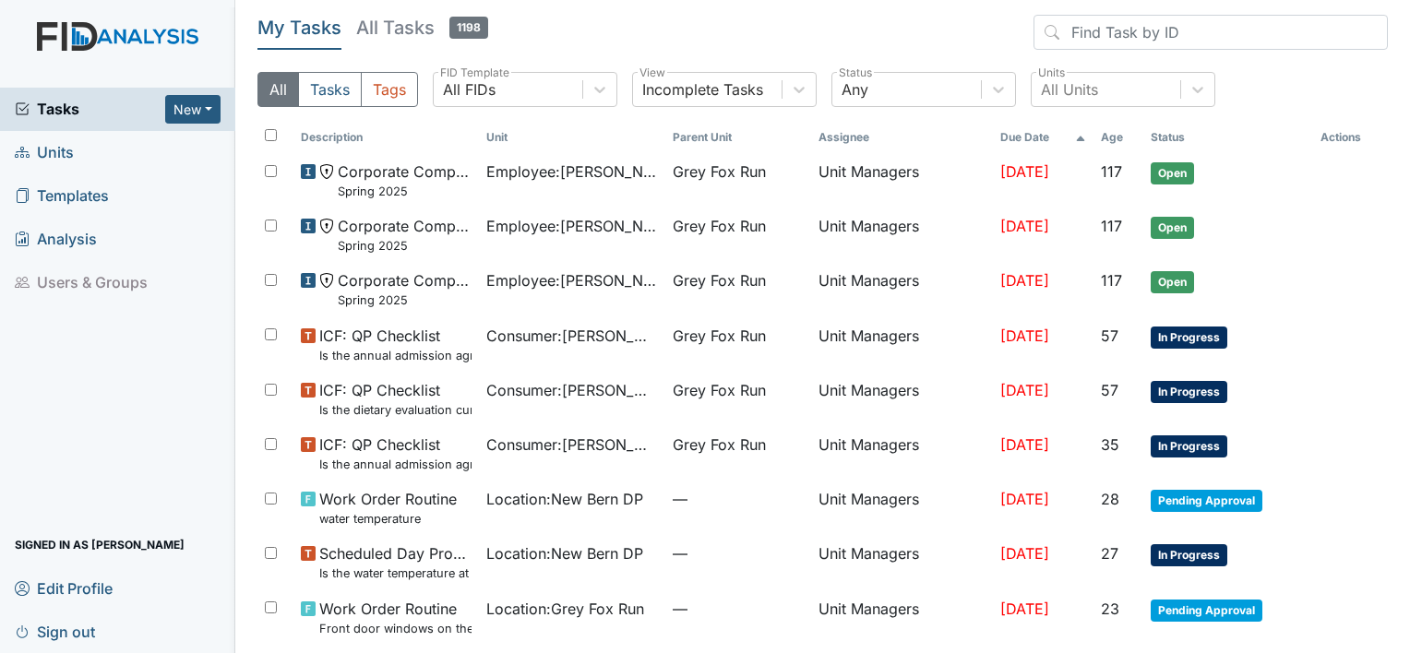
click at [62, 148] on span "Units" at bounding box center [44, 152] width 59 height 29
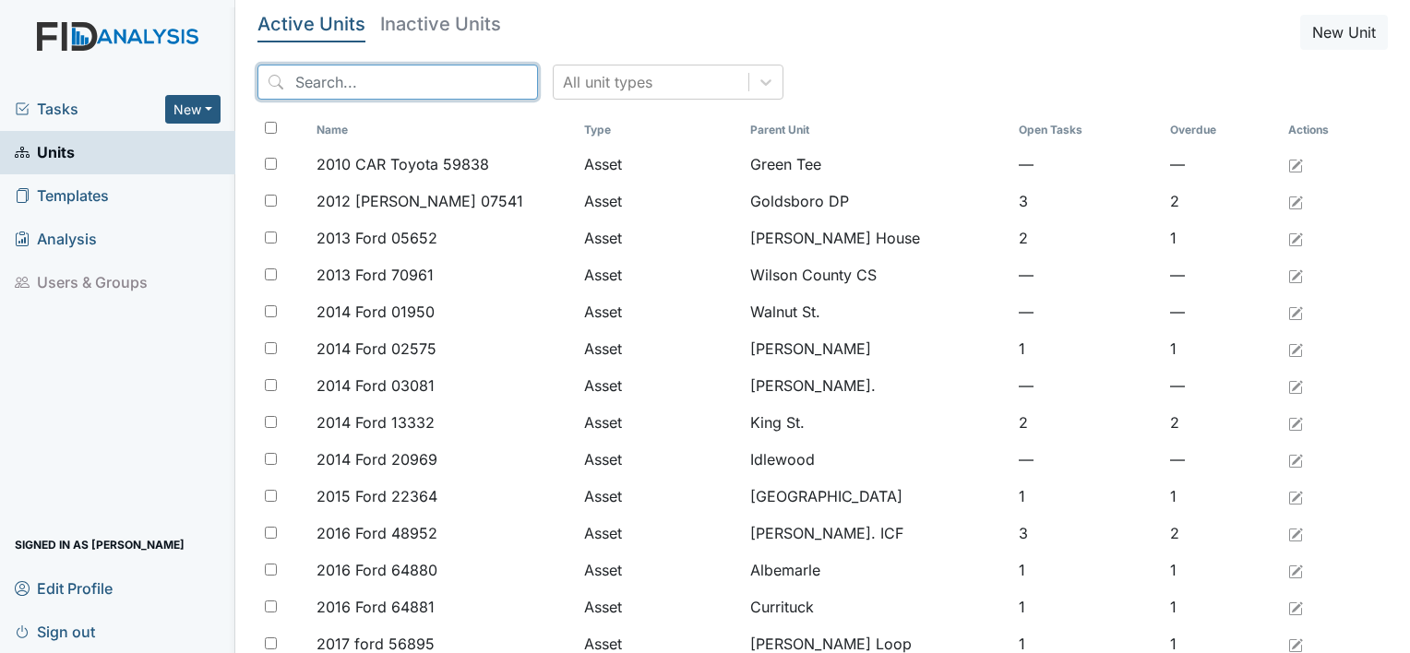
click at [366, 71] on input "search" at bounding box center [398, 82] width 281 height 35
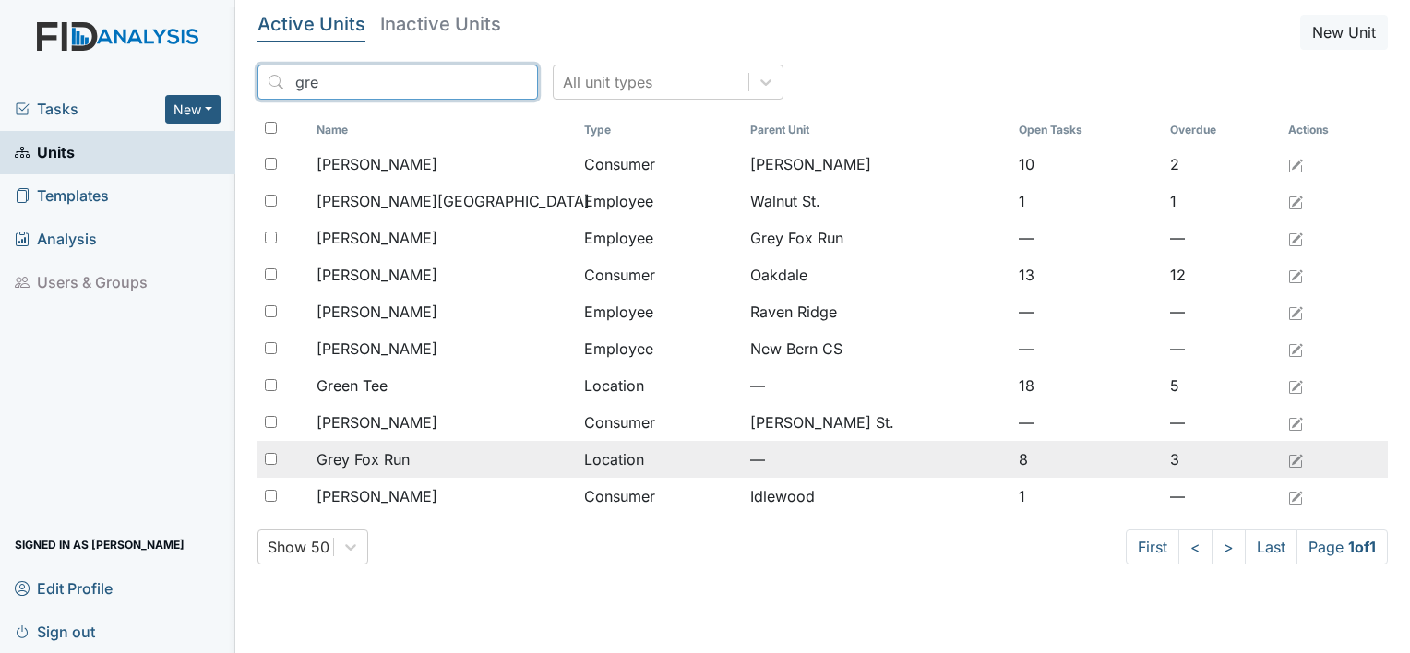
type input "gre"
click at [391, 459] on span "Grey Fox Run" at bounding box center [363, 460] width 93 height 22
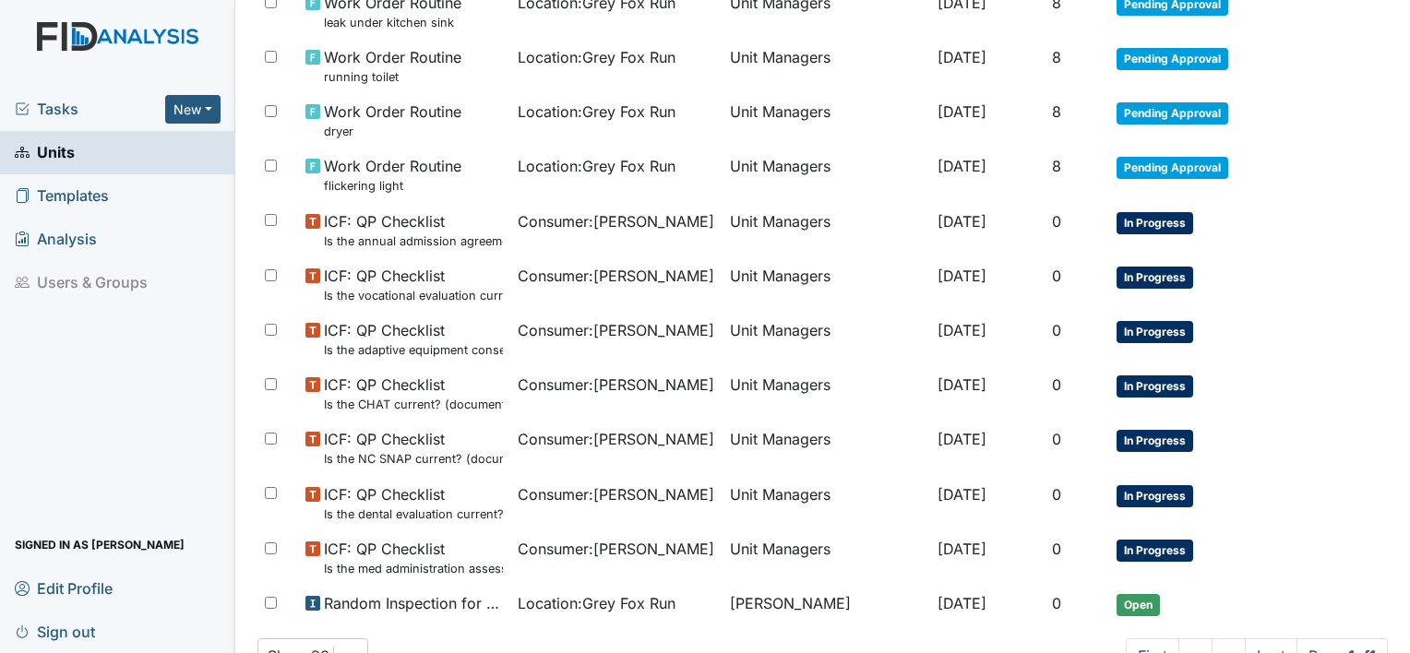
scroll to position [1173, 0]
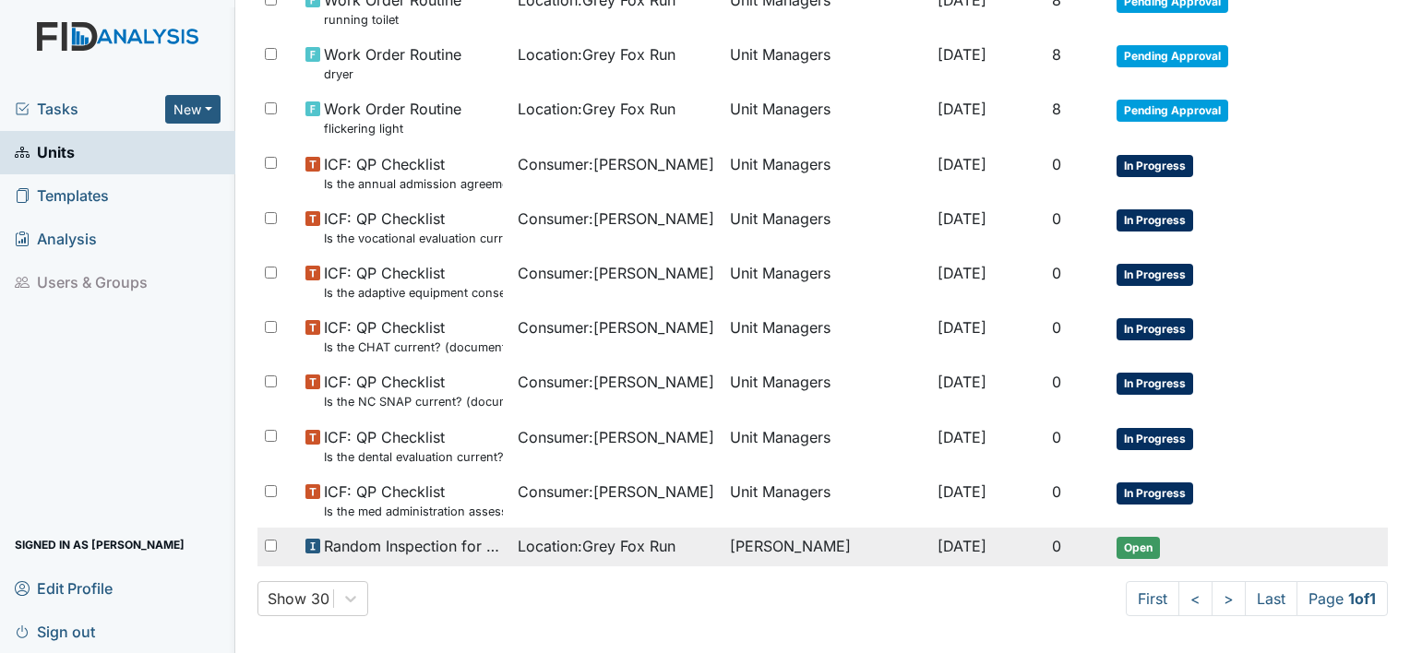
click at [1135, 557] on td "Open" at bounding box center [1206, 547] width 194 height 39
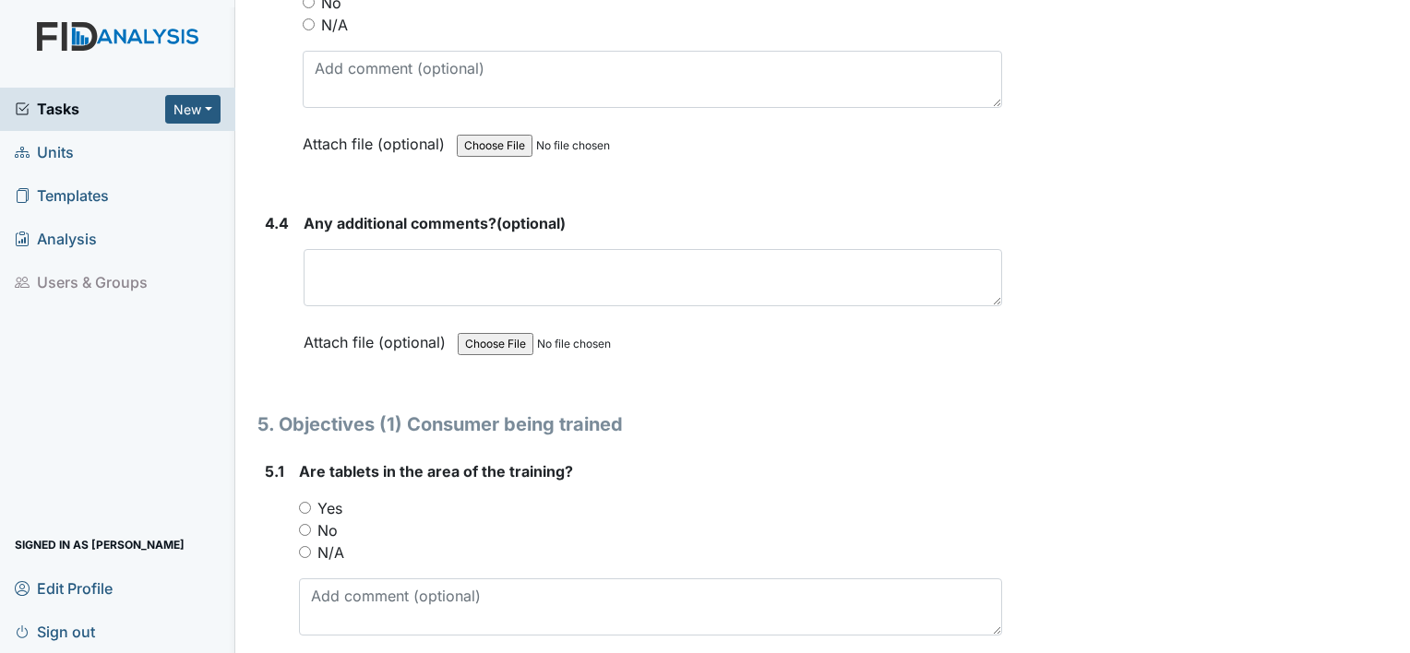
scroll to position [9348, 0]
click at [303, 501] on input "Yes" at bounding box center [305, 507] width 12 height 12
radio input "true"
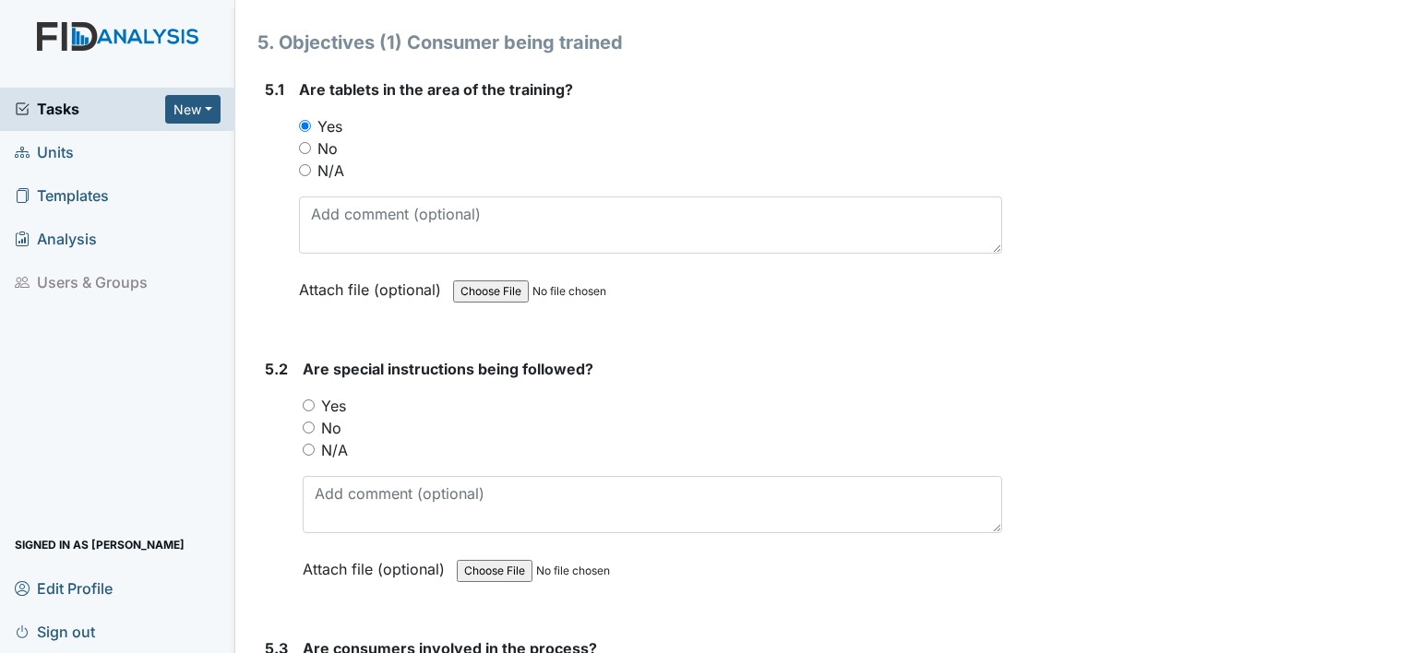
scroll to position [9766, 0]
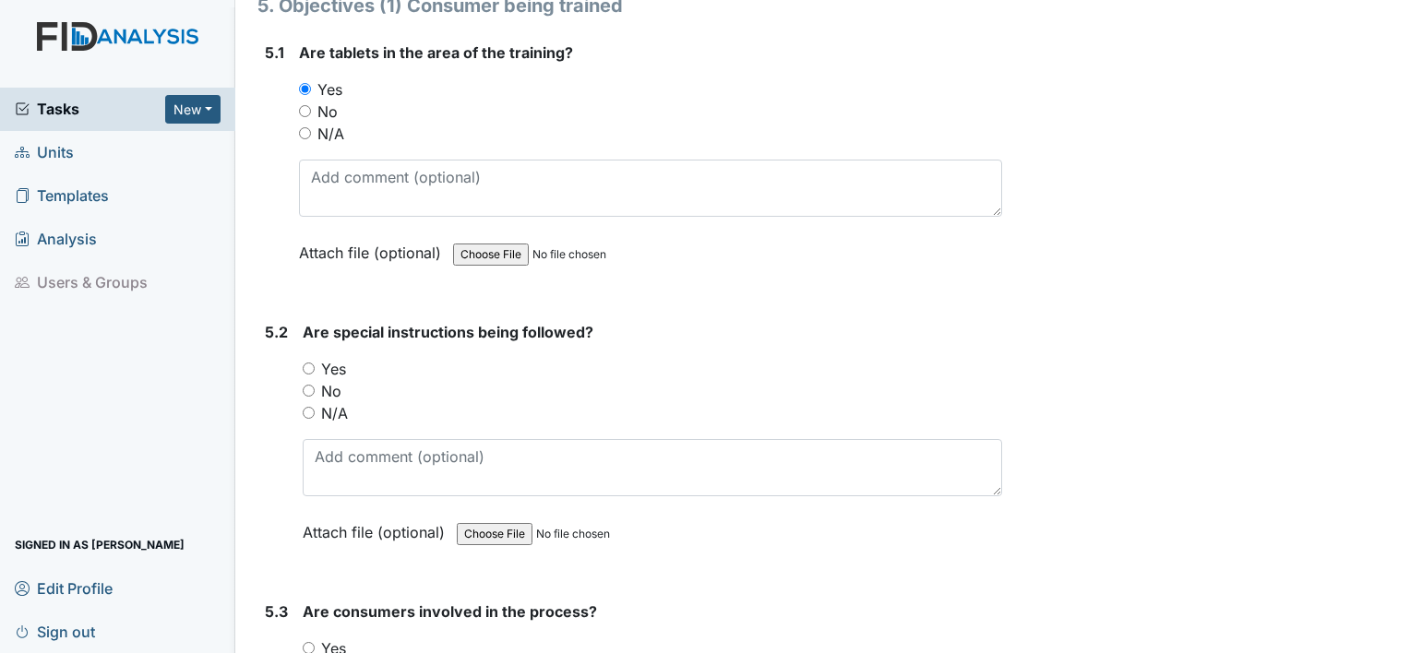
click at [307, 363] on input "Yes" at bounding box center [309, 369] width 12 height 12
radio input "true"
click at [306, 642] on input "Yes" at bounding box center [309, 648] width 12 height 12
radio input "true"
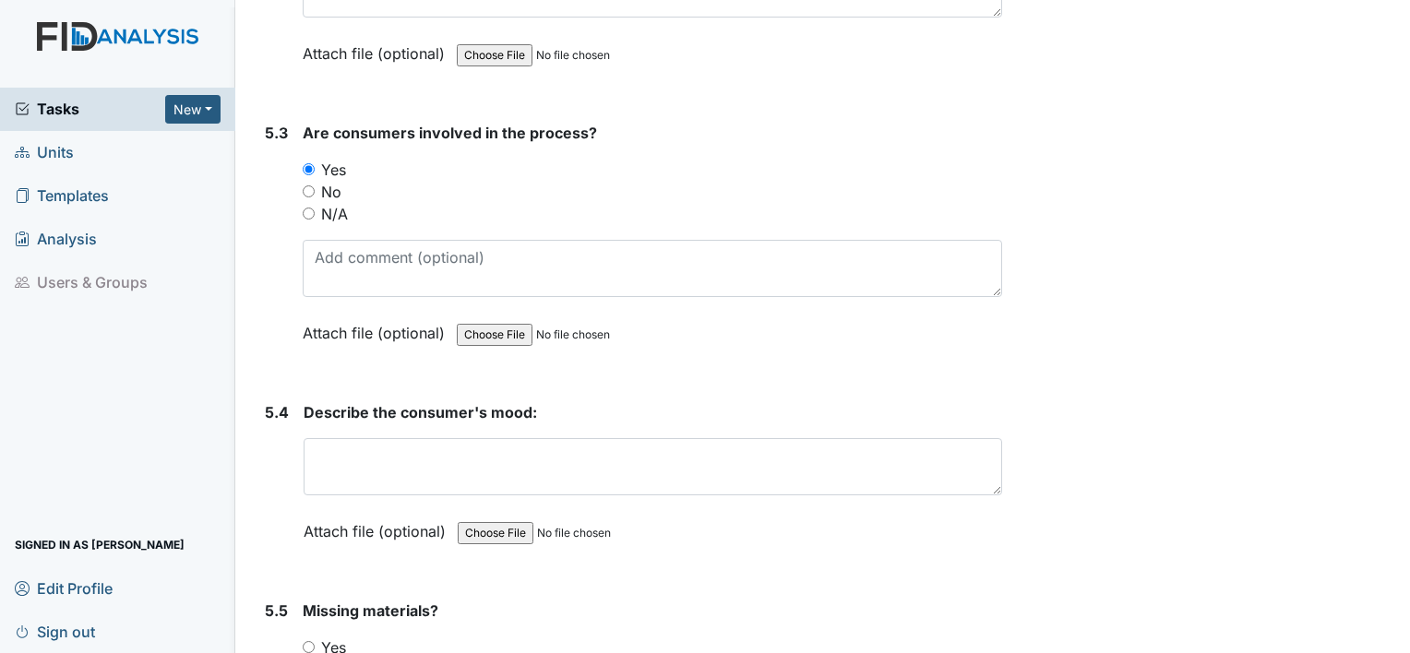
scroll to position [10258, 0]
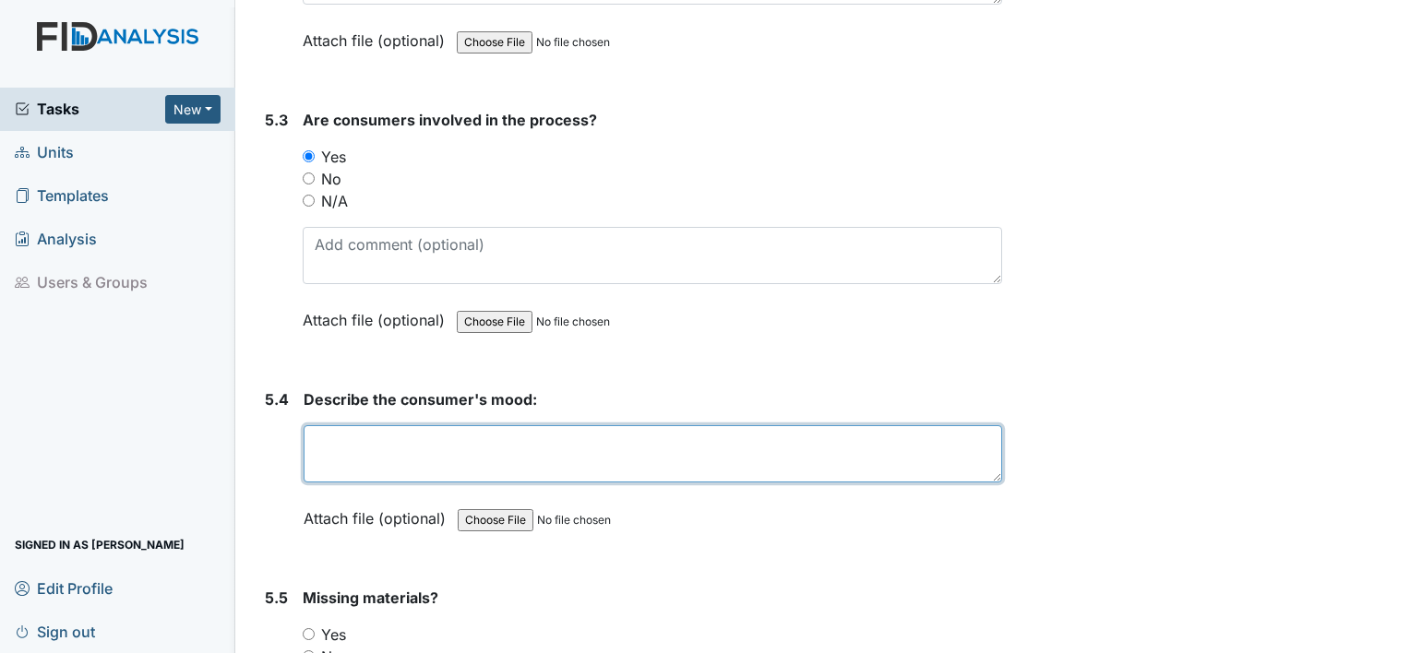
click at [579, 425] on textarea at bounding box center [653, 453] width 699 height 57
type textarea "good"
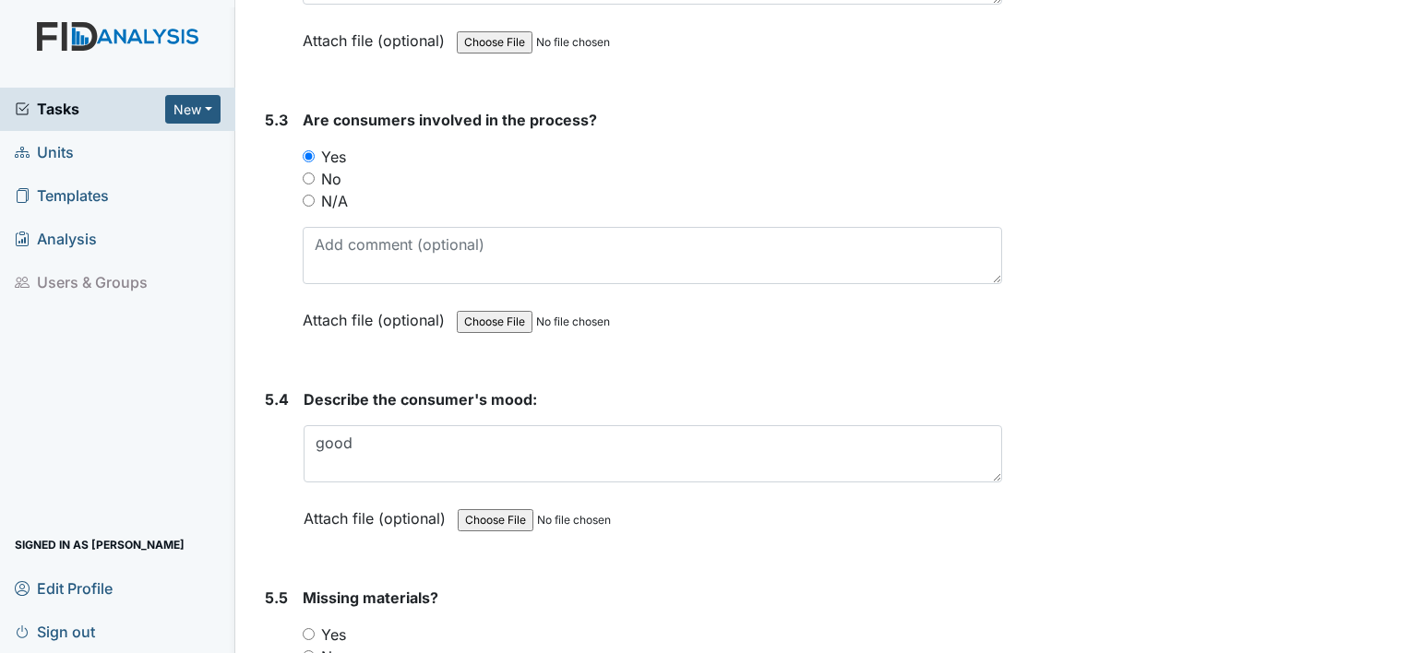
click at [306, 651] on input "No" at bounding box center [309, 657] width 12 height 12
radio input "true"
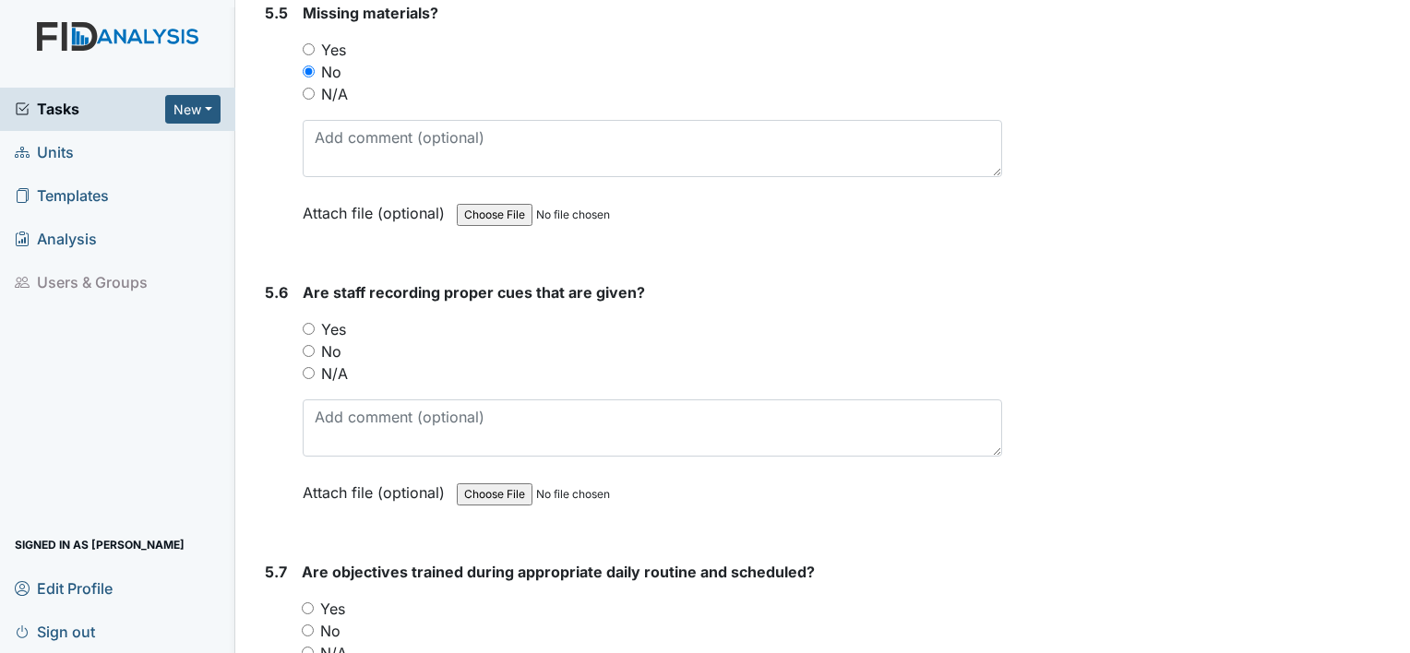
scroll to position [10847, 0]
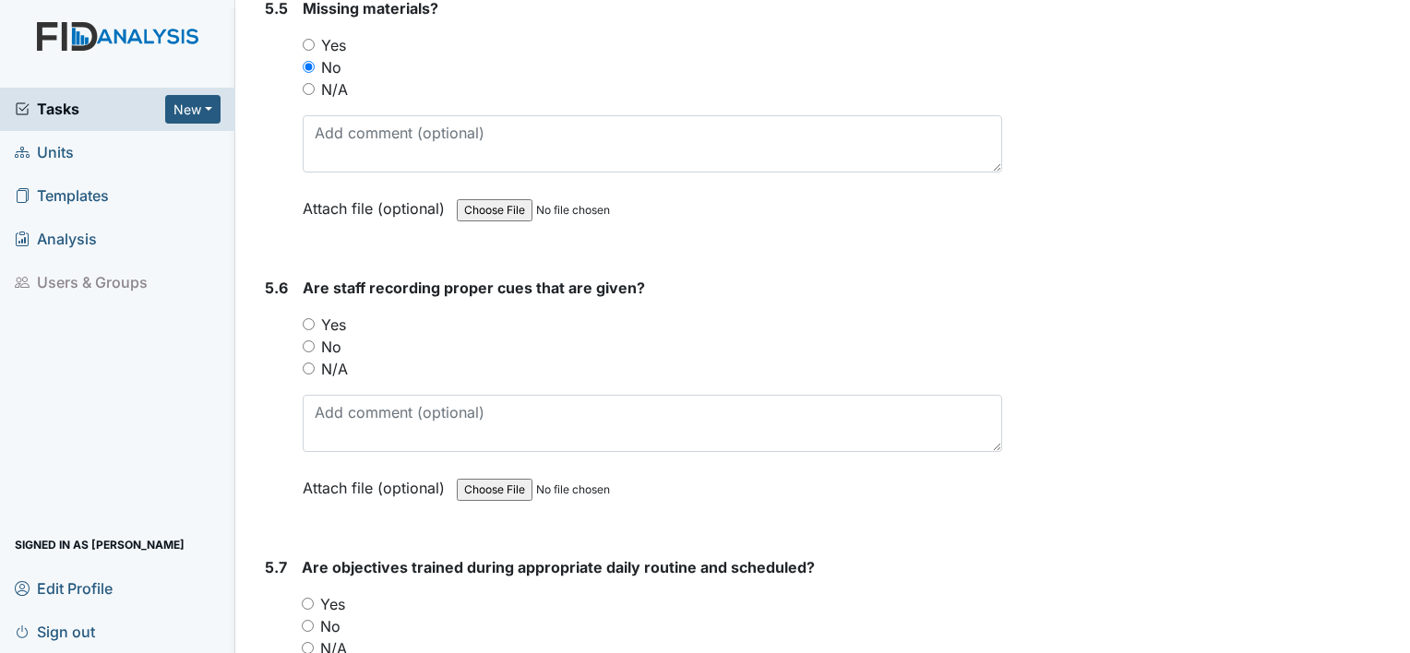
click at [305, 318] on input "Yes" at bounding box center [309, 324] width 12 height 12
radio input "true"
click at [306, 598] on input "Yes" at bounding box center [308, 604] width 12 height 12
radio input "true"
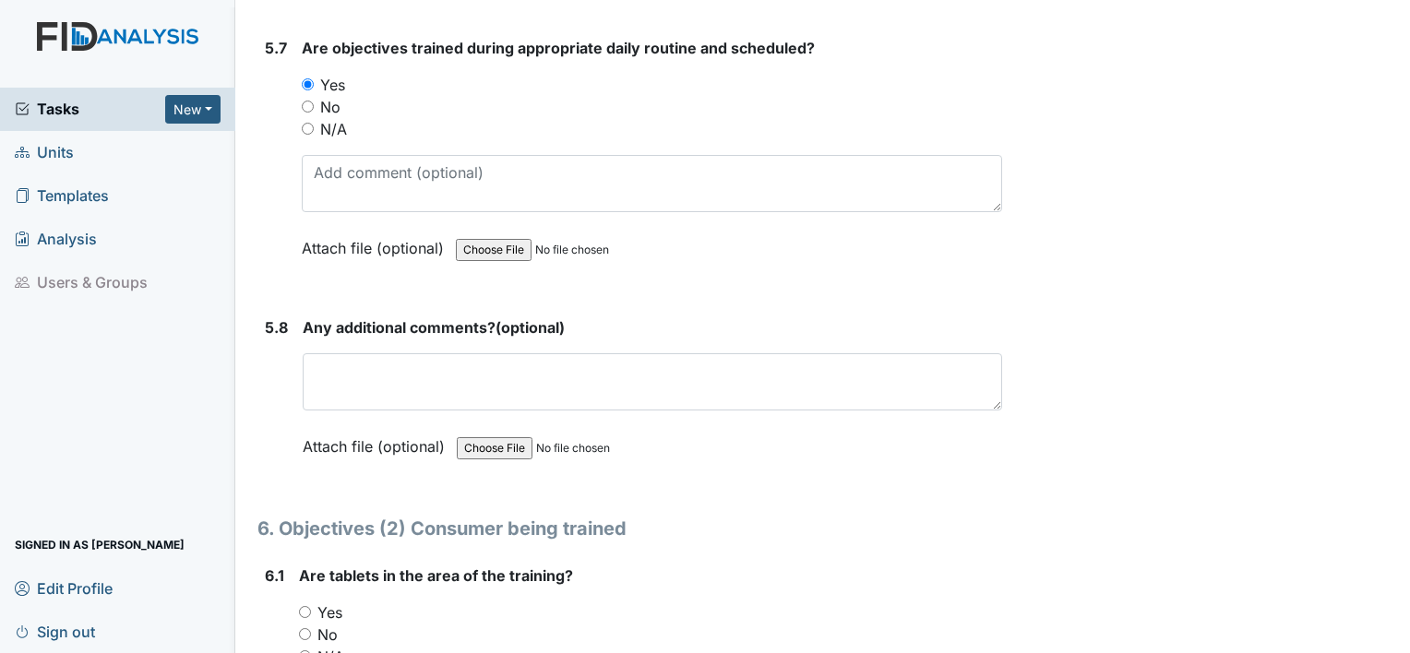
scroll to position [11368, 0]
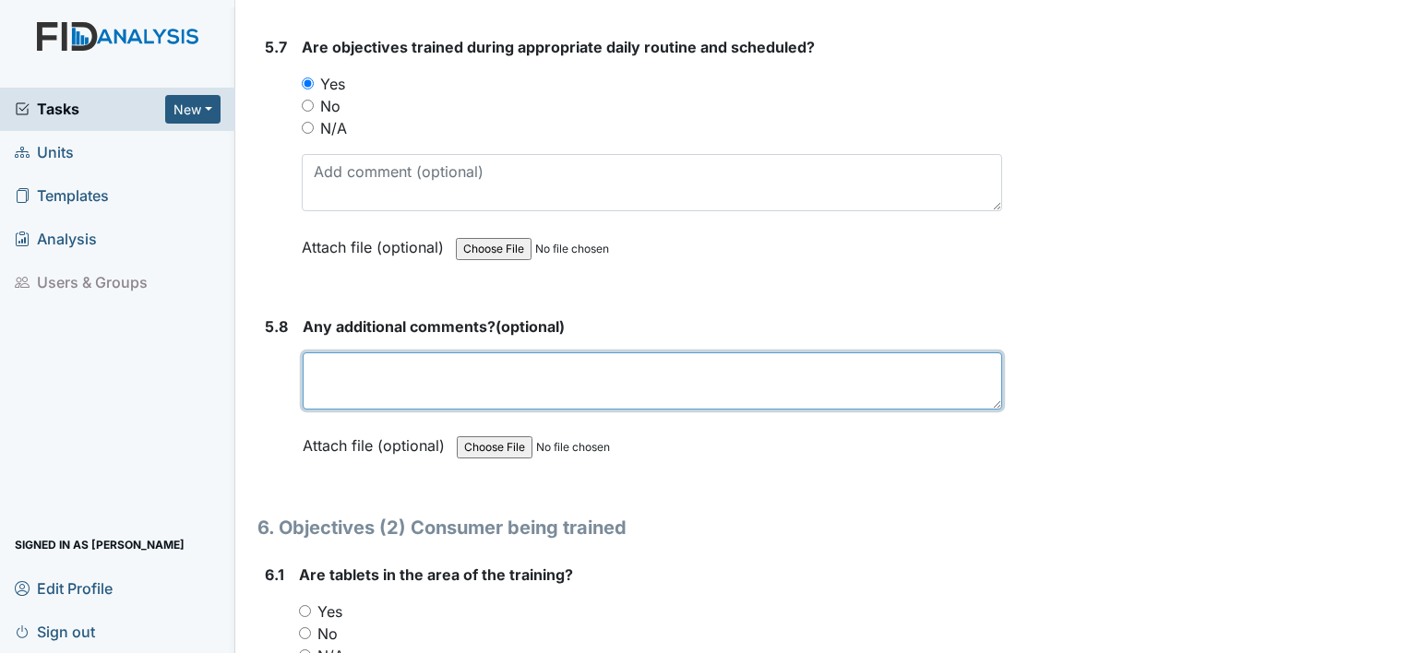
click at [372, 355] on textarea at bounding box center [653, 381] width 700 height 57
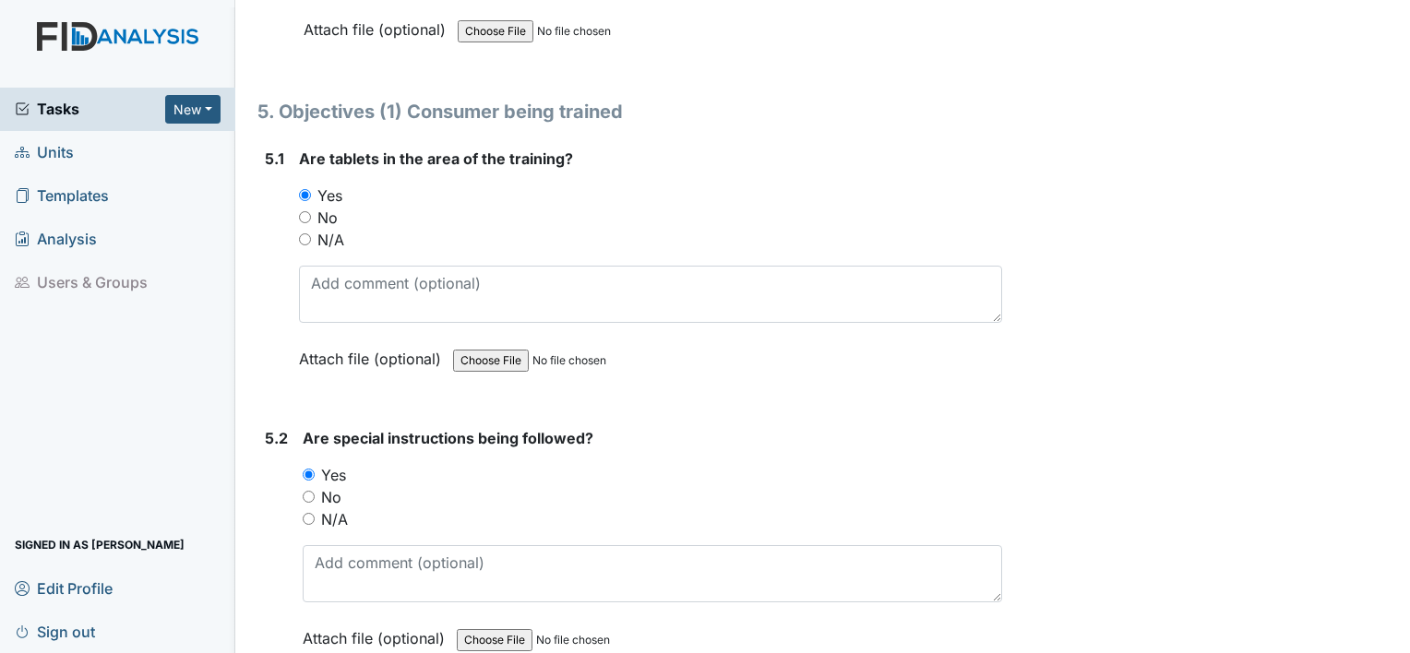
scroll to position [9665, 0]
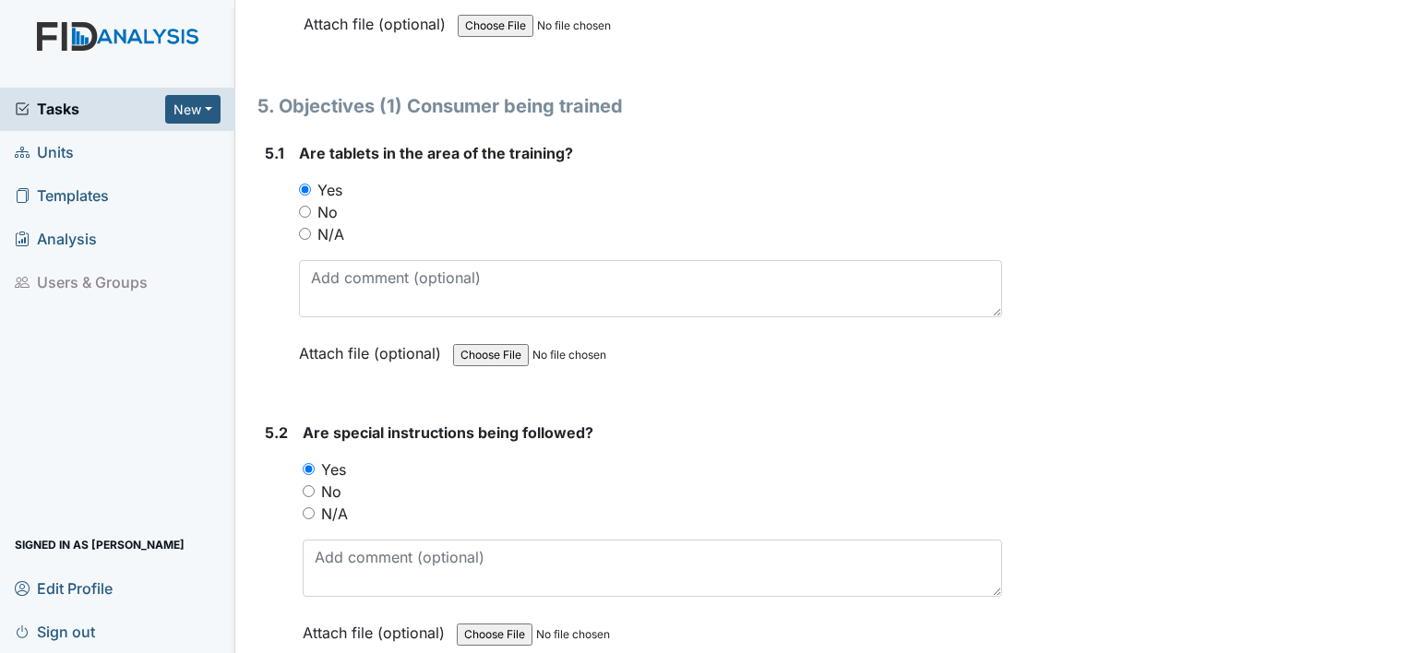
type textarea "none"
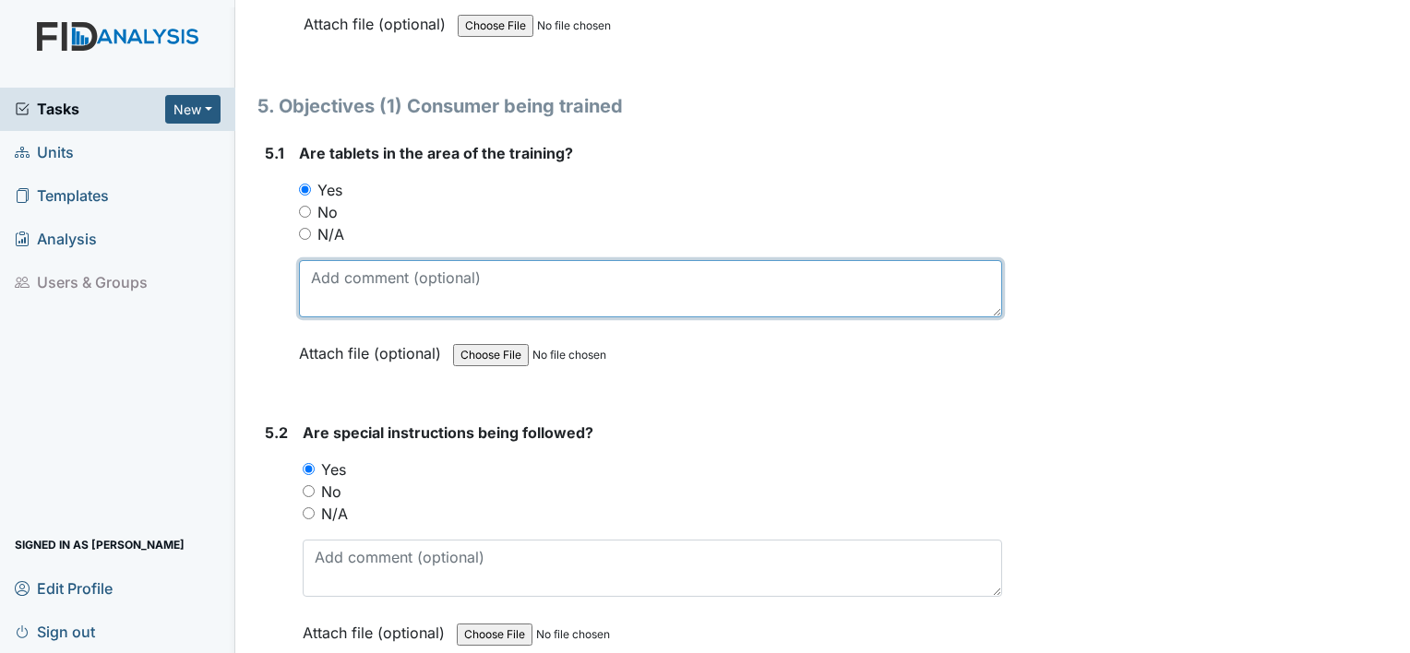
click at [458, 260] on textarea at bounding box center [650, 288] width 703 height 57
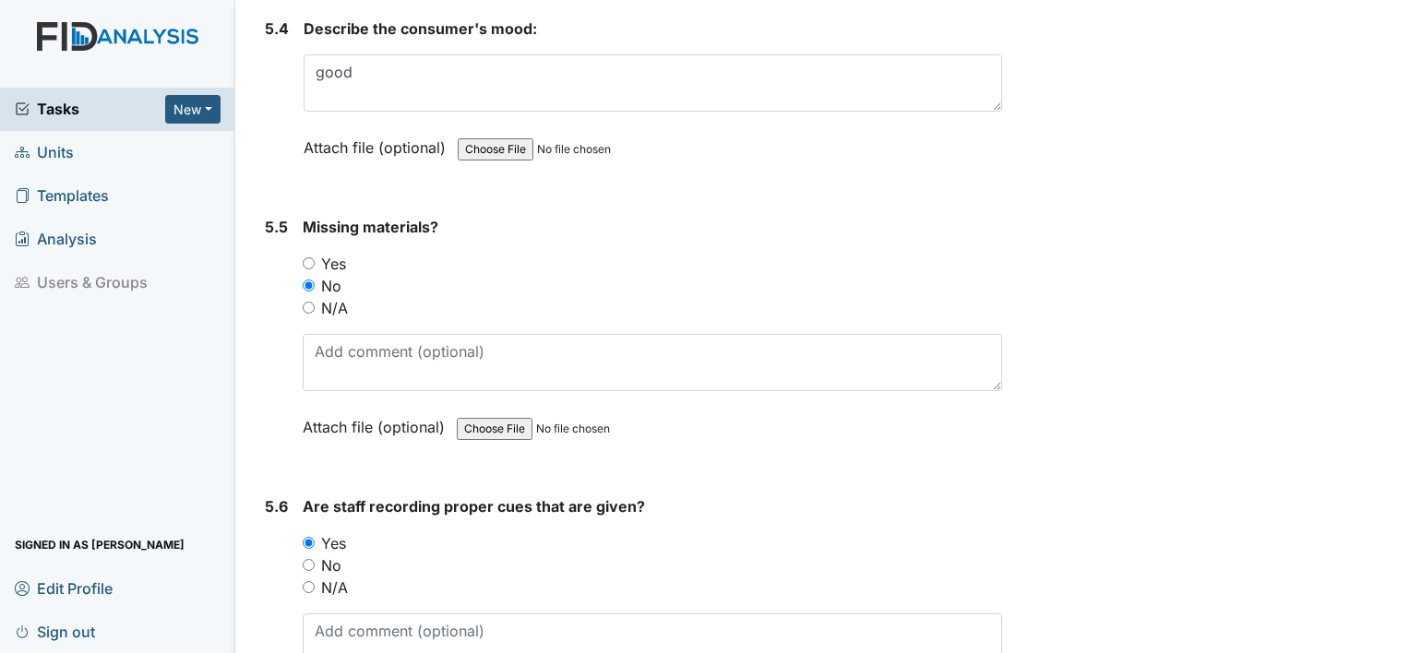
type textarea "KL/DIL054/sweep floor/(staff) Martha L"
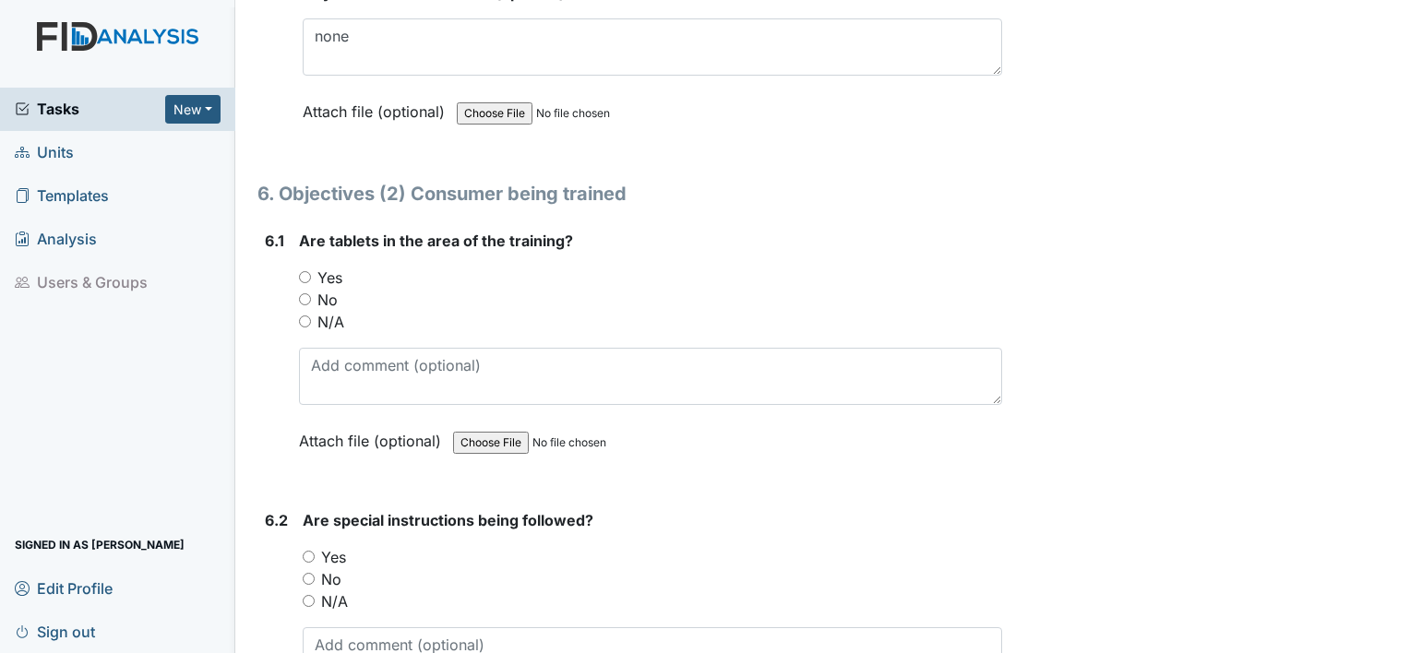
scroll to position [11708, 0]
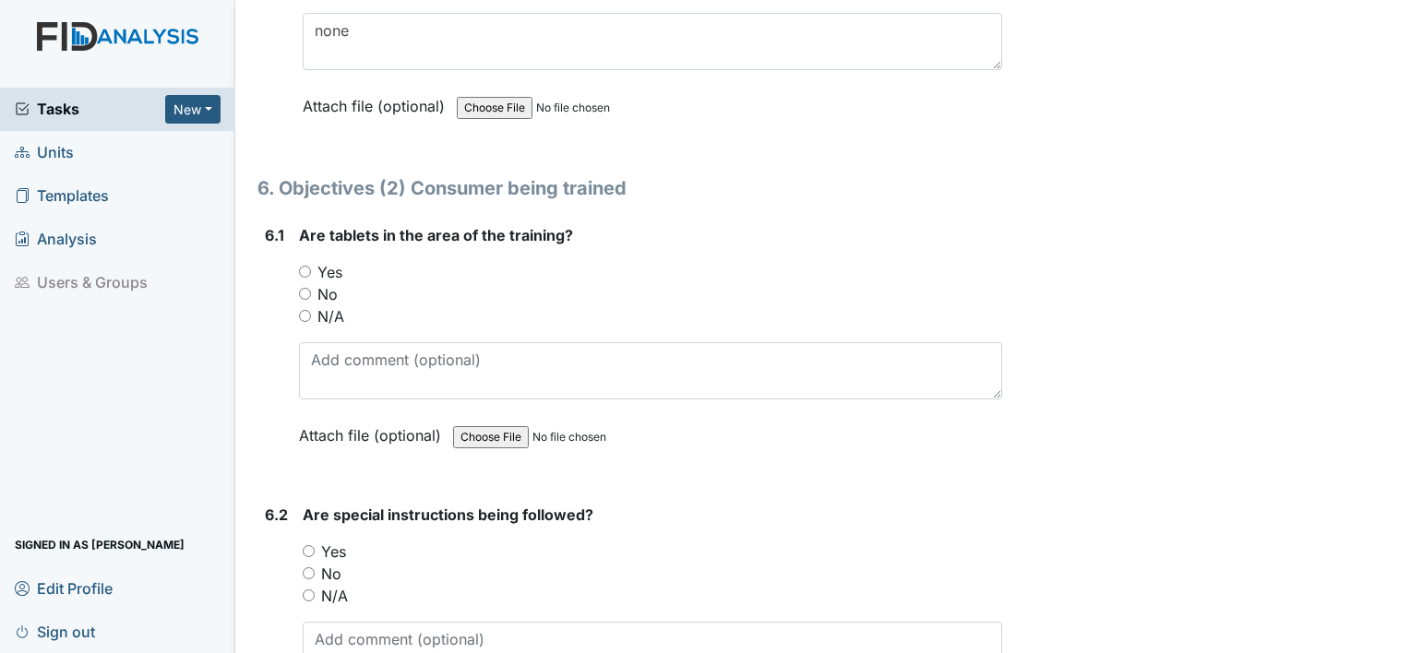
click at [306, 266] on input "Yes" at bounding box center [305, 272] width 12 height 12
radio input "true"
click at [306, 541] on div "Yes" at bounding box center [653, 552] width 700 height 22
click at [306, 545] on input "Yes" at bounding box center [309, 551] width 12 height 12
radio input "true"
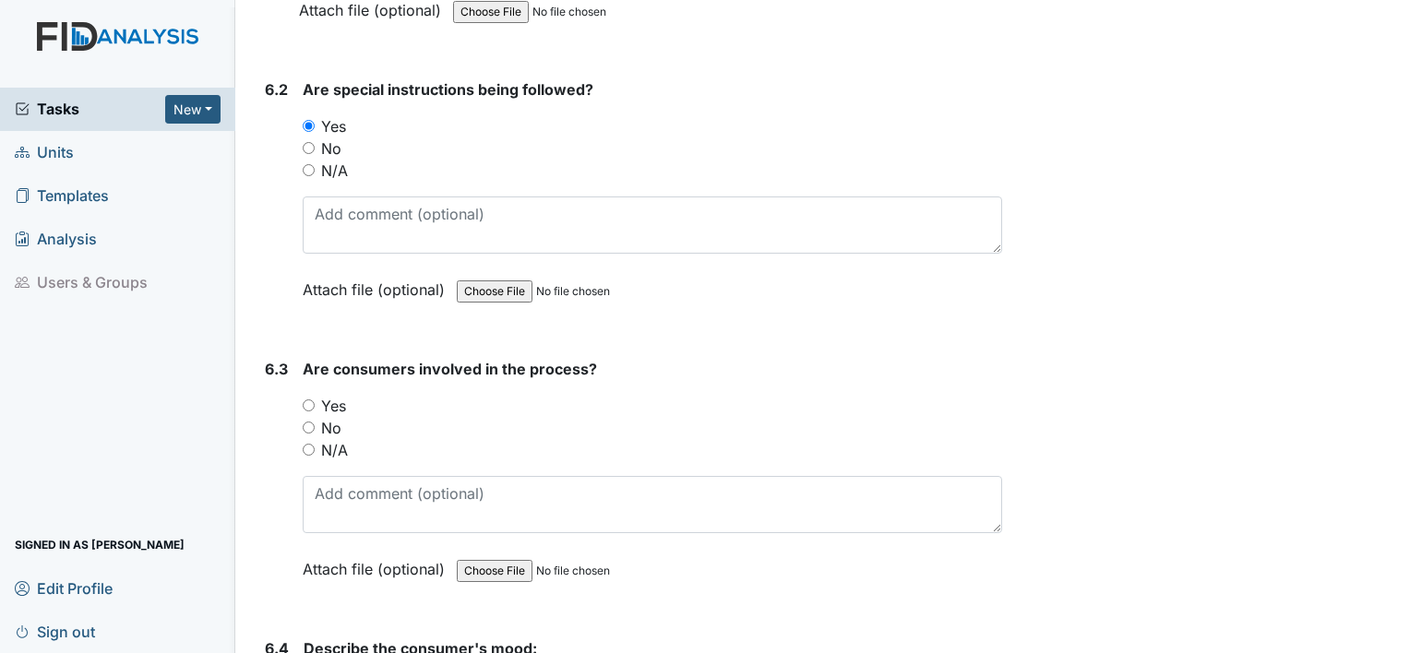
scroll to position [12136, 0]
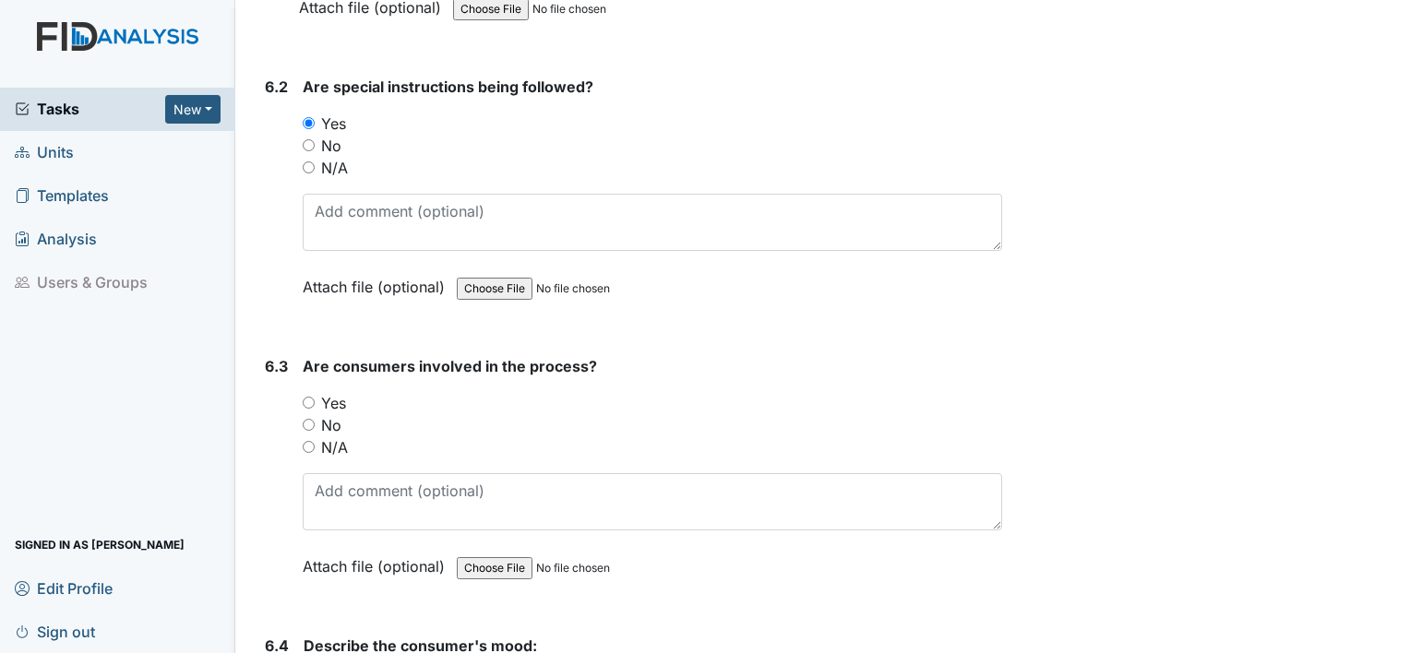
click at [305, 397] on input "Yes" at bounding box center [309, 403] width 12 height 12
radio input "true"
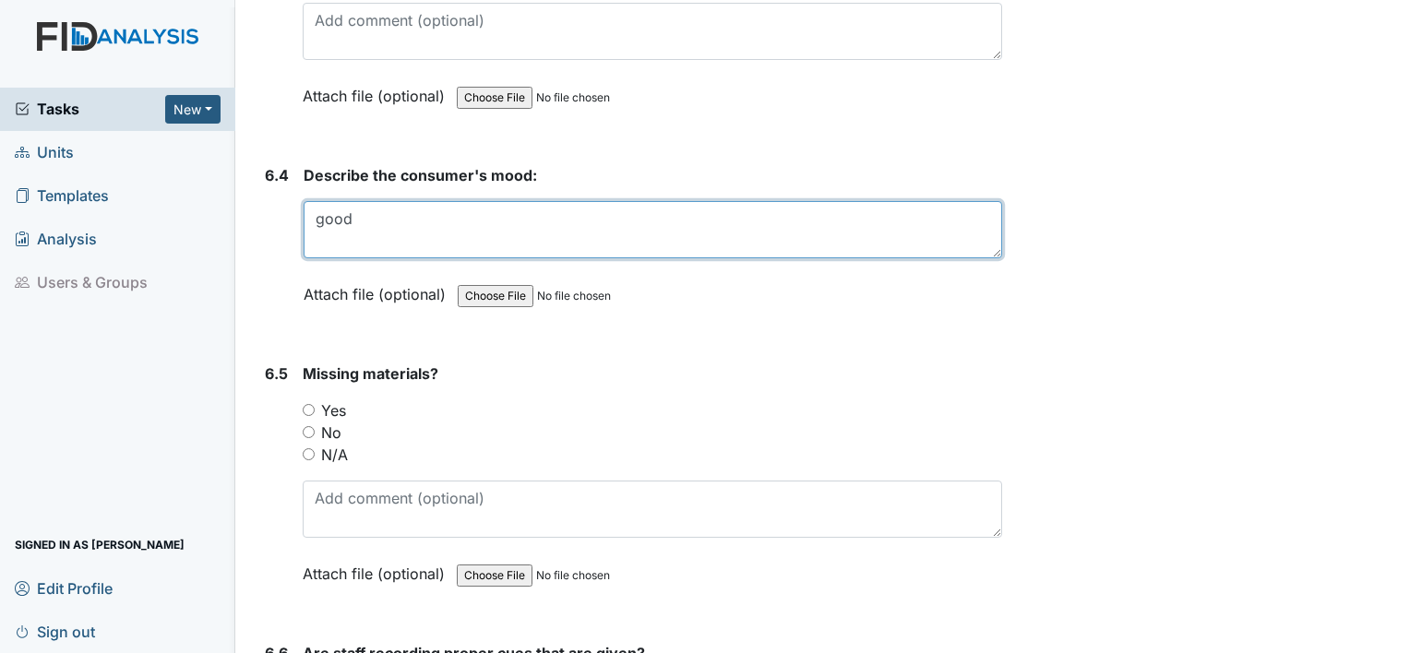
scroll to position [12692, 0]
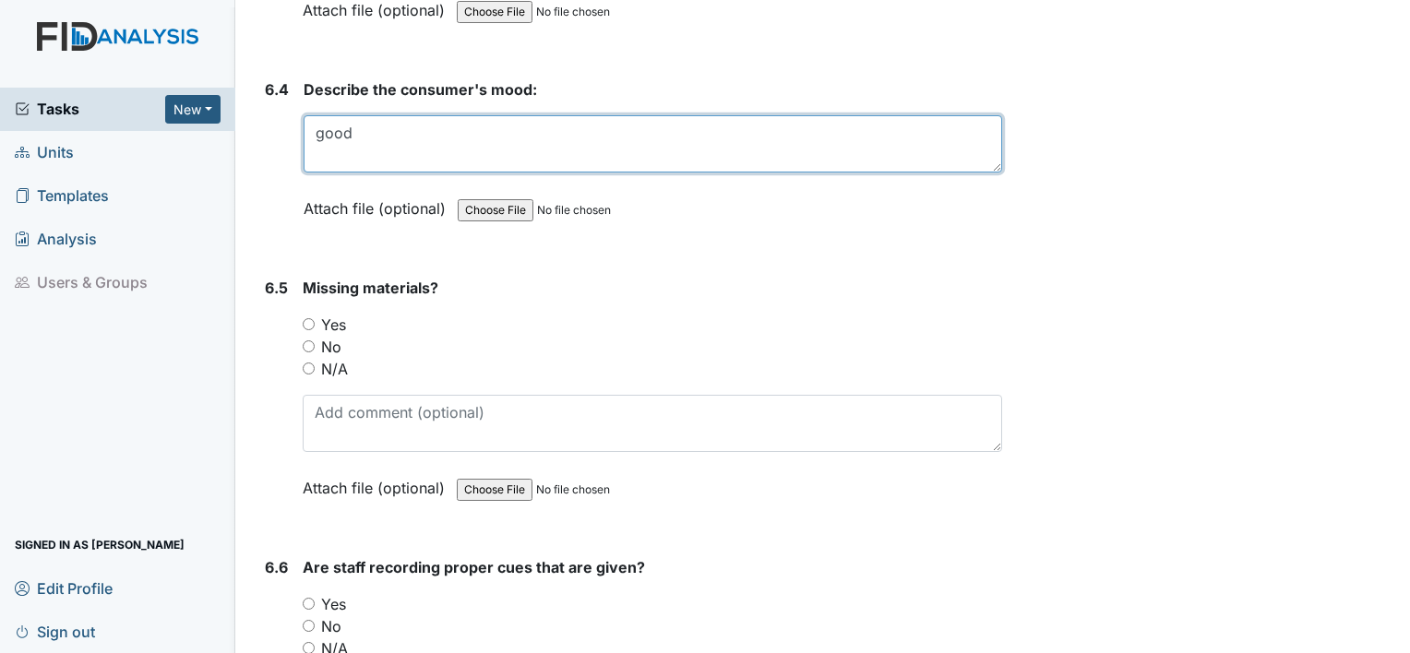
type textarea "good"
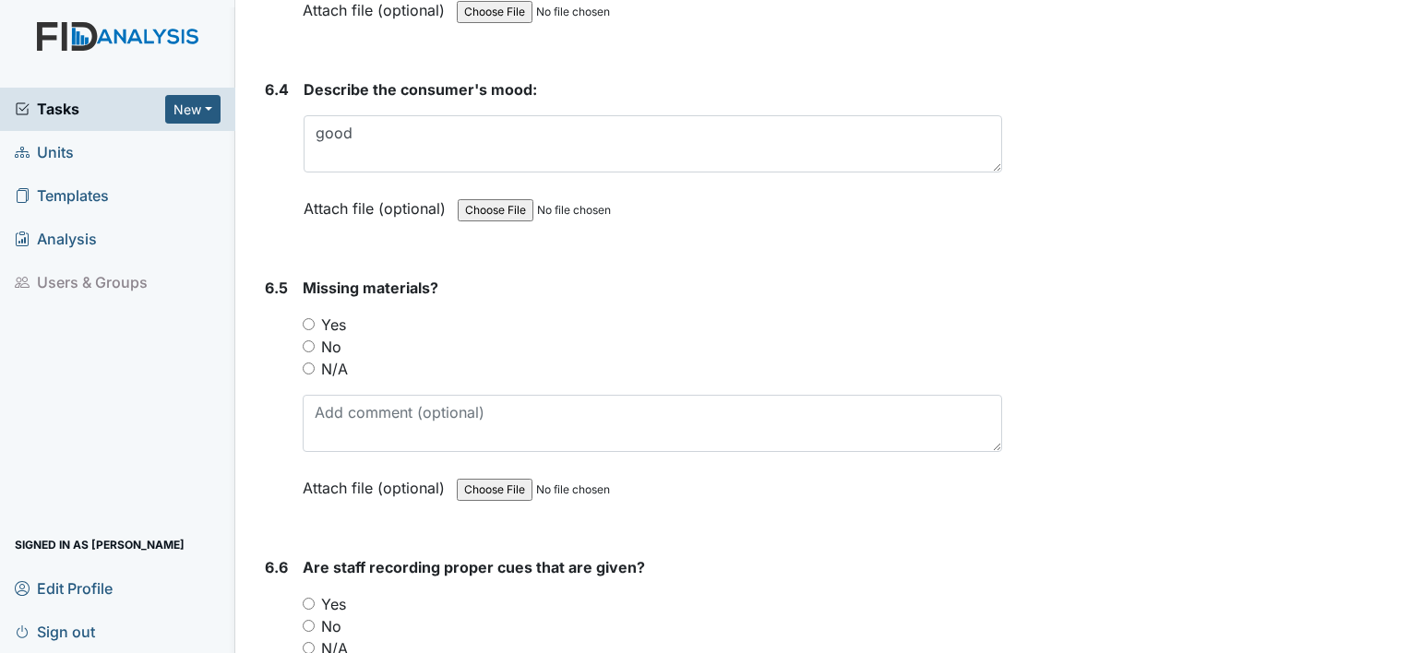
click at [310, 341] on input "No" at bounding box center [309, 347] width 12 height 12
radio input "true"
click at [307, 598] on input "Yes" at bounding box center [309, 604] width 12 height 12
radio input "true"
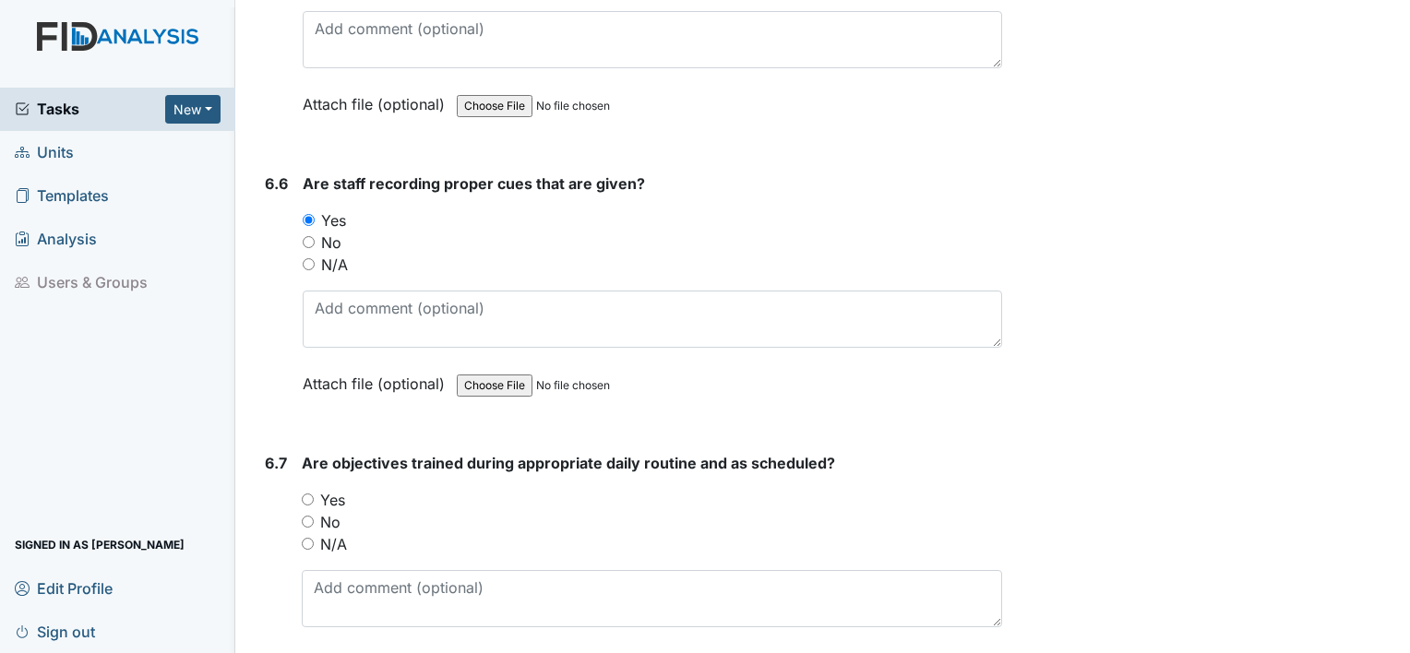
scroll to position [13079, 0]
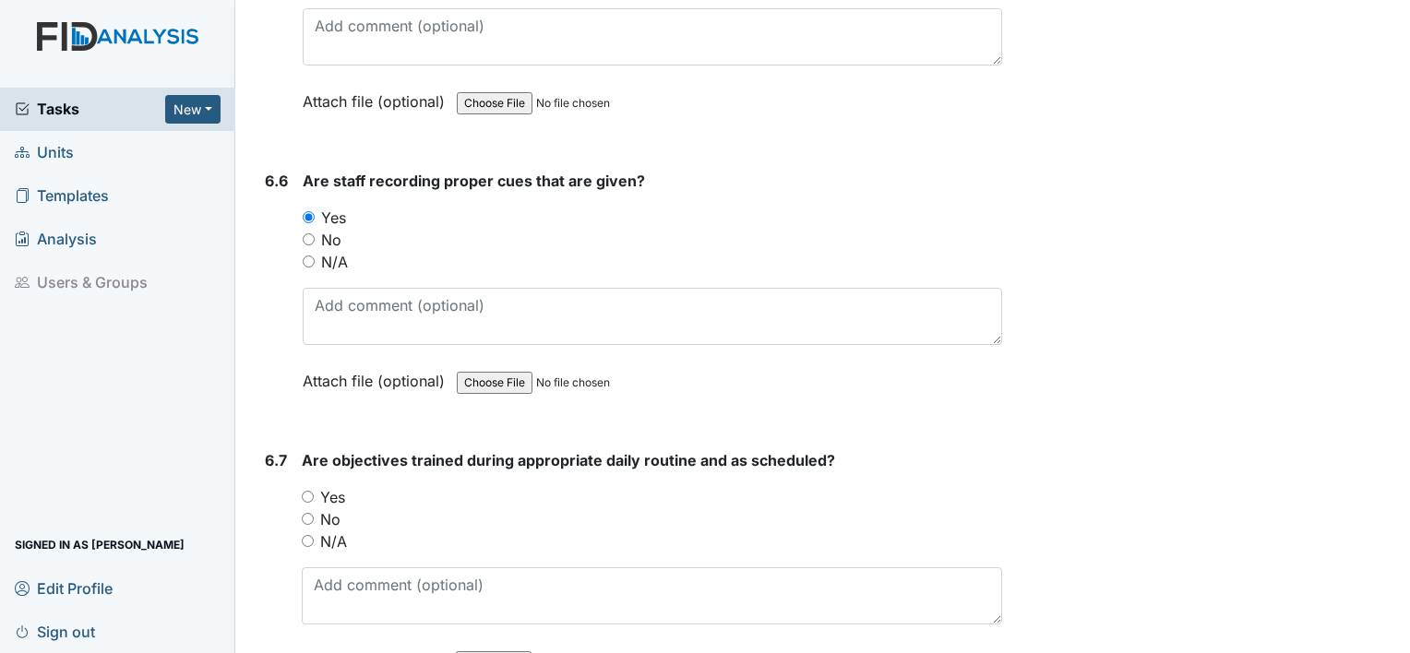
click at [303, 491] on input "Yes" at bounding box center [308, 497] width 12 height 12
radio input "true"
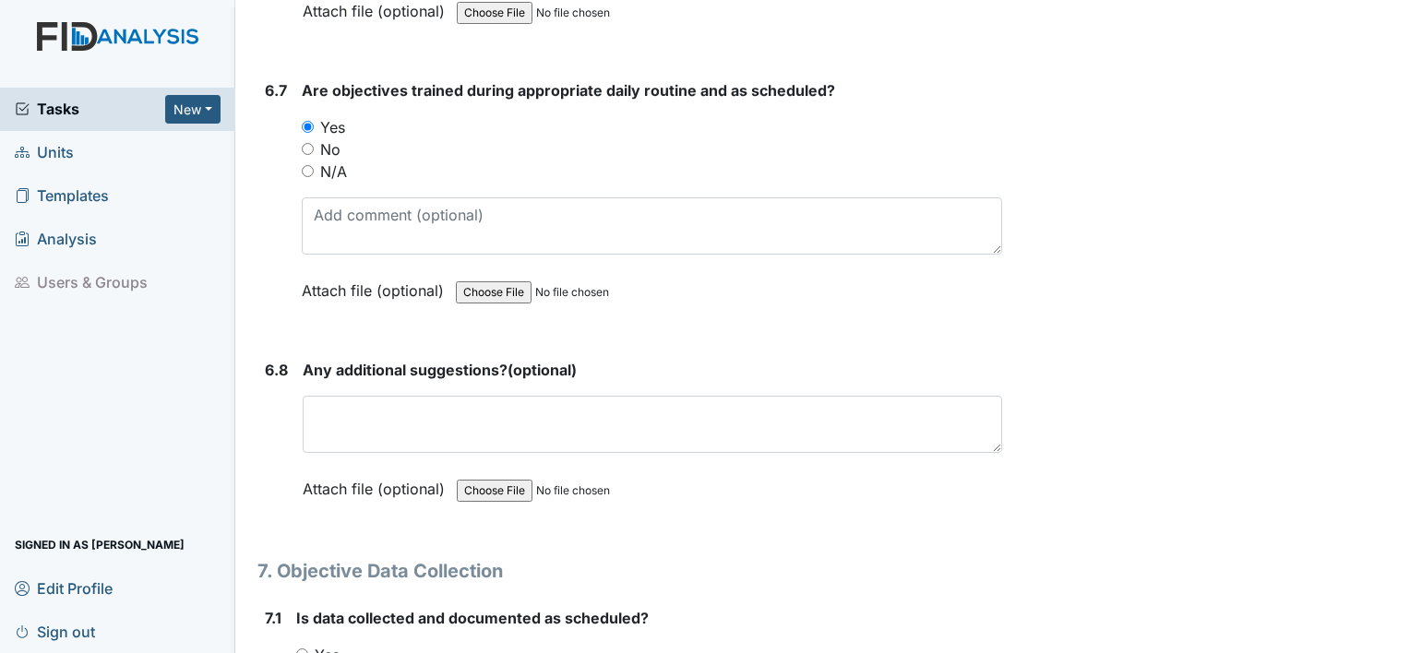
scroll to position [13451, 0]
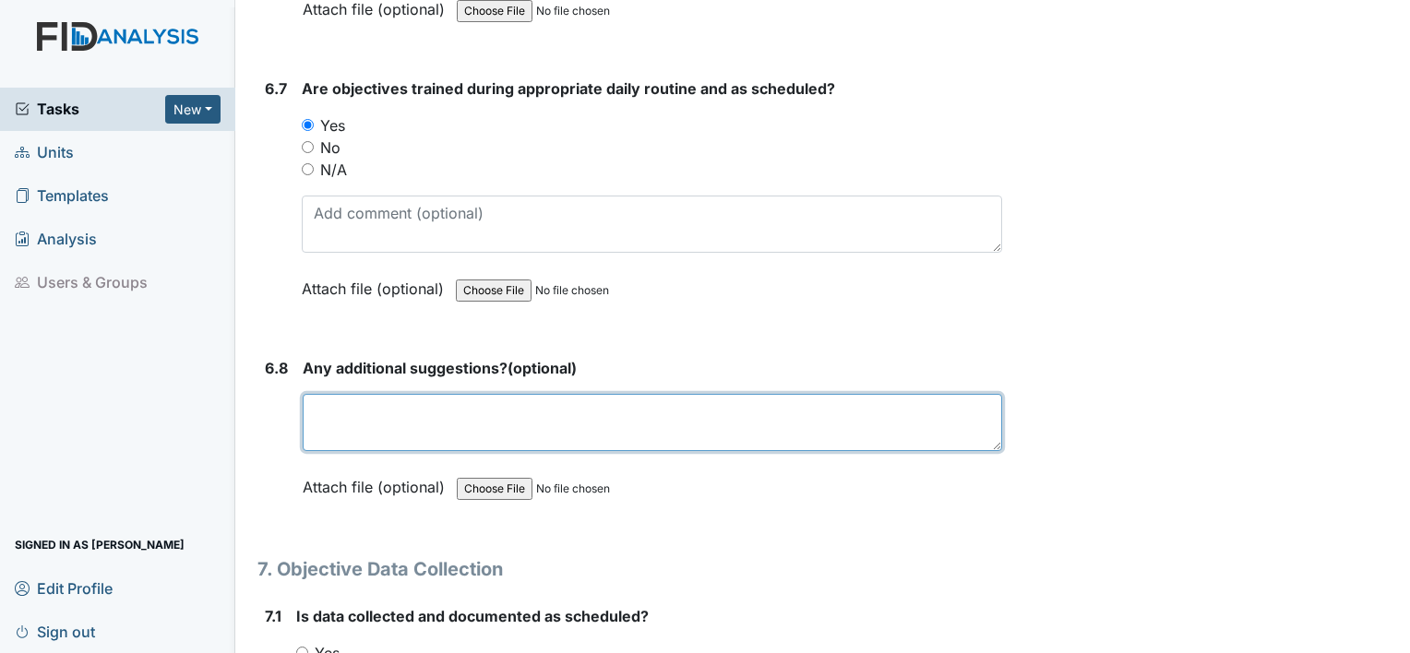
click at [368, 394] on textarea at bounding box center [653, 422] width 700 height 57
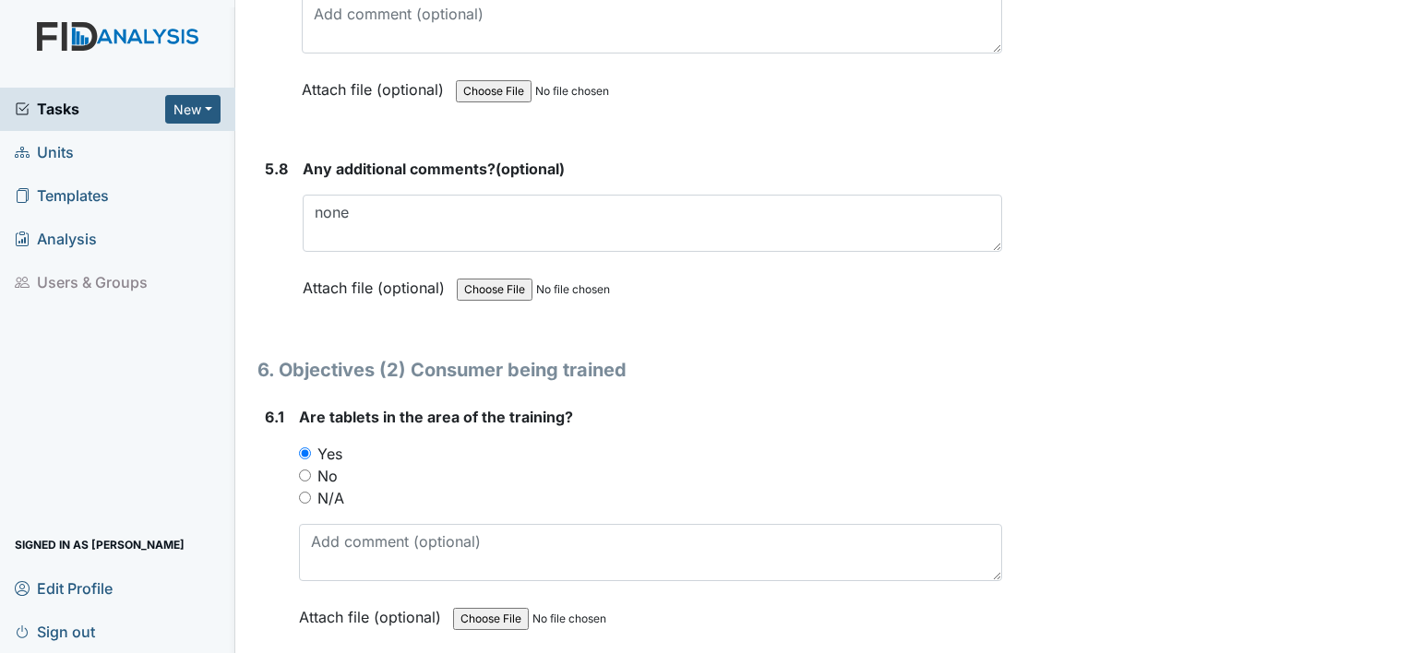
scroll to position [11527, 0]
type textarea "none"
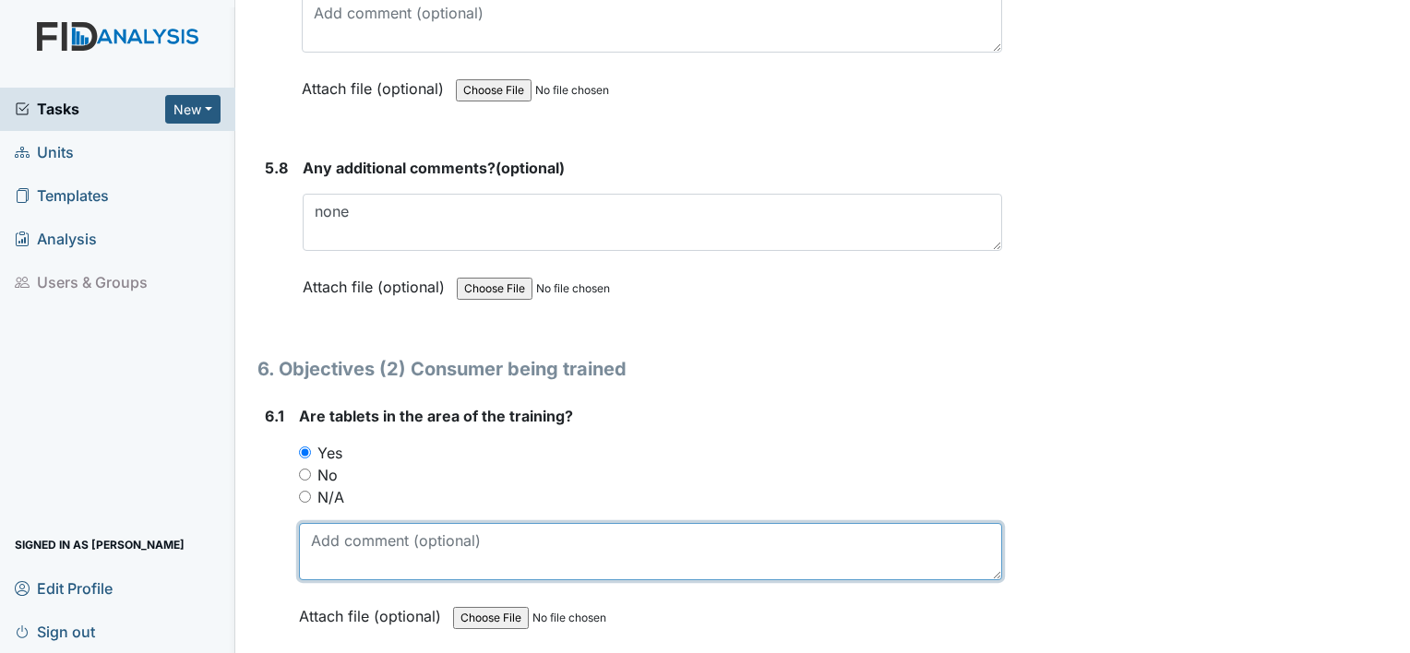
click at [380, 523] on textarea at bounding box center [650, 551] width 703 height 57
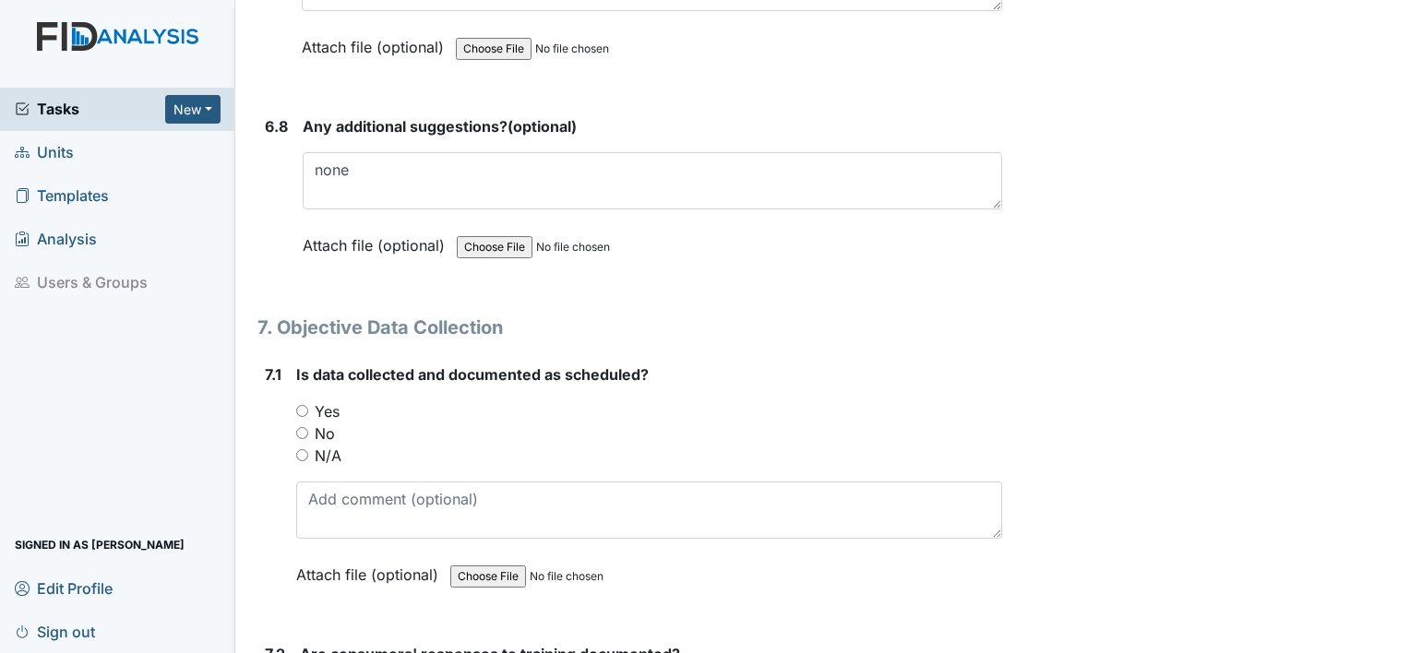
scroll to position [13702, 0]
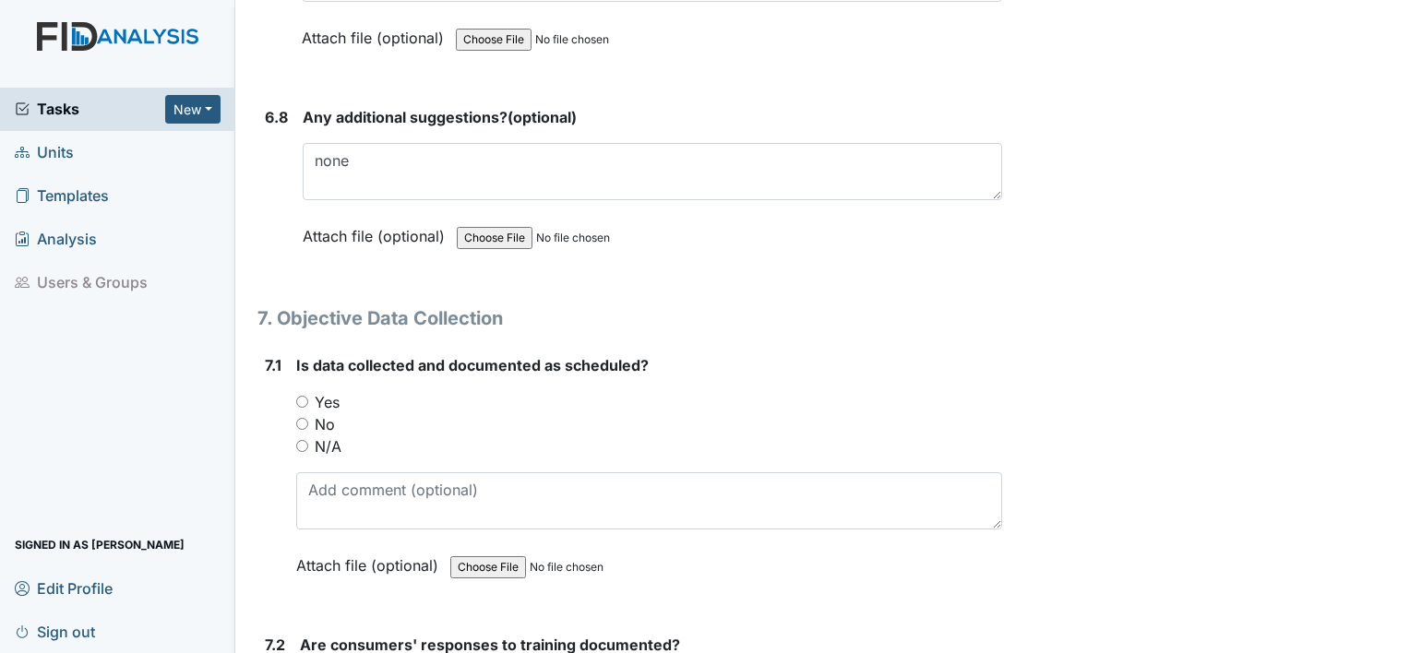
type textarea "JJ/DIl002/wipe countertop/(staff) Martha L"
click at [302, 396] on input "Yes" at bounding box center [302, 402] width 12 height 12
radio input "true"
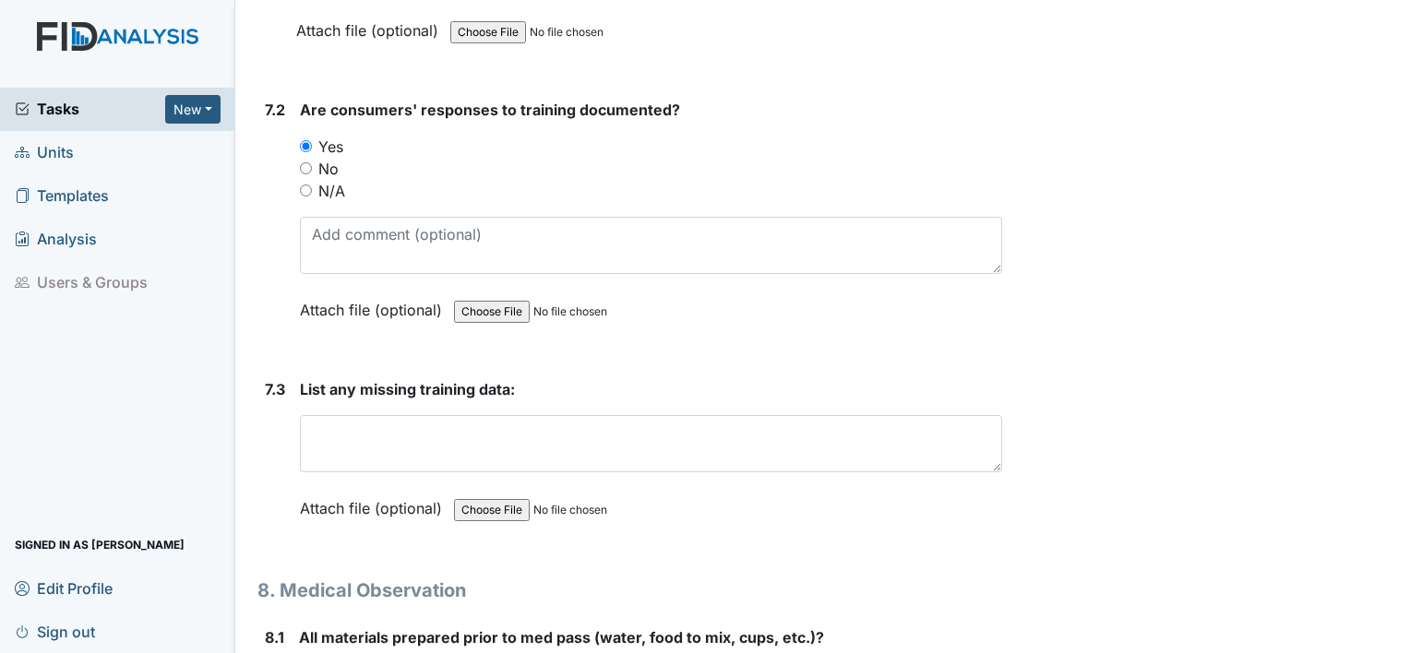
scroll to position [14258, 0]
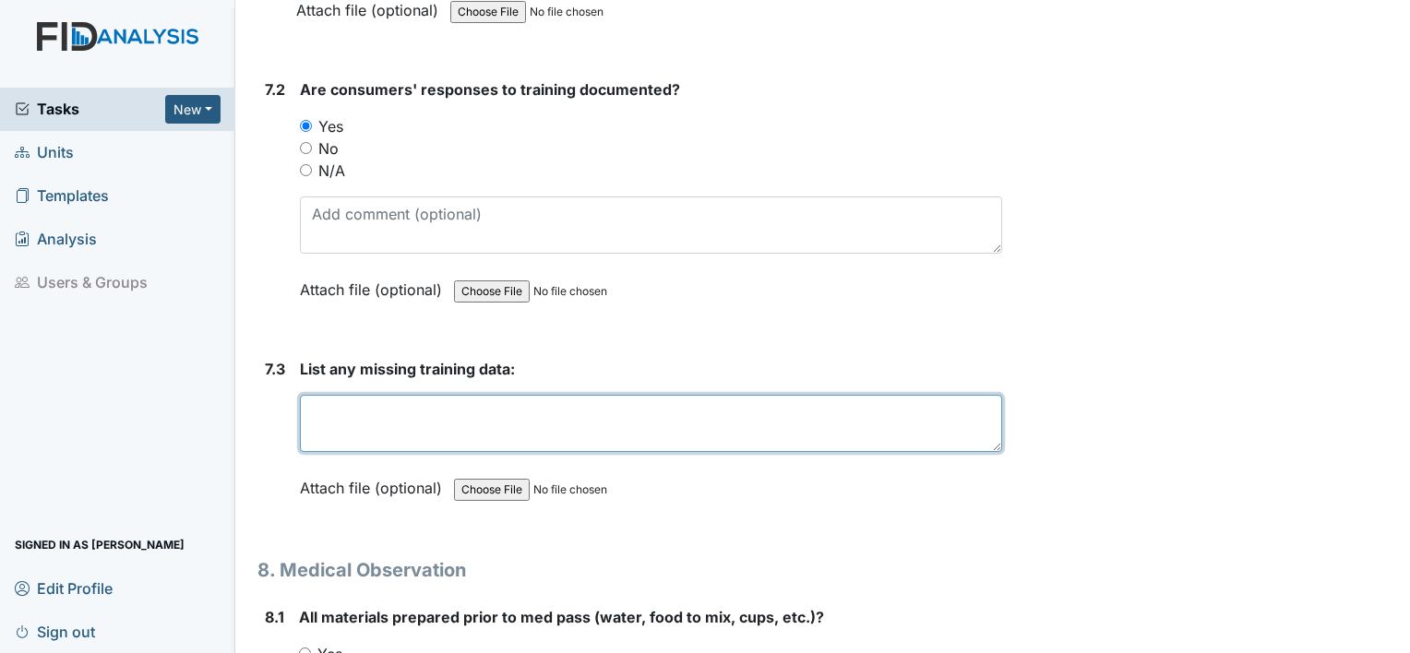
click at [365, 395] on textarea at bounding box center [651, 423] width 702 height 57
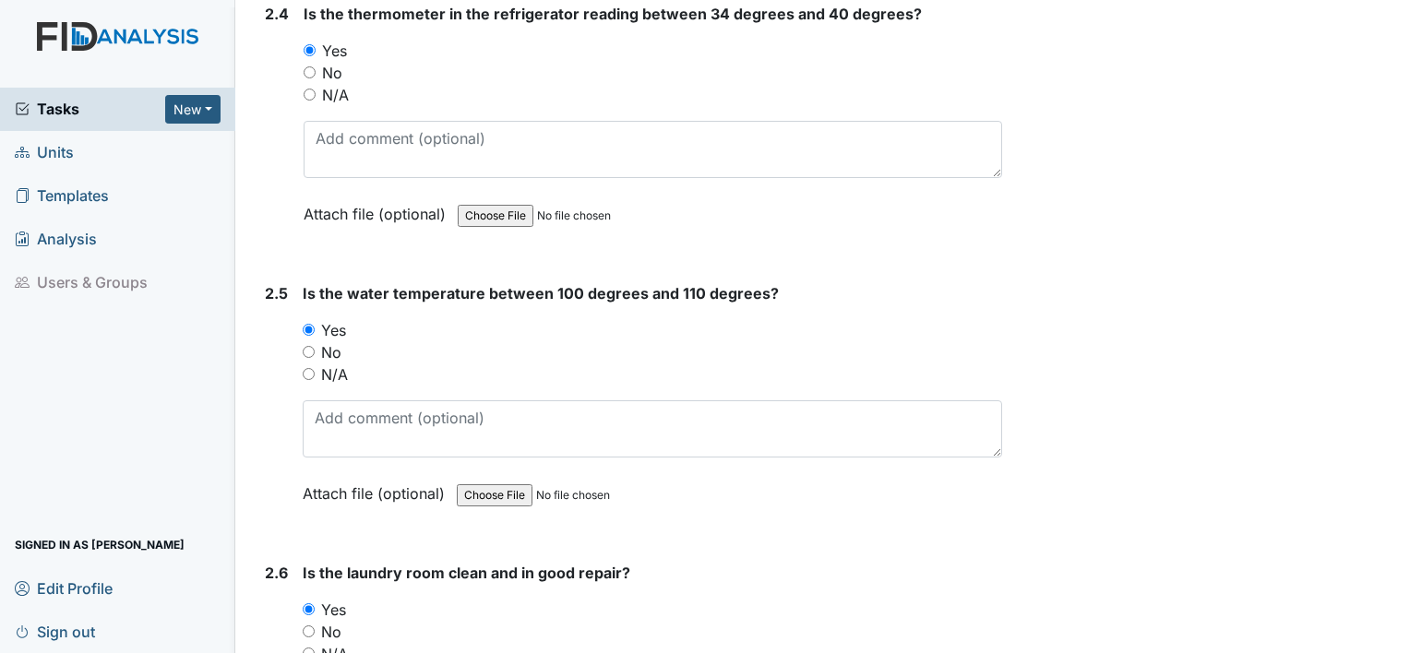
scroll to position [0, 0]
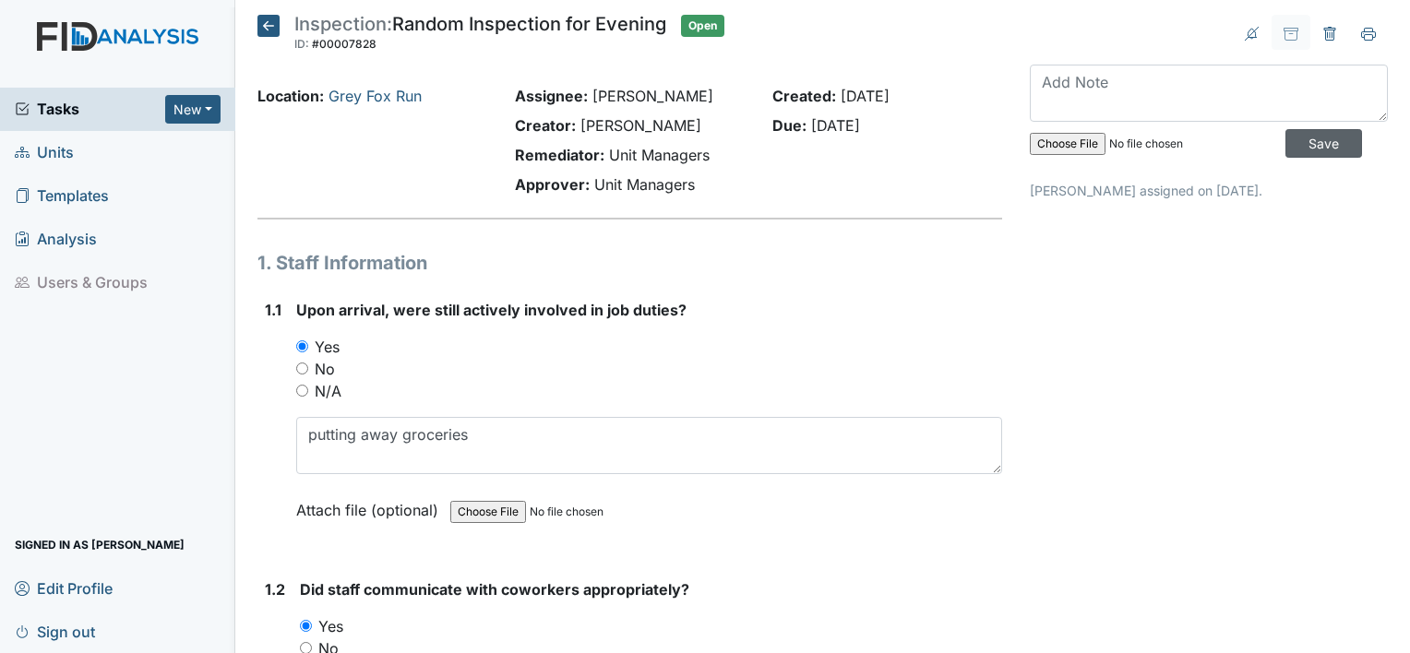
type textarea "none"
click at [1325, 144] on input "Save" at bounding box center [1324, 143] width 77 height 29
click at [74, 631] on span "Sign out" at bounding box center [55, 631] width 80 height 29
